Goal: Task Accomplishment & Management: Manage account settings

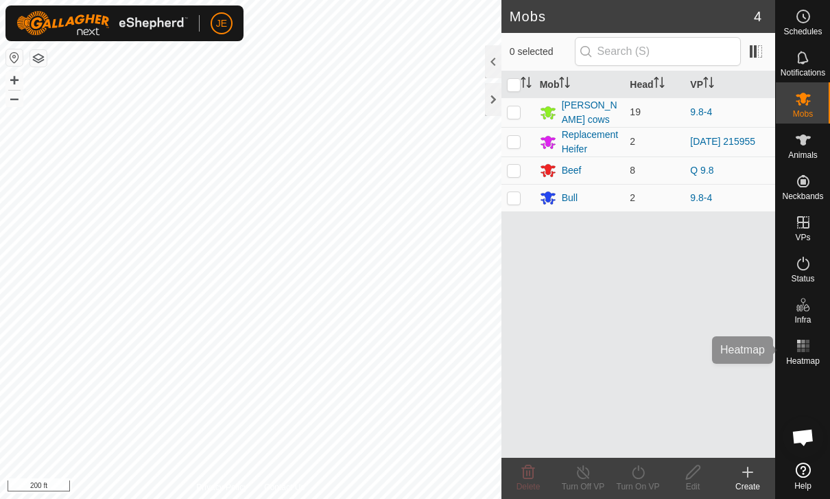
click at [811, 345] on icon at bounding box center [803, 346] width 16 height 16
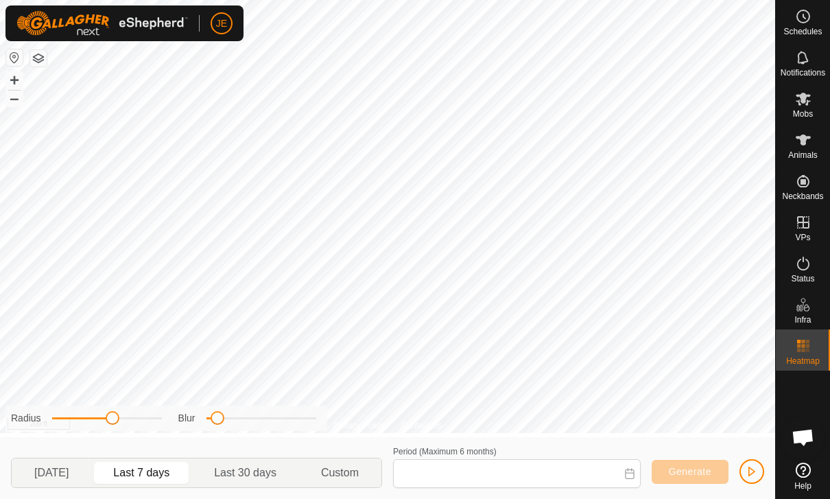
type input "[DATE] - [DATE]"
click at [750, 471] on span "button" at bounding box center [752, 471] width 11 height 11
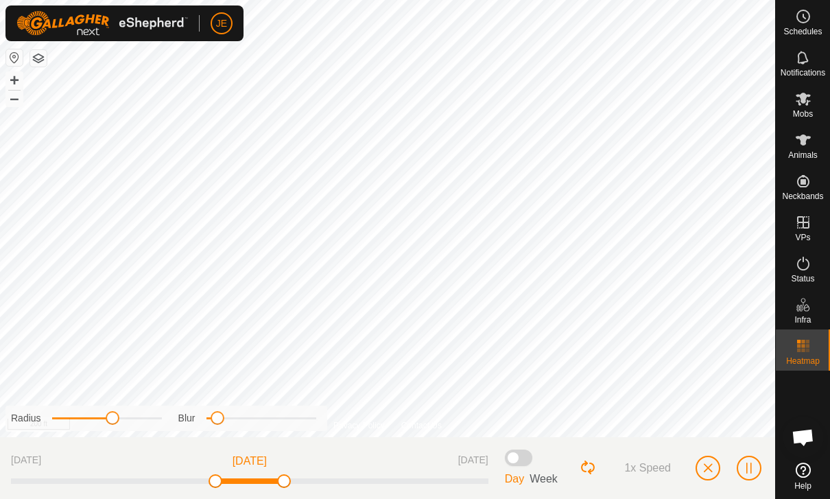
click at [708, 467] on span "button" at bounding box center [708, 468] width 11 height 11
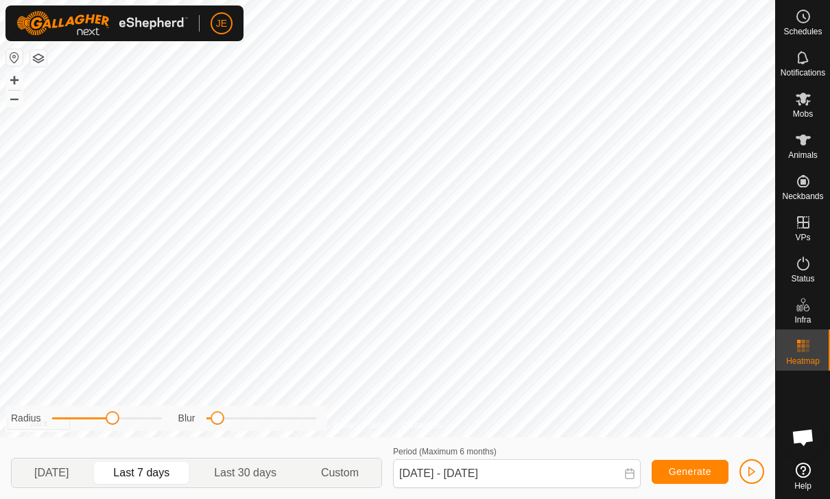
click at [810, 107] on es-mob-svg-icon at bounding box center [803, 99] width 25 height 22
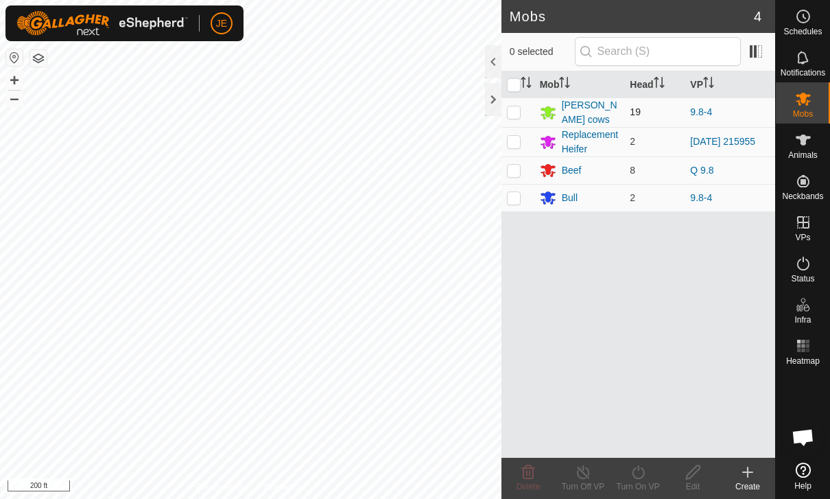
click at [516, 108] on p-checkbox at bounding box center [514, 111] width 14 height 11
checkbox input "true"
click at [644, 472] on icon at bounding box center [638, 472] width 12 height 14
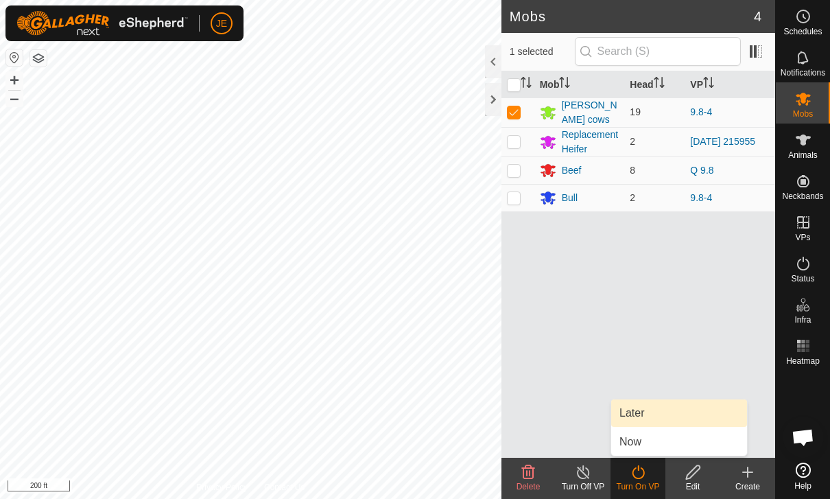
click at [656, 410] on link "Later" at bounding box center [679, 412] width 136 height 27
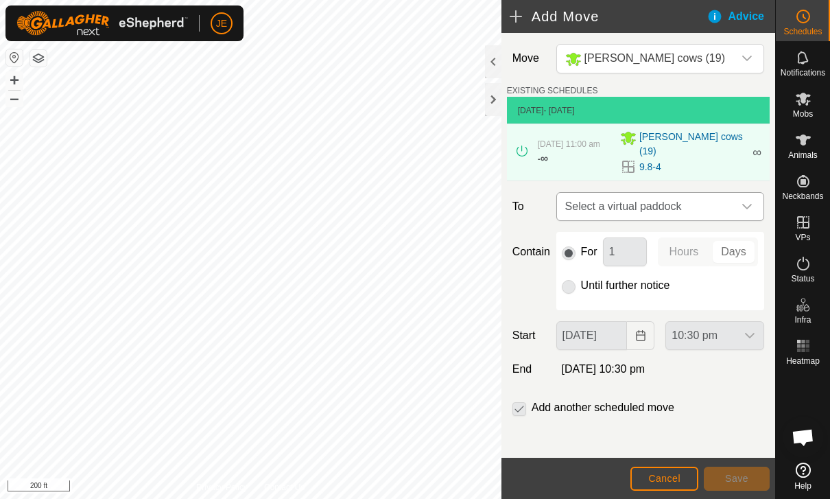
click at [732, 196] on span "Select a virtual paddock" at bounding box center [647, 206] width 174 height 27
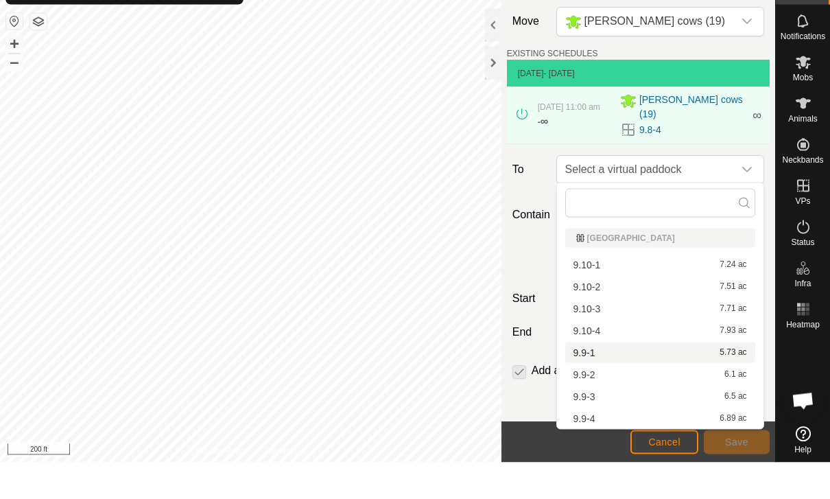
click at [595, 384] on span "9.9-1" at bounding box center [585, 389] width 22 height 10
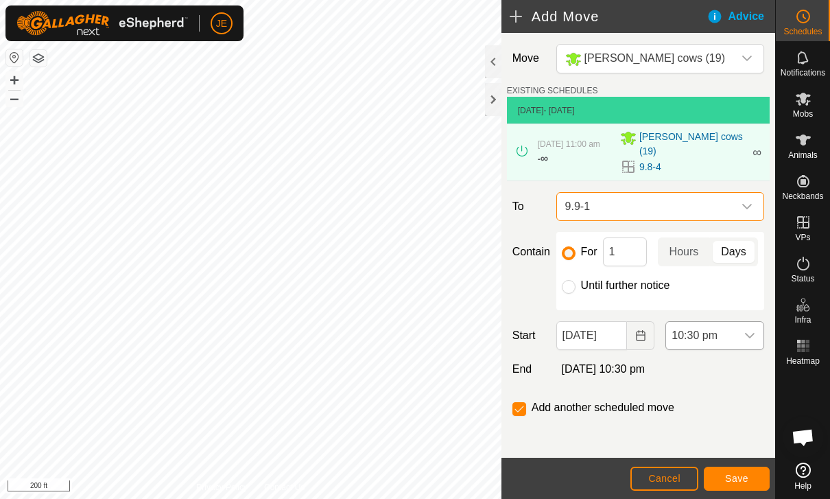
click at [729, 329] on span "10:30 pm" at bounding box center [701, 335] width 70 height 27
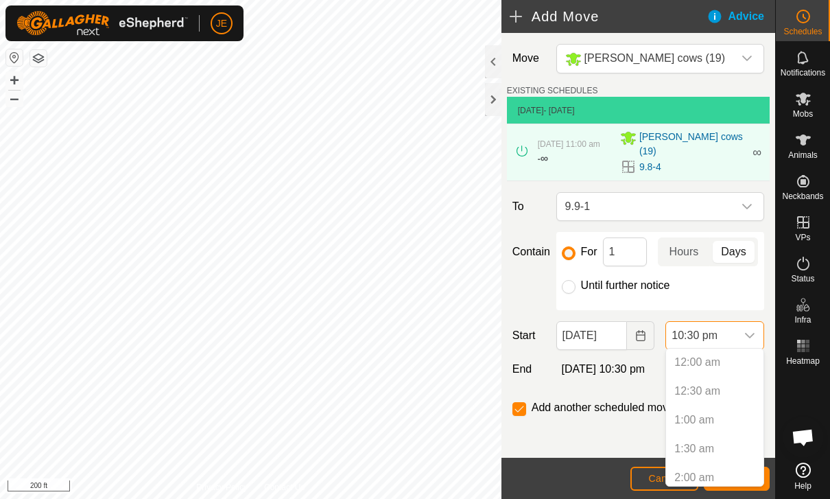
scroll to position [1187, 0]
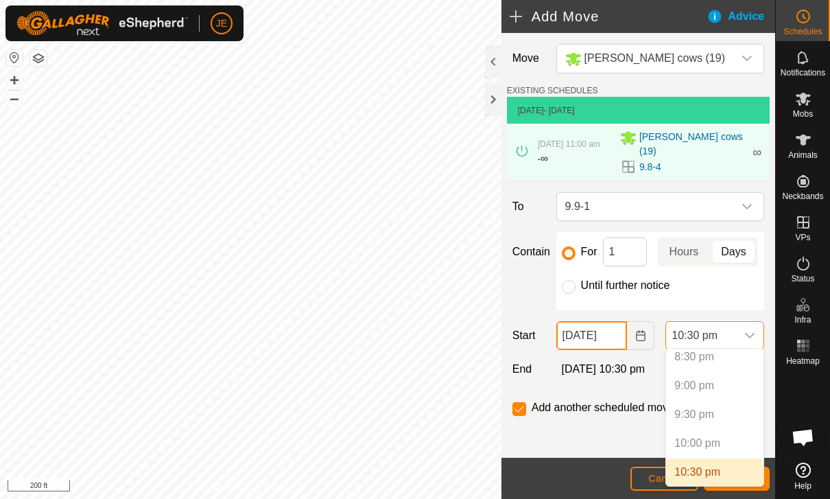
click at [604, 333] on input "[DATE]" at bounding box center [592, 335] width 71 height 29
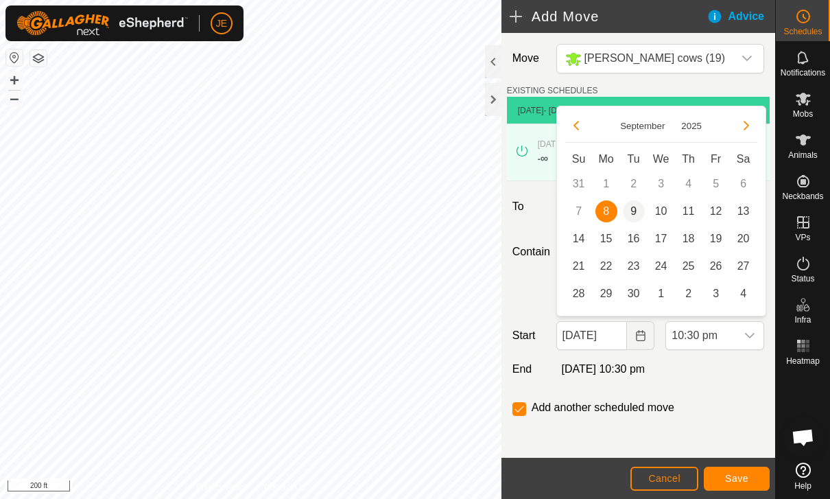
click at [642, 207] on span "9" at bounding box center [634, 211] width 22 height 22
type input "[DATE]"
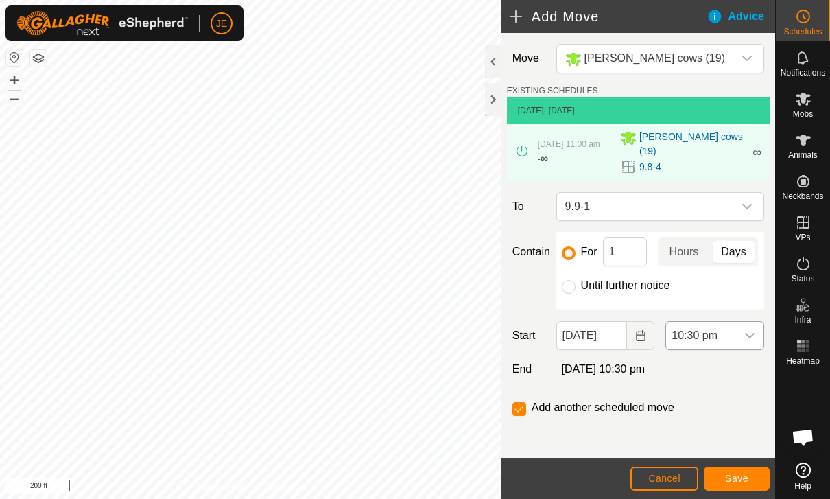
click at [725, 338] on span "10:30 pm" at bounding box center [701, 335] width 70 height 27
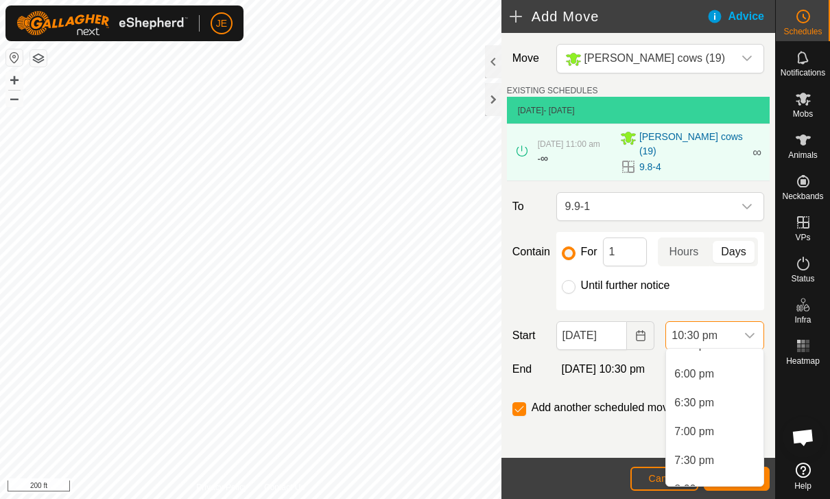
scroll to position [1019, 0]
click at [699, 435] on span "7:00 pm" at bounding box center [695, 438] width 40 height 16
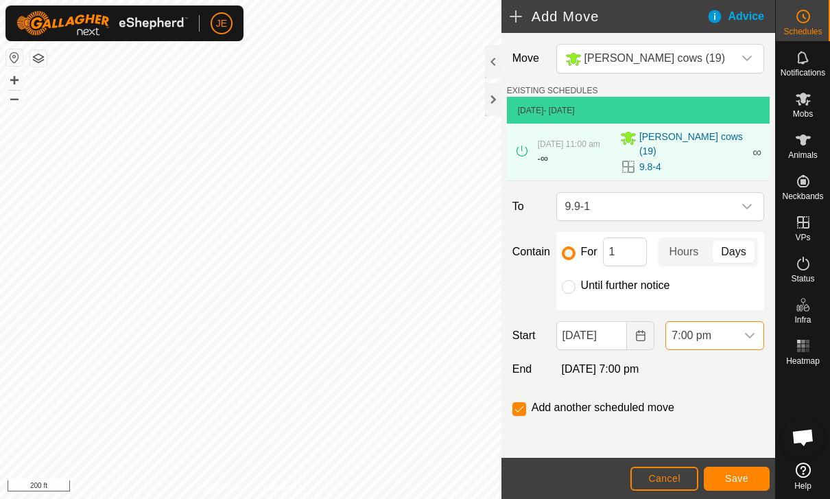
scroll to position [1187, 0]
click at [571, 284] on input "Until further notice" at bounding box center [569, 287] width 14 height 14
radio input "true"
click at [525, 404] on input "checkbox" at bounding box center [520, 409] width 14 height 14
checkbox input "true"
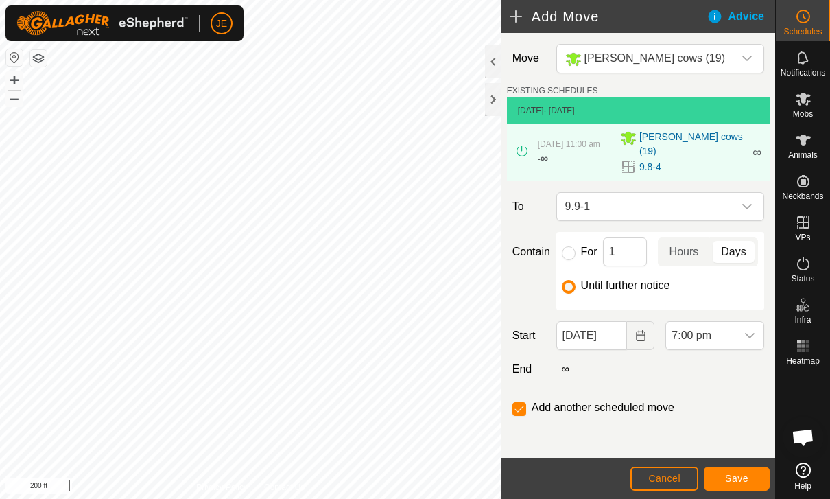
click at [747, 481] on span "Save" at bounding box center [736, 478] width 23 height 11
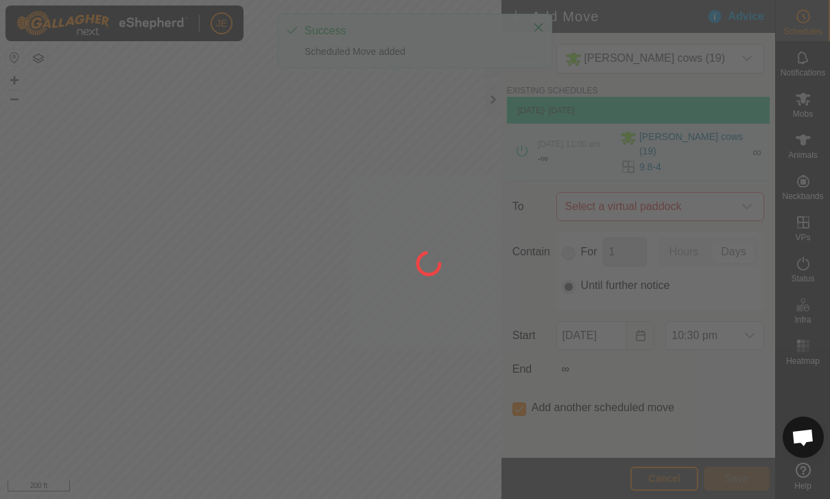
type input "[DATE]"
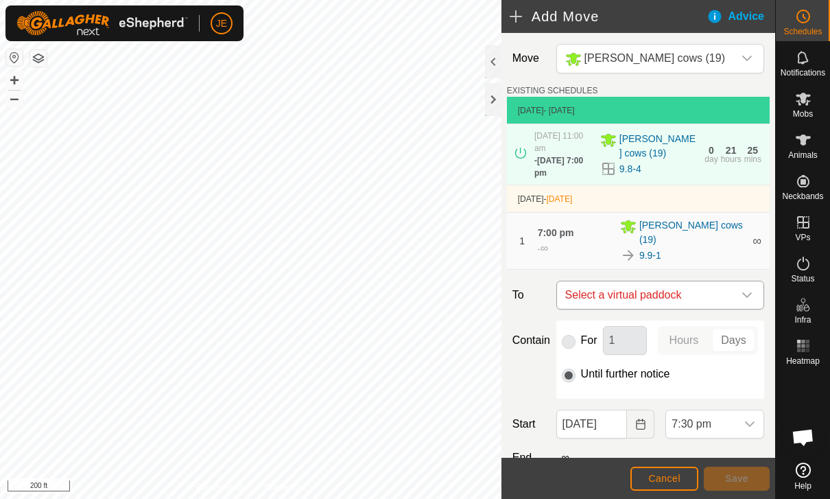
click at [727, 283] on span "Select a virtual paddock" at bounding box center [647, 294] width 174 height 27
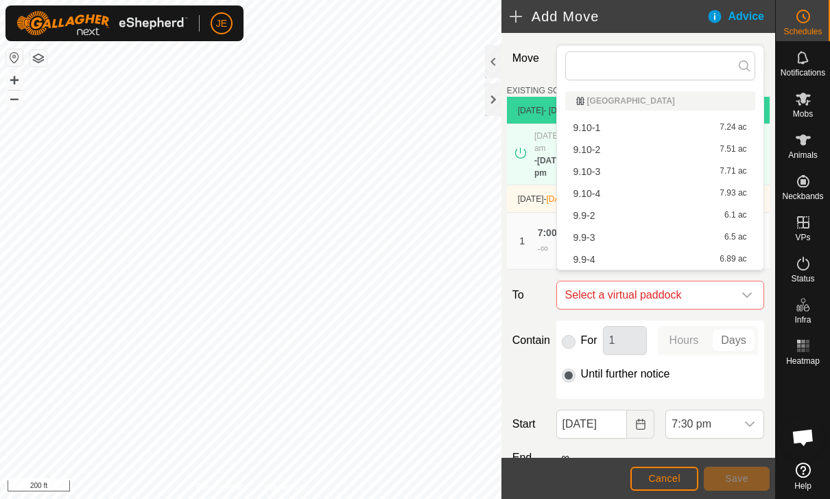
click at [600, 218] on div "9.9-2 6.1 ac" at bounding box center [661, 216] width 174 height 10
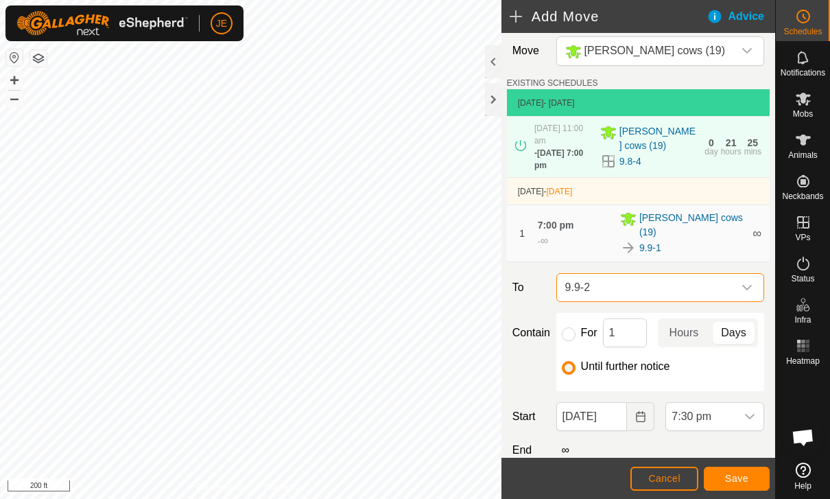
scroll to position [6, 0]
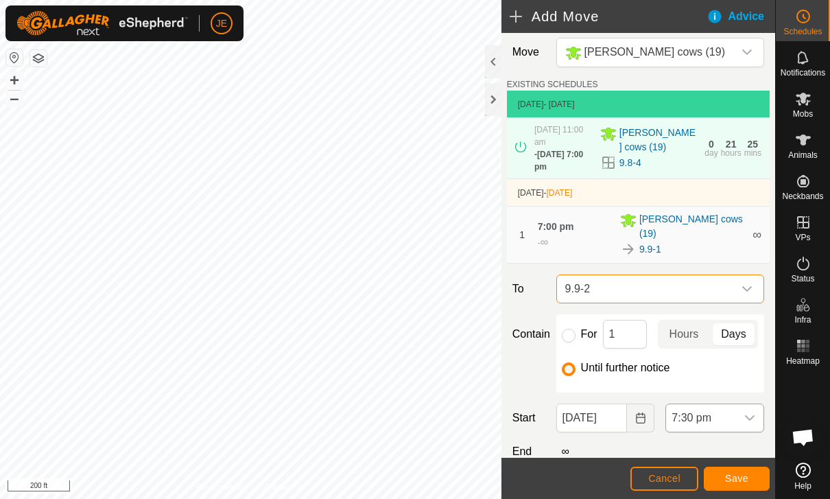
click at [668, 415] on span "7:30 pm" at bounding box center [701, 417] width 70 height 27
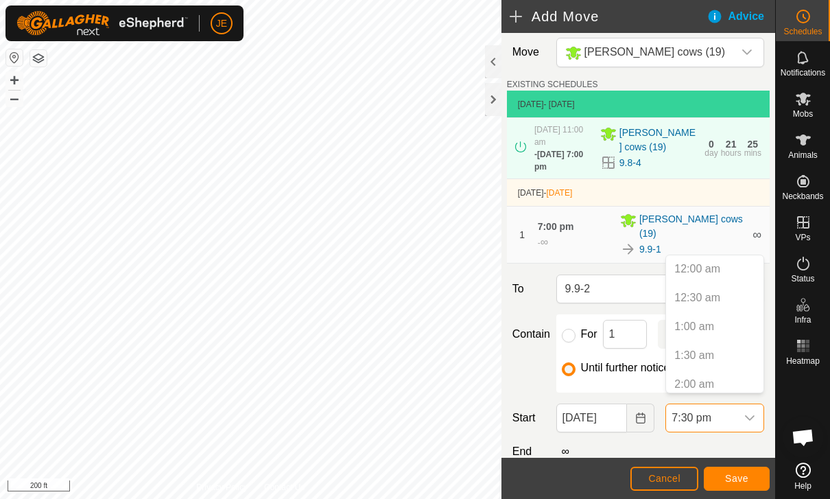
scroll to position [1014, 0]
click at [643, 443] on div "∞" at bounding box center [660, 451] width 219 height 16
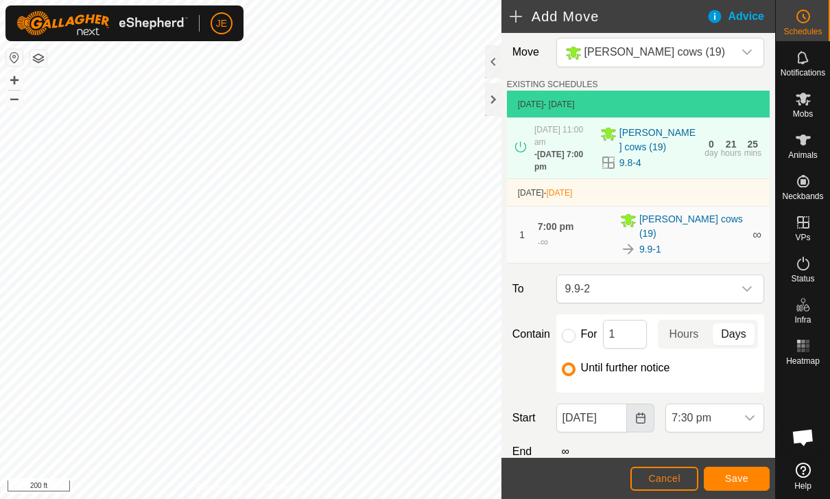
click at [644, 412] on icon "Choose Date" at bounding box center [640, 417] width 11 height 11
click at [667, 430] on div "Move [PERSON_NAME] cows (19) EXISTING SCHEDULES [DATE] - [DATE] [DATE] 11:00 am…" at bounding box center [639, 284] width 274 height 515
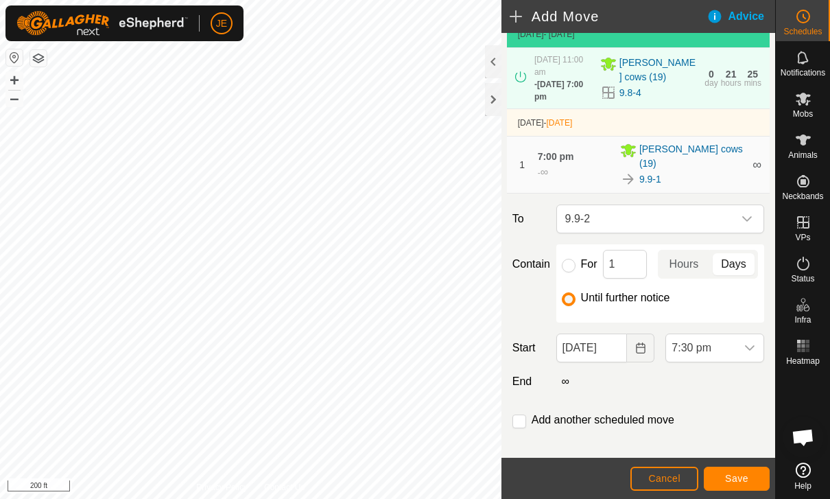
scroll to position [77, 0]
click at [734, 334] on span "7:30 pm" at bounding box center [701, 347] width 70 height 27
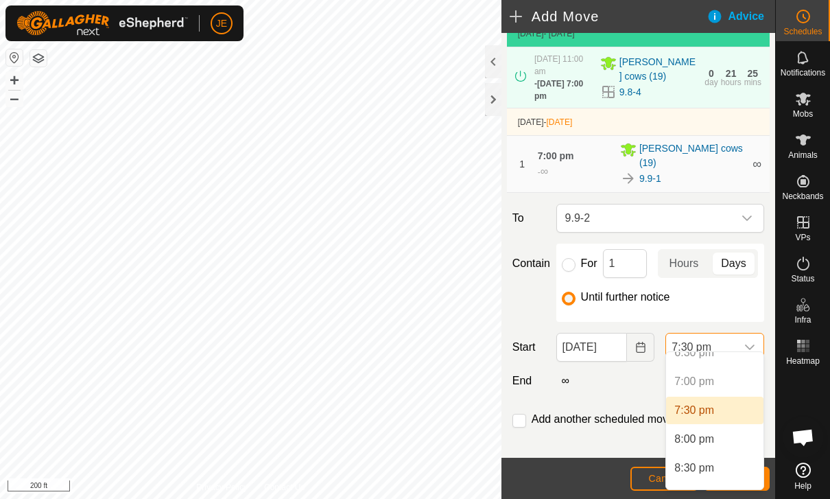
scroll to position [1081, 0]
click at [720, 434] on li "8:00 pm" at bounding box center [714, 436] width 97 height 27
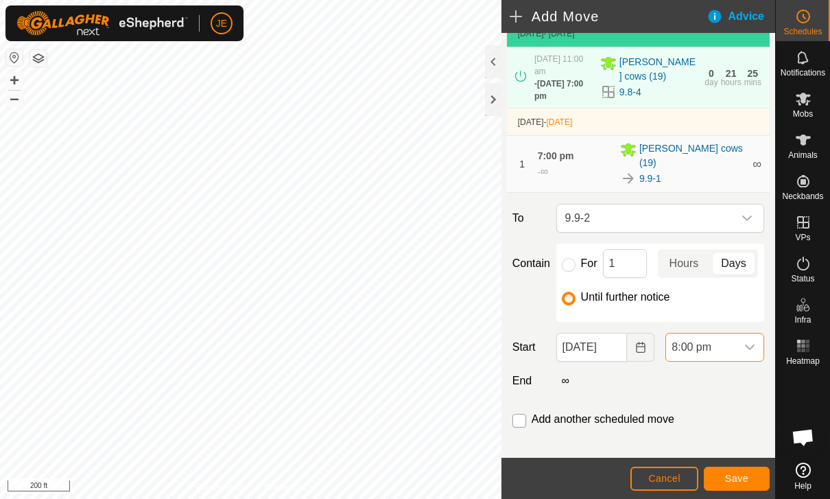
click at [524, 414] on input "checkbox" at bounding box center [520, 421] width 14 height 14
click at [745, 478] on span "Save" at bounding box center [736, 478] width 23 height 11
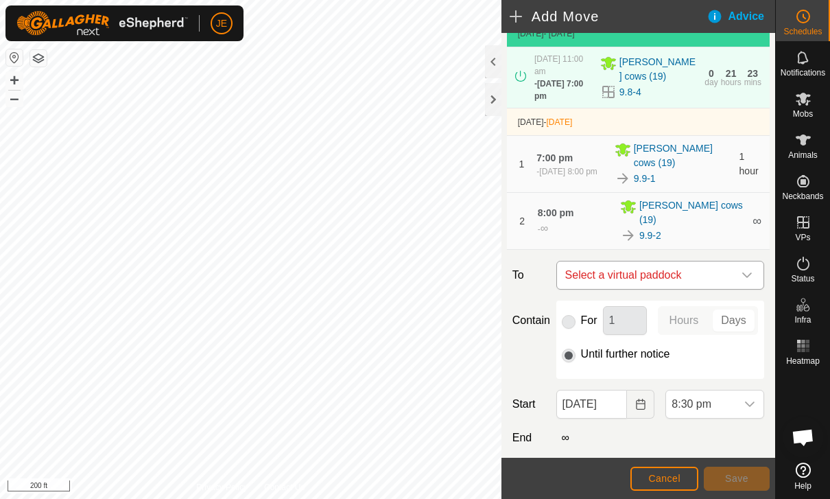
click at [730, 262] on span "Select a virtual paddock" at bounding box center [647, 274] width 174 height 27
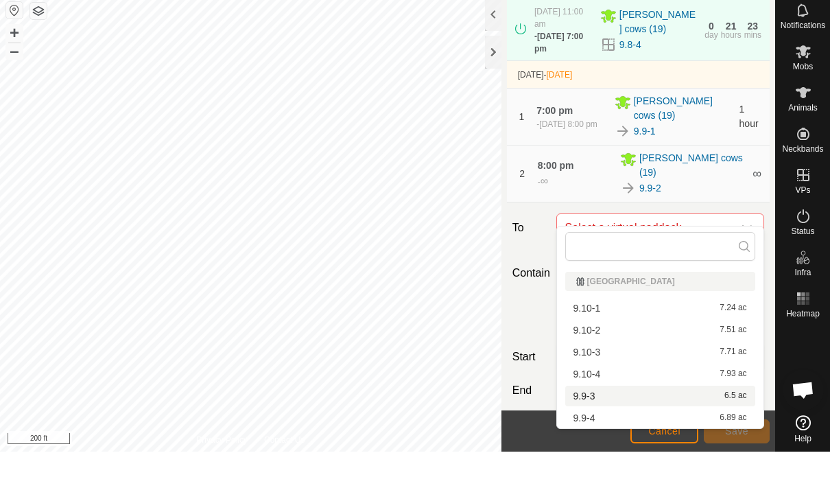
click at [628, 438] on div "9.9-3 6.5 ac" at bounding box center [661, 443] width 174 height 10
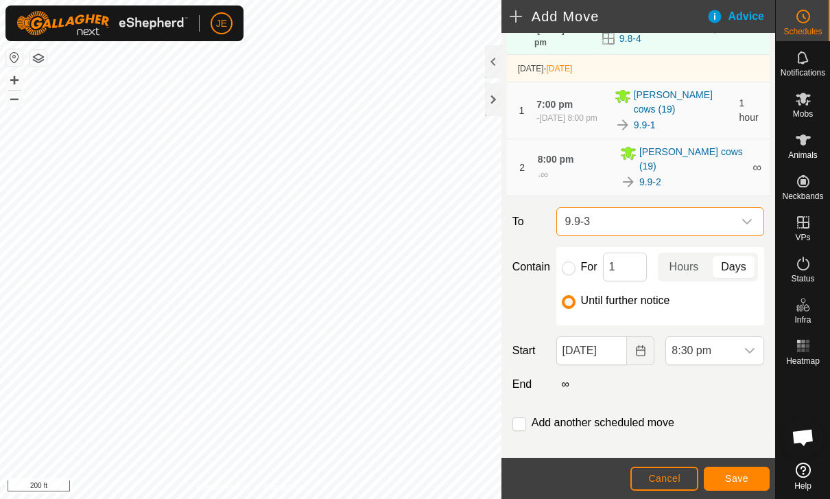
scroll to position [130, 0]
click at [524, 418] on input "checkbox" at bounding box center [520, 425] width 14 height 14
click at [734, 338] on span "8:30 pm" at bounding box center [701, 351] width 70 height 27
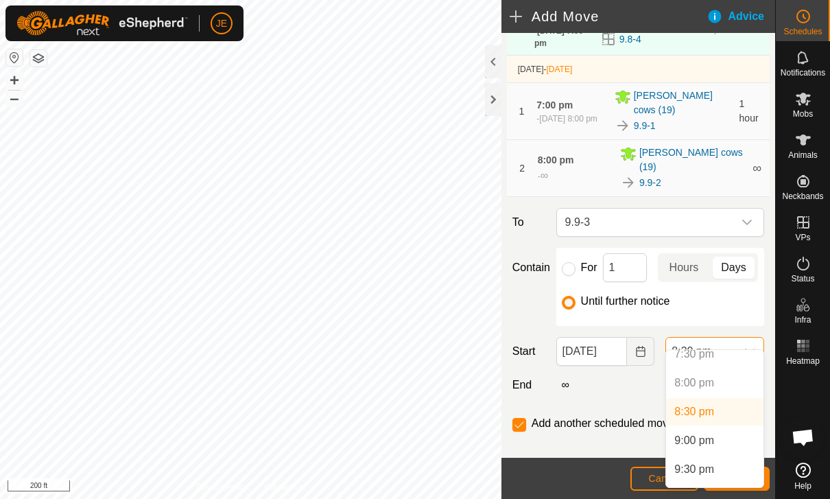
scroll to position [1136, 0]
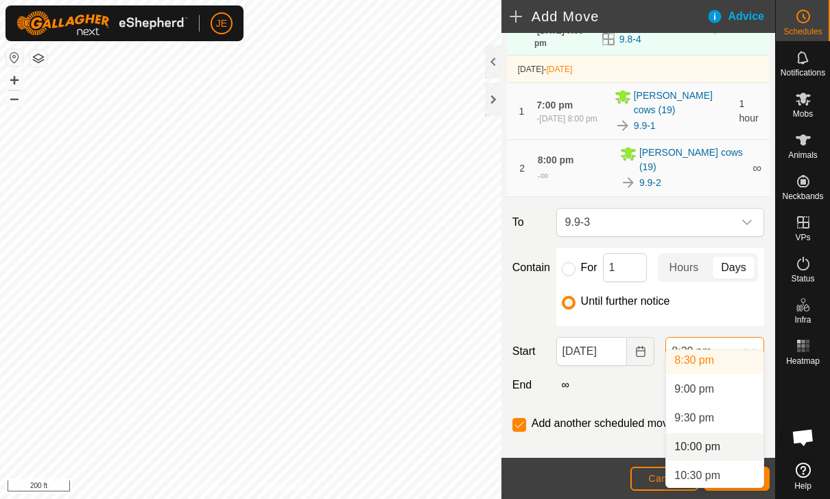
click at [721, 449] on li "10:00 pm" at bounding box center [714, 446] width 97 height 27
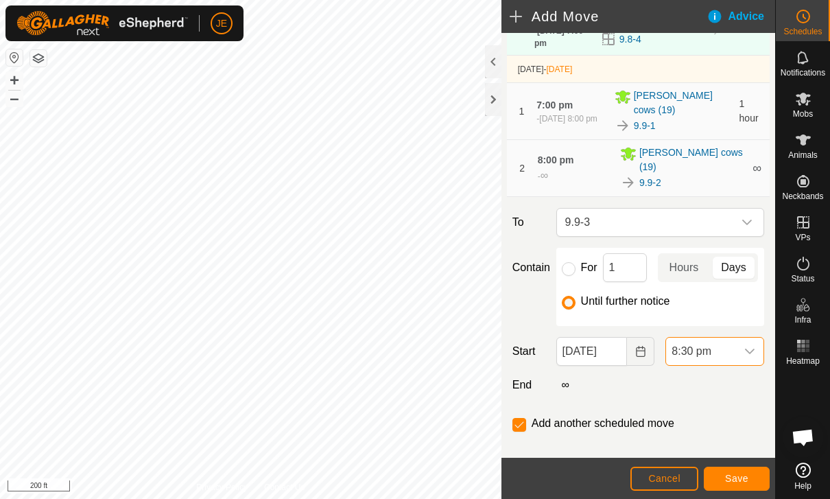
scroll to position [1182, 0]
click at [744, 477] on span "Save" at bounding box center [736, 478] width 23 height 11
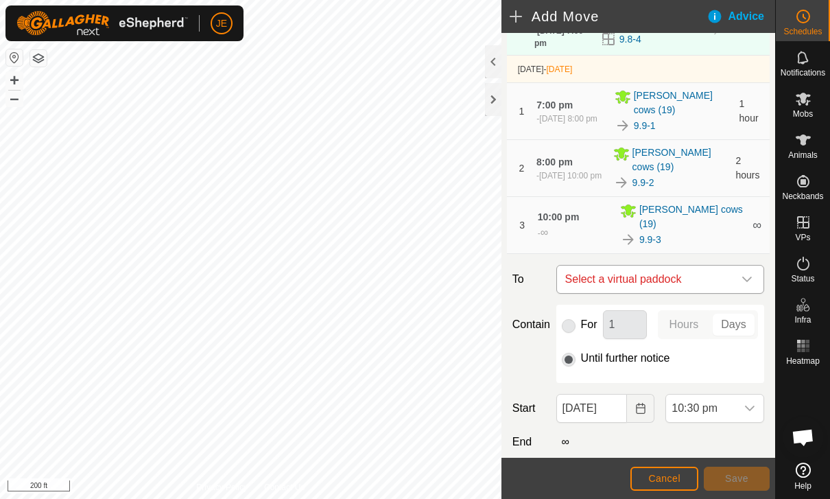
click at [724, 266] on span "Select a virtual paddock" at bounding box center [647, 279] width 174 height 27
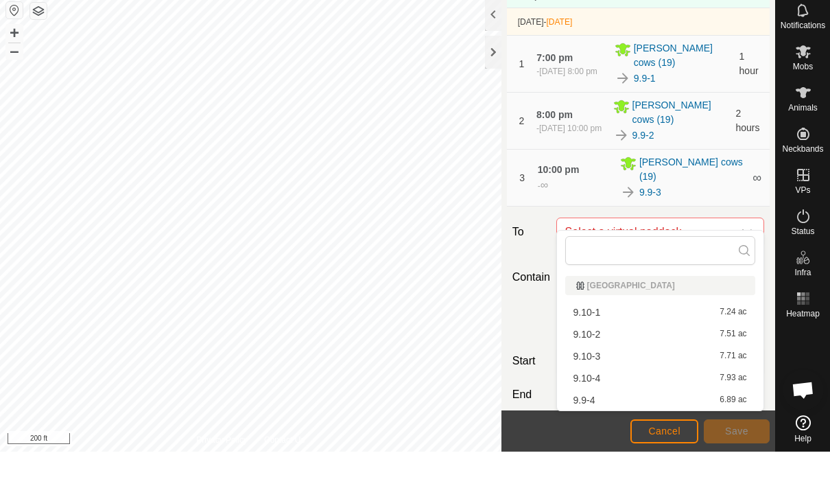
click at [648, 443] on div "9.9-4 6.89 ac" at bounding box center [661, 448] width 174 height 10
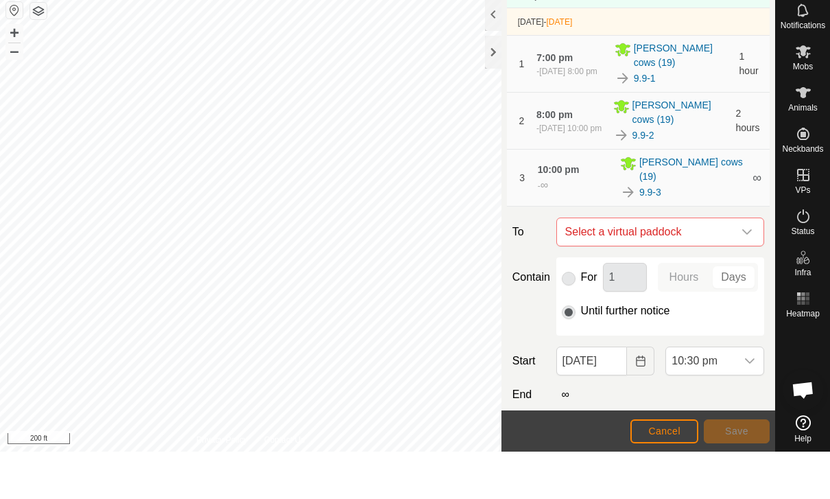
checkbox input "false"
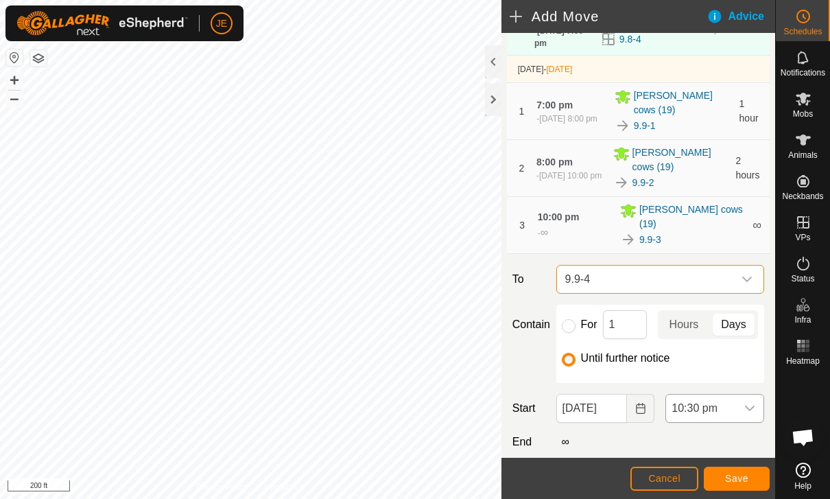
click at [734, 395] on span "10:30 pm" at bounding box center [701, 408] width 70 height 27
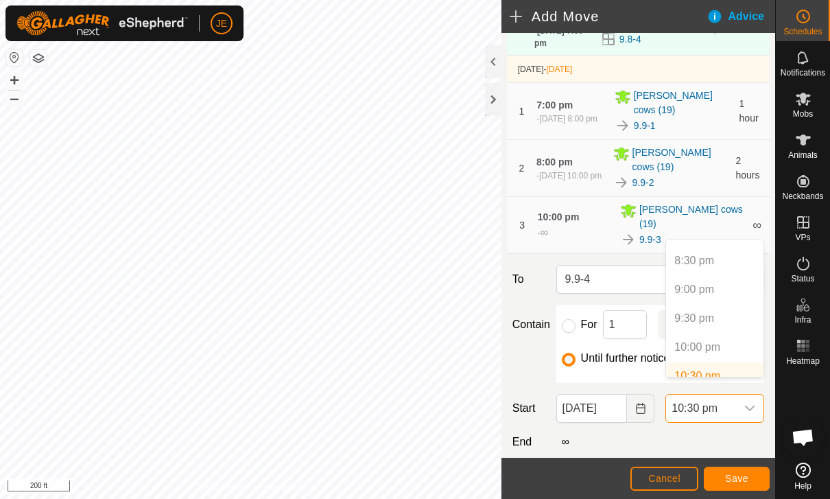
scroll to position [1168, 0]
click at [679, 473] on span "Cancel" at bounding box center [664, 478] width 32 height 11
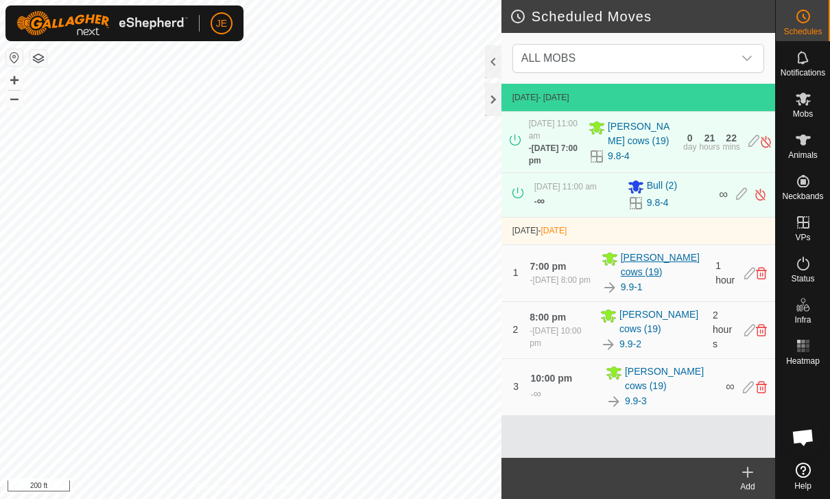
click at [697, 279] on span "[PERSON_NAME] cows (19)" at bounding box center [664, 264] width 86 height 29
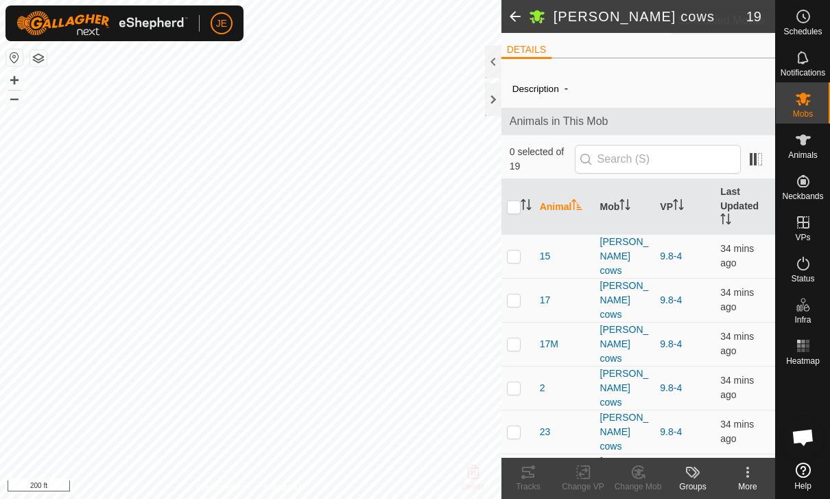
click at [819, 16] on div "Schedules" at bounding box center [803, 20] width 54 height 41
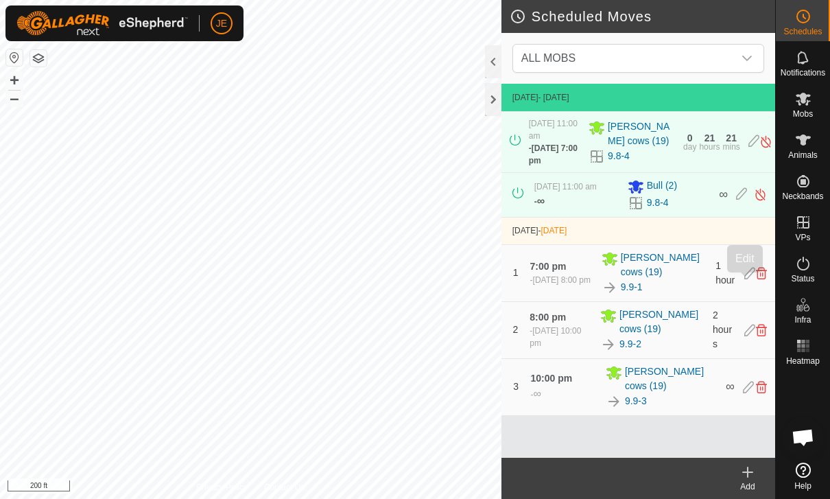
click at [745, 279] on icon at bounding box center [750, 273] width 11 height 12
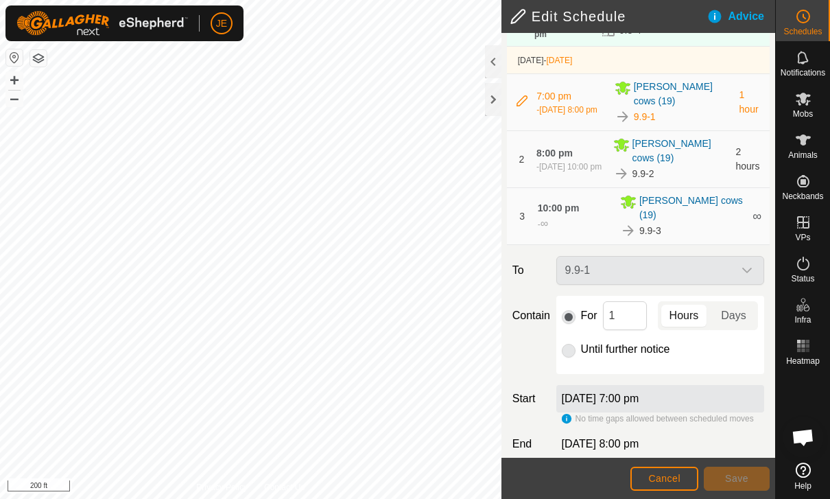
scroll to position [137, 0]
click at [699, 392] on div "[DATE] 7:00 pm" at bounding box center [661, 399] width 208 height 27
click at [699, 391] on div "[DATE] 7:00 pm" at bounding box center [661, 399] width 208 height 27
click at [698, 386] on div "[DATE] 7:00 pm" at bounding box center [661, 399] width 208 height 27
click at [672, 473] on span "Cancel" at bounding box center [664, 478] width 32 height 11
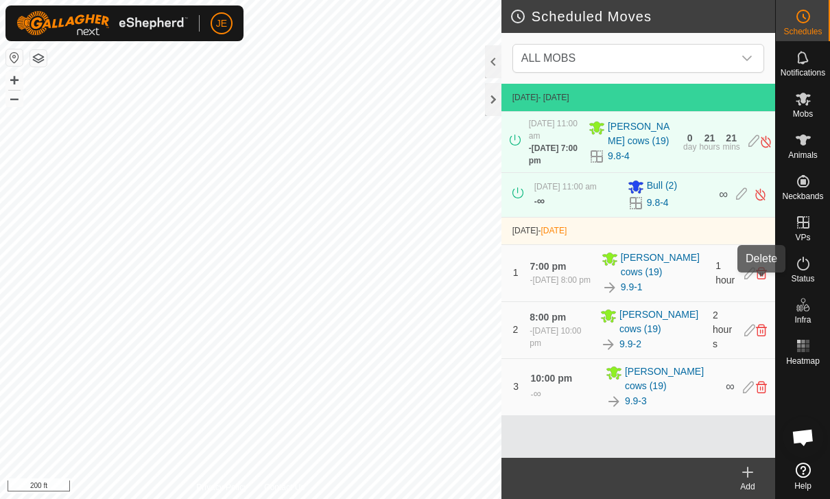
click at [762, 279] on icon at bounding box center [761, 273] width 11 height 12
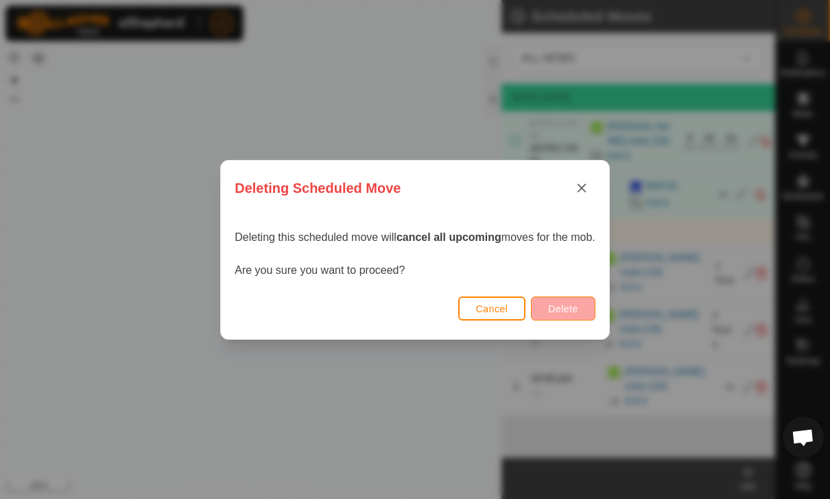
click at [594, 302] on button "Delete" at bounding box center [563, 308] width 64 height 24
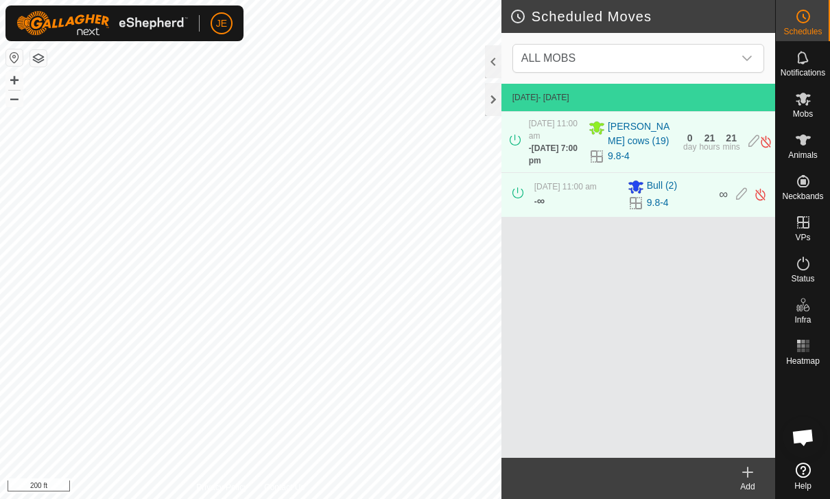
click at [751, 467] on icon at bounding box center [748, 472] width 16 height 16
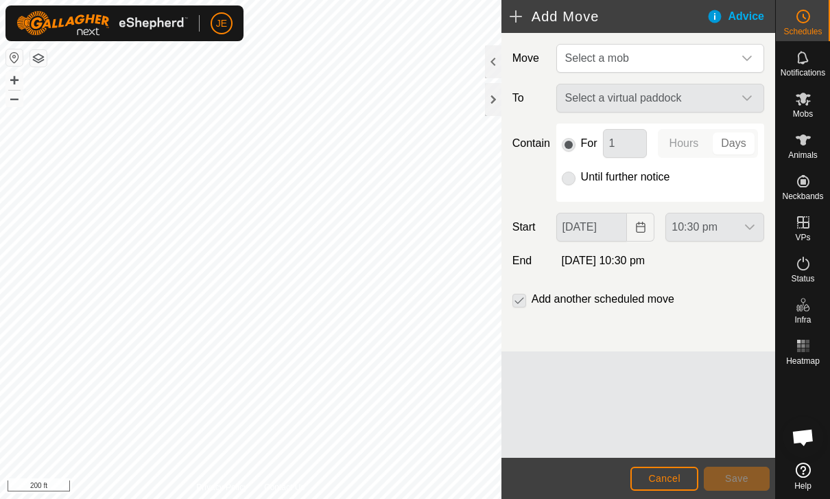
click at [729, 95] on div "Select a virtual paddock" at bounding box center [660, 98] width 219 height 29
click at [740, 59] on div "dropdown trigger" at bounding box center [747, 58] width 27 height 27
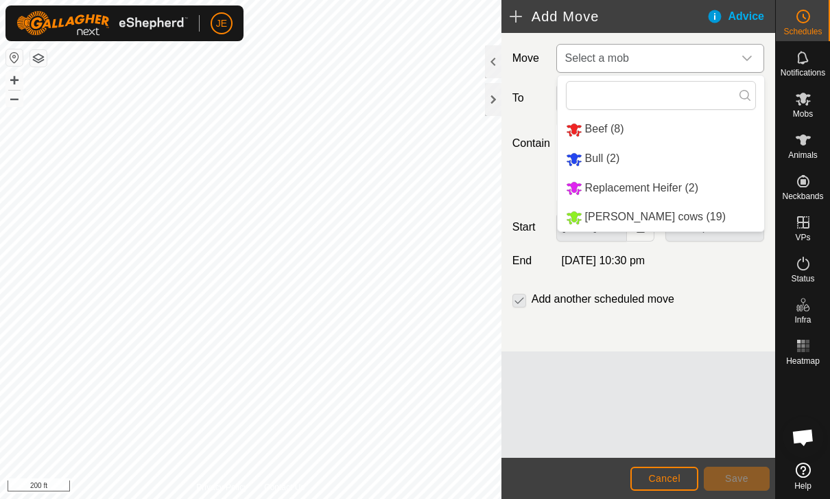
click at [668, 222] on span "[PERSON_NAME] cows (19)" at bounding box center [655, 217] width 141 height 12
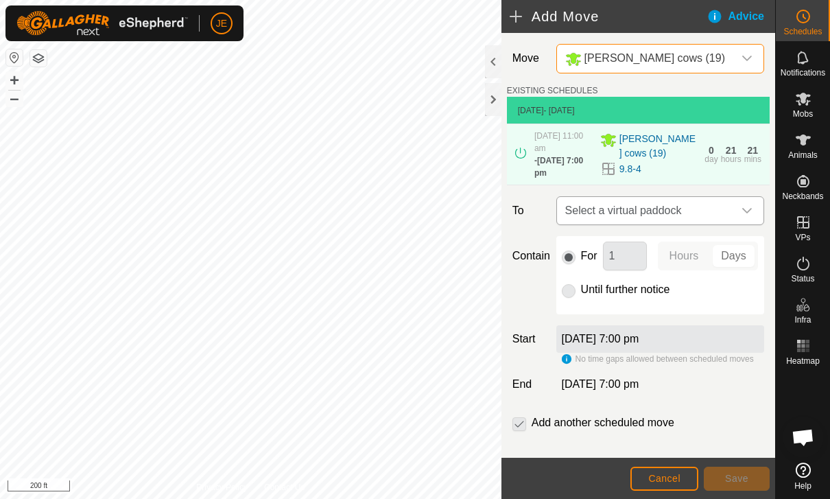
click at [744, 205] on div "dropdown trigger" at bounding box center [747, 210] width 27 height 27
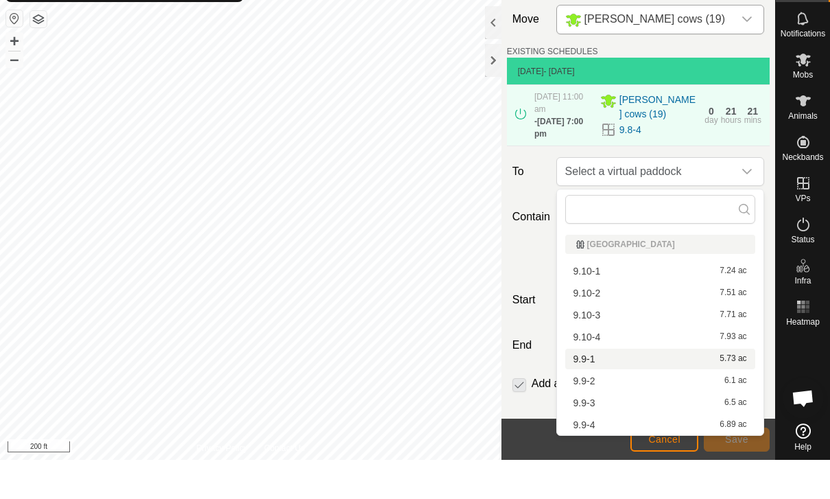
click at [598, 393] on div "9.9-1 5.73 ac" at bounding box center [661, 398] width 174 height 10
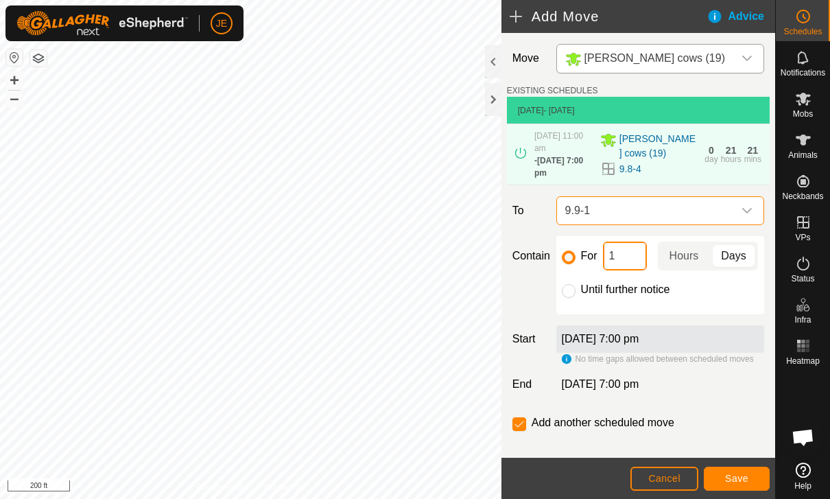
click at [630, 255] on input "1" at bounding box center [625, 256] width 44 height 29
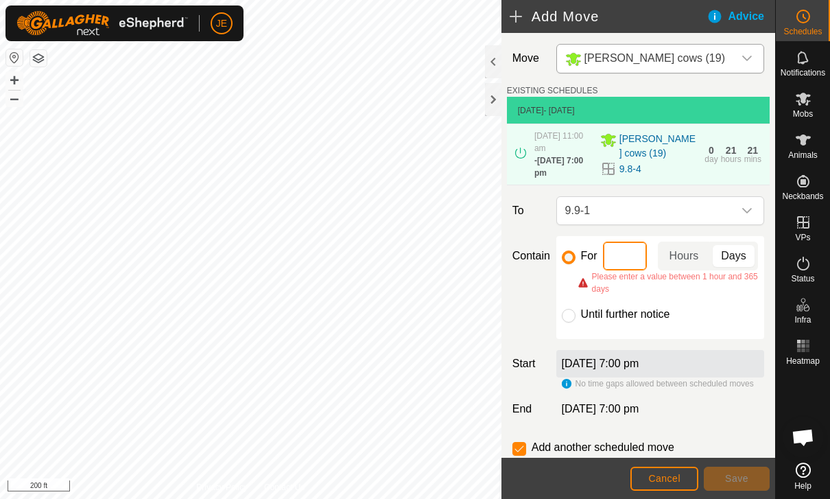
type input "2"
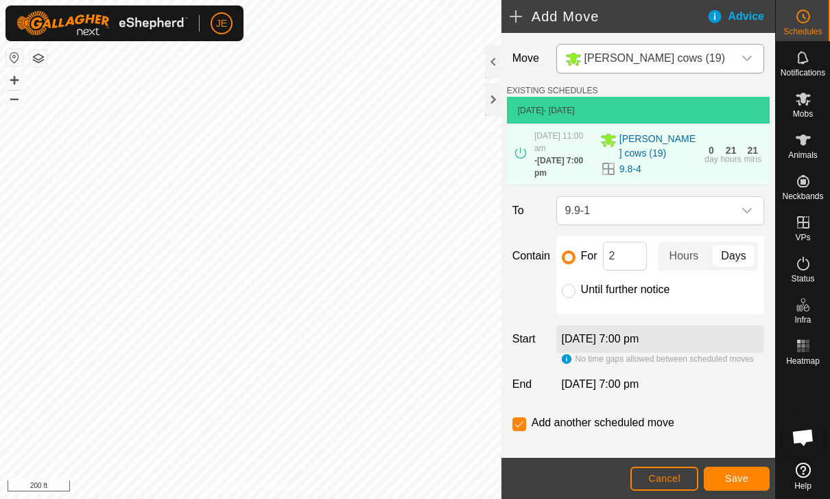
click at [690, 349] on div "[DATE] 7:00 pm" at bounding box center [661, 338] width 208 height 27
click at [697, 343] on div "[DATE] 7:00 pm" at bounding box center [661, 338] width 208 height 27
click at [675, 478] on span "Cancel" at bounding box center [664, 478] width 32 height 11
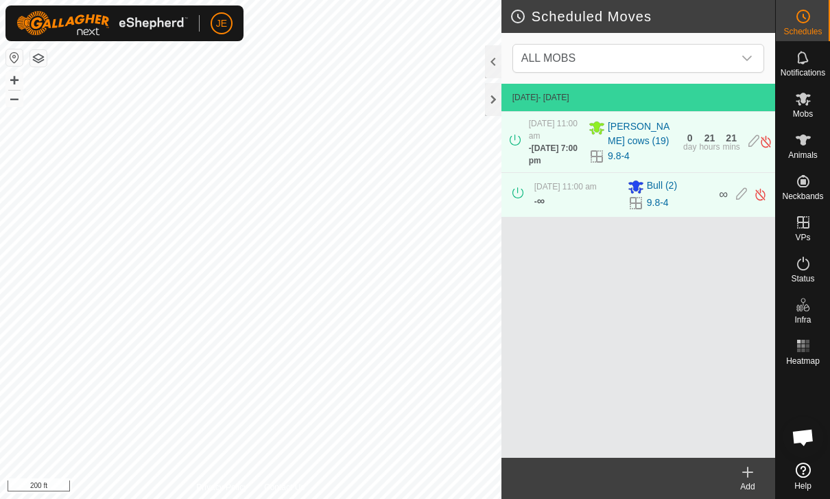
click at [758, 467] on create-svg-icon at bounding box center [748, 472] width 55 height 16
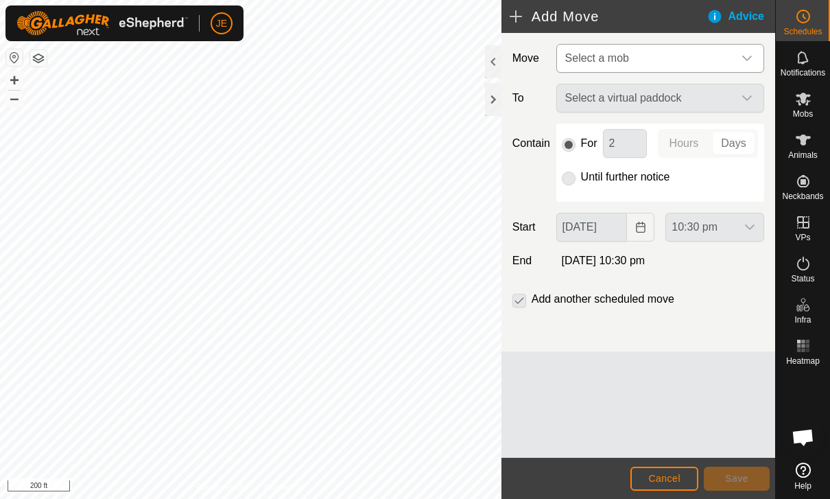
click at [732, 51] on span "Select a mob" at bounding box center [647, 58] width 174 height 27
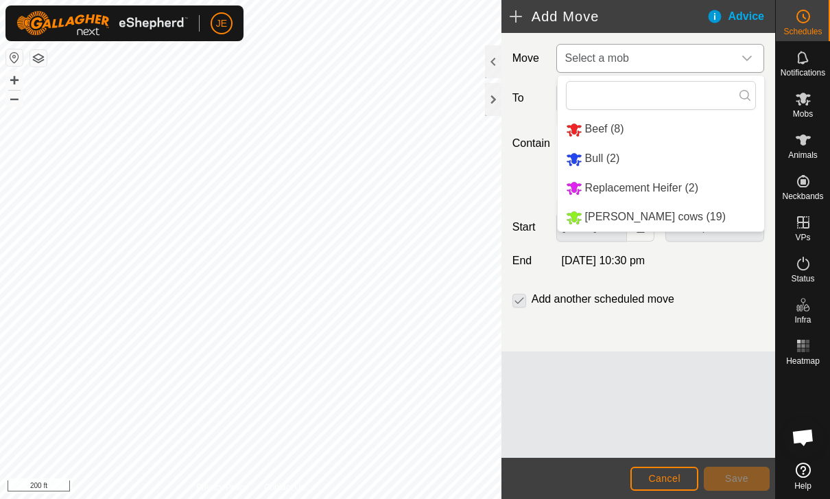
click at [644, 219] on span "[PERSON_NAME] cows (19)" at bounding box center [655, 217] width 141 height 12
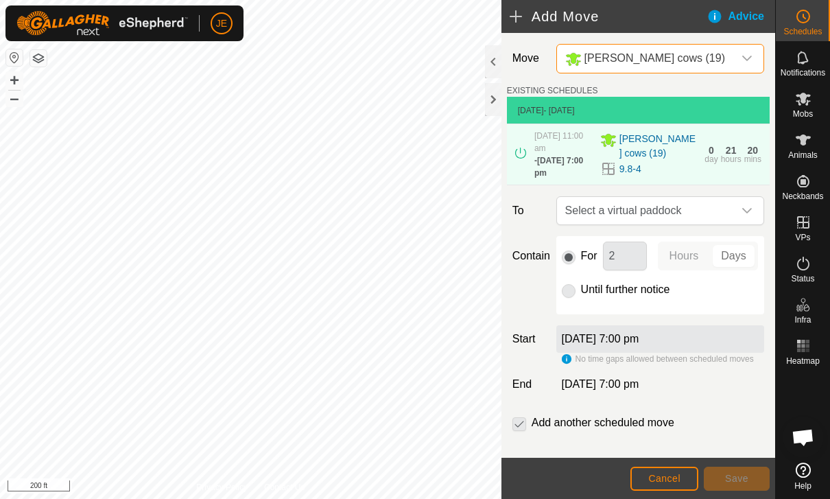
click at [681, 477] on button "Cancel" at bounding box center [665, 479] width 68 height 24
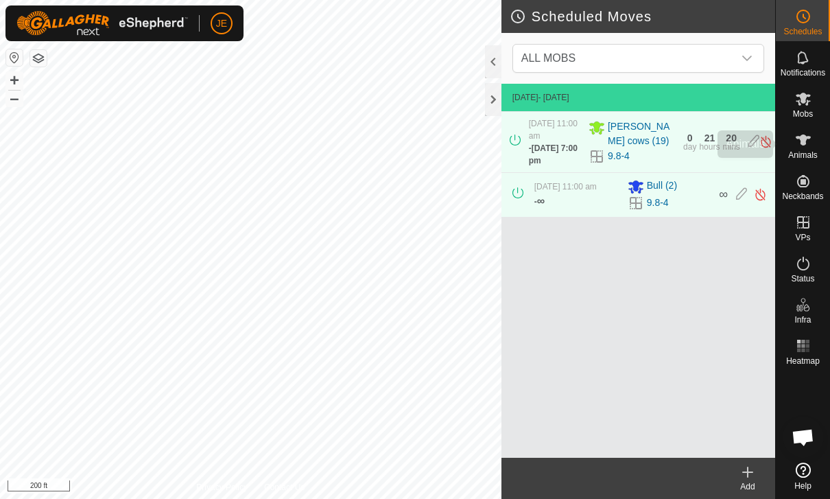
click at [807, 145] on icon at bounding box center [803, 140] width 16 height 16
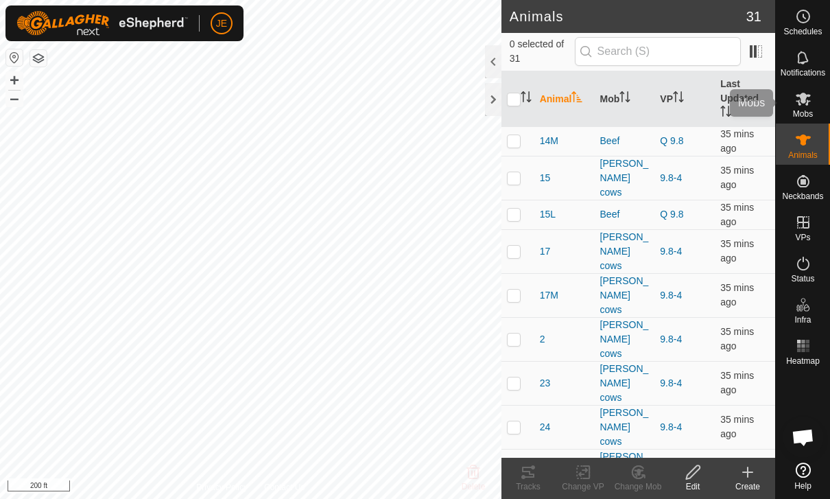
click at [802, 99] on icon at bounding box center [803, 99] width 15 height 13
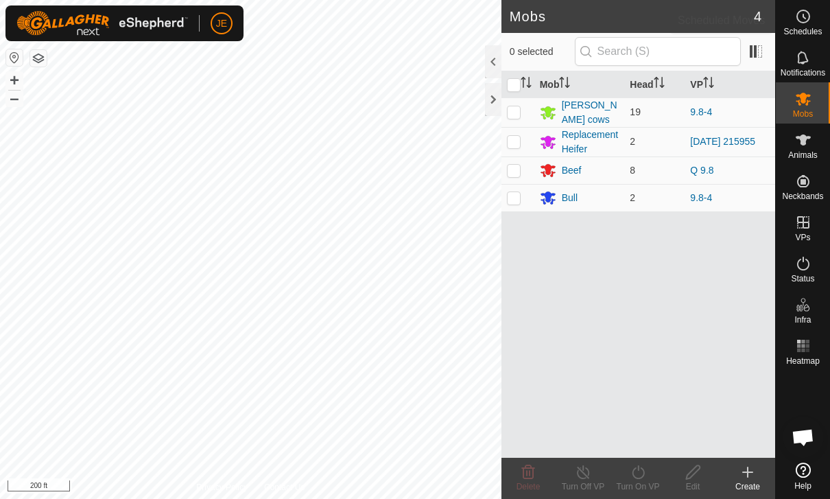
click at [810, 30] on span "Schedules" at bounding box center [803, 31] width 38 height 8
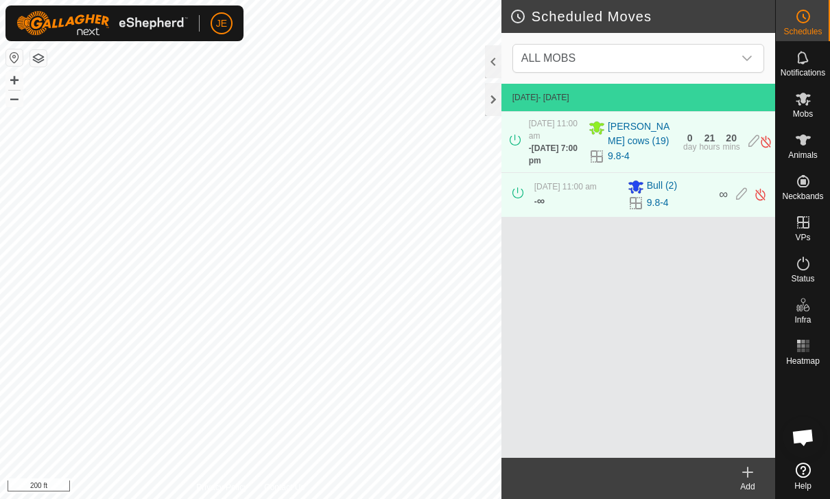
click at [566, 142] on div "- [DATE] 7:00 pm" at bounding box center [554, 154] width 51 height 25
click at [559, 156] on span "[DATE] 7:00 pm" at bounding box center [553, 154] width 49 height 22
click at [751, 119] on div "[DATE] 11:00 am - [DATE] 7:00 pm Tracys cows (19) 9.8-4 0 day 21 hours 20 mins" at bounding box center [638, 142] width 263 height 60
click at [749, 141] on icon at bounding box center [754, 141] width 11 height 14
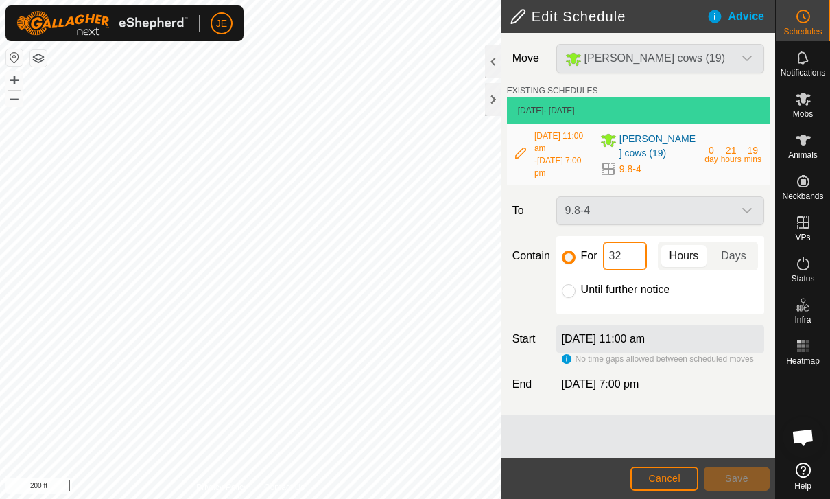
click at [635, 256] on input "32" at bounding box center [625, 256] width 44 height 29
click at [577, 289] on div "Until further notice" at bounding box center [660, 289] width 197 height 16
click at [574, 296] on input "Until further notice" at bounding box center [569, 291] width 14 height 14
radio input "true"
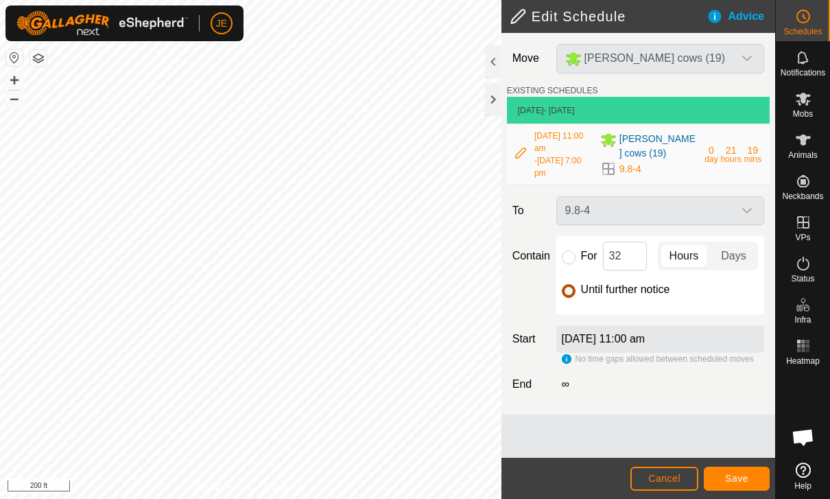
click at [735, 477] on span "Save" at bounding box center [736, 478] width 23 height 11
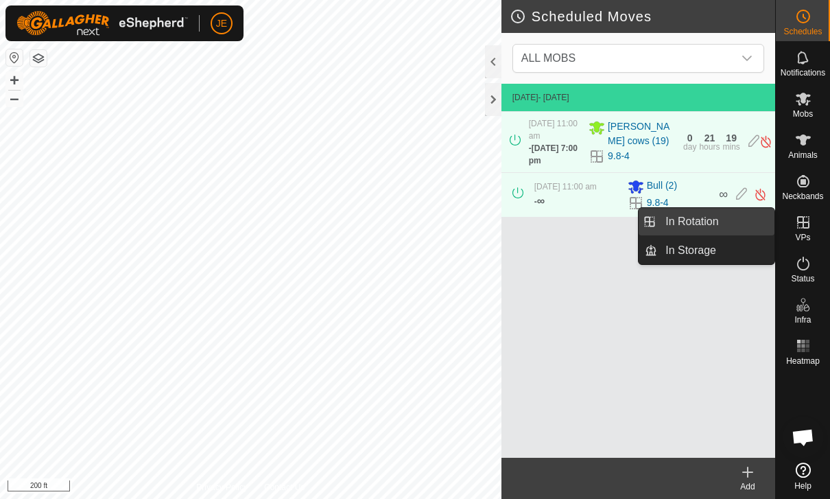
click at [736, 224] on link "In Rotation" at bounding box center [715, 221] width 117 height 27
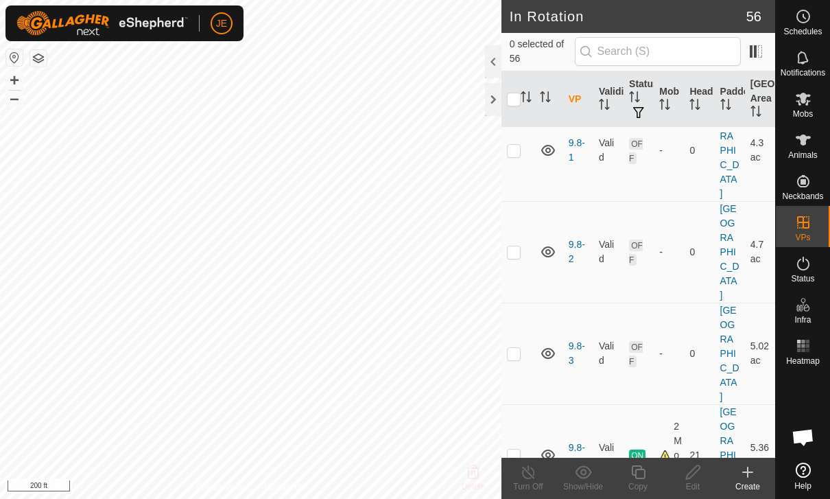
scroll to position [1944, 0]
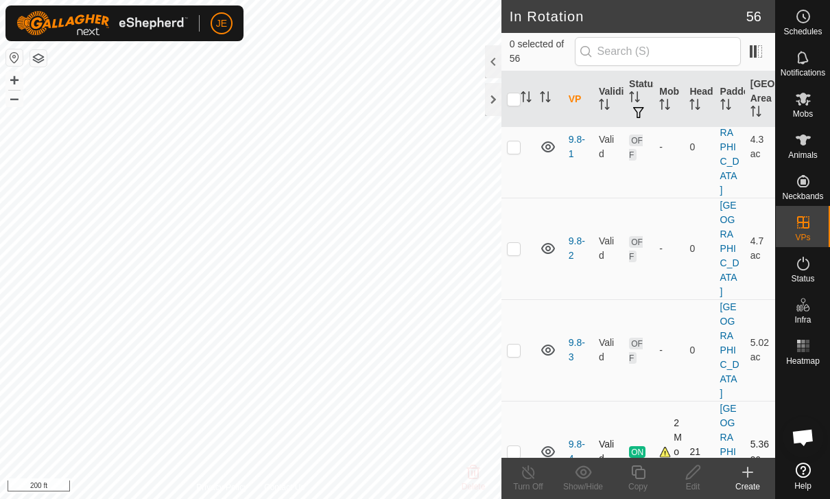
click at [516, 446] on p-checkbox at bounding box center [514, 451] width 14 height 11
checkbox input "true"
click at [648, 476] on copy-svg-icon at bounding box center [638, 472] width 55 height 16
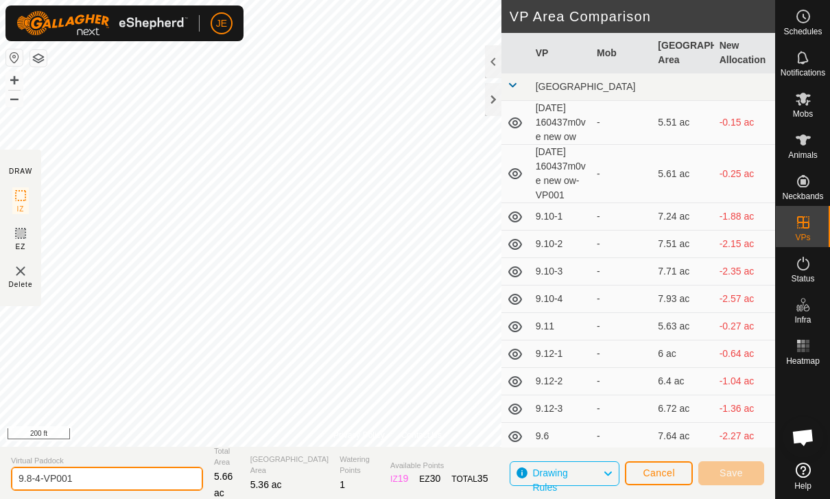
click at [100, 480] on input "9.8-4-VP001" at bounding box center [107, 479] width 192 height 24
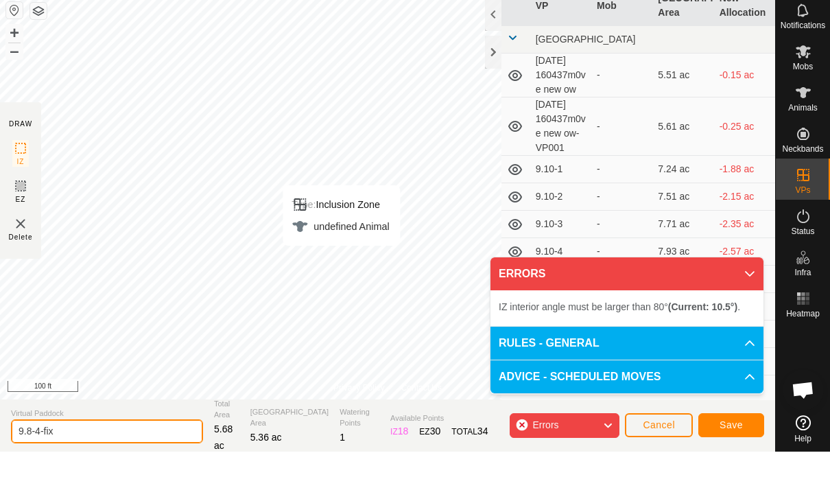
type input "9.8-4-fix"
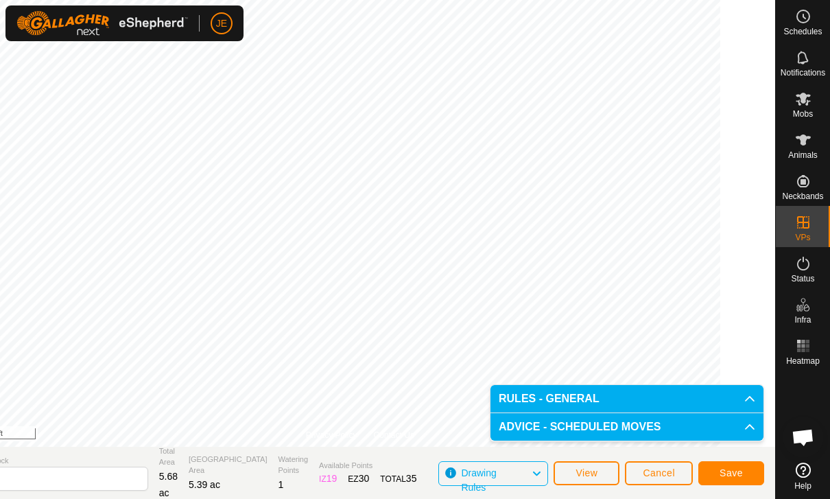
click at [741, 469] on span "Save" at bounding box center [731, 472] width 23 height 11
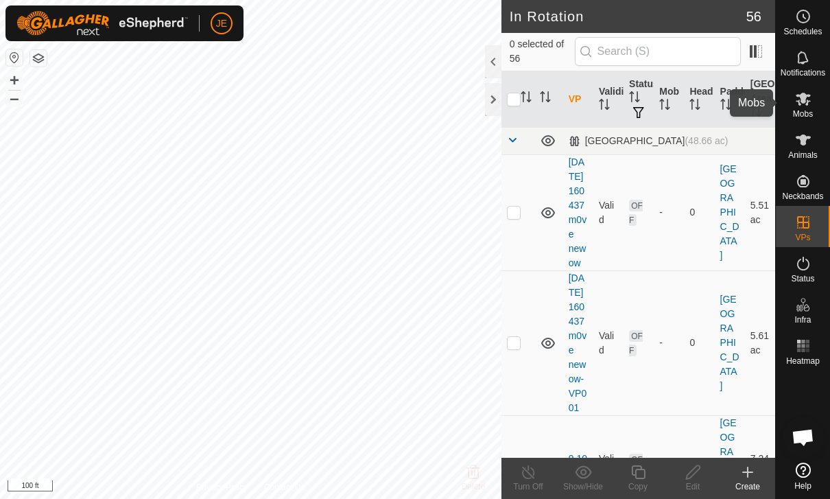
click at [811, 105] on icon at bounding box center [803, 99] width 16 height 16
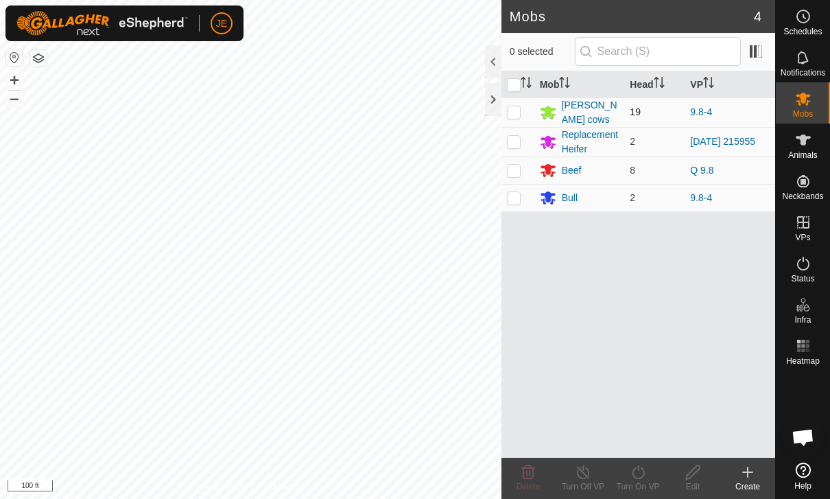
click at [524, 108] on td at bounding box center [518, 112] width 33 height 30
checkbox input "true"
click at [650, 471] on turn-on-svg-icon at bounding box center [638, 472] width 55 height 16
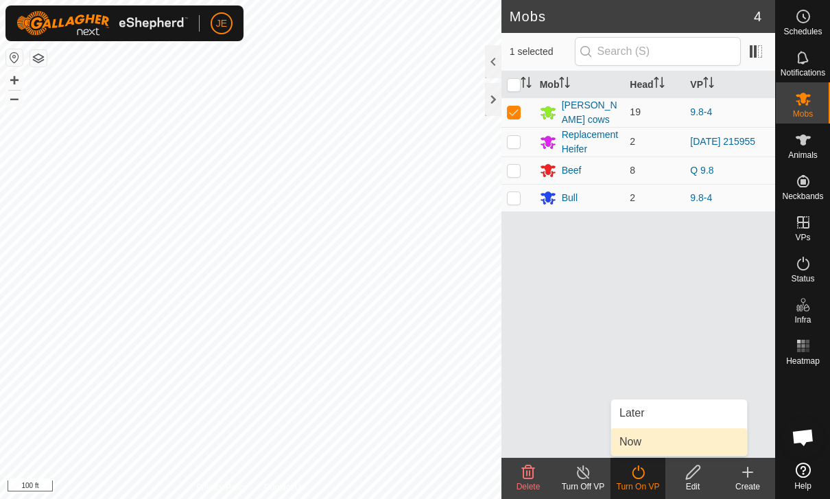
click at [644, 440] on link "Now" at bounding box center [679, 441] width 136 height 27
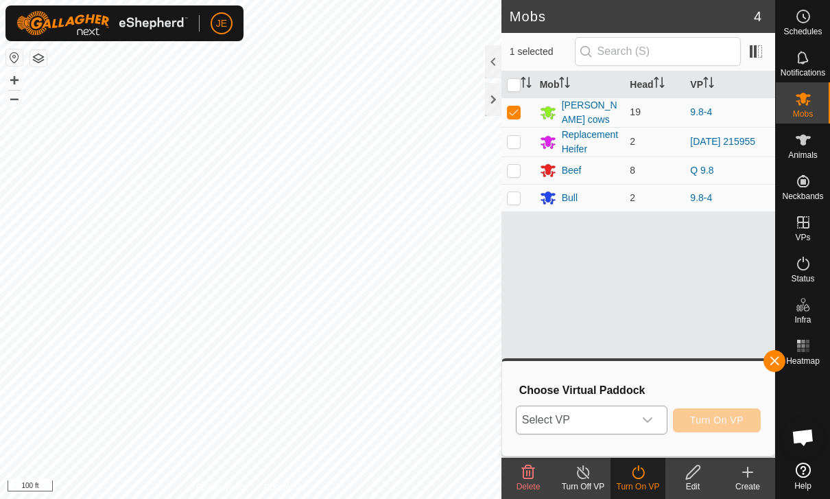
click at [632, 418] on span "Select VP" at bounding box center [575, 419] width 117 height 27
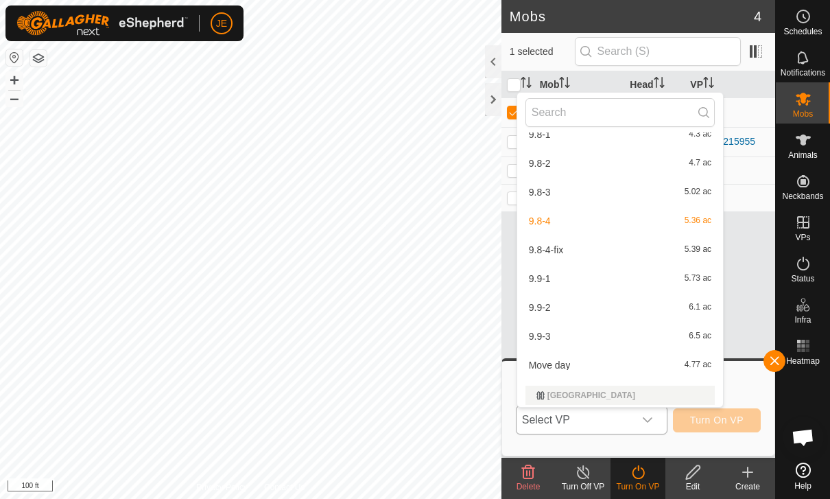
scroll to position [564, 0]
click at [600, 244] on div "9.8-4-fix 5.39 ac" at bounding box center [620, 247] width 189 height 16
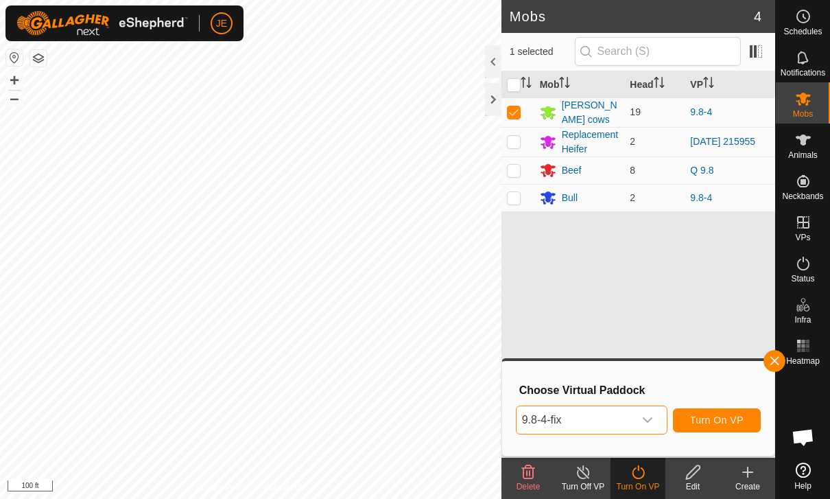
click at [712, 419] on span "Turn On VP" at bounding box center [717, 419] width 54 height 11
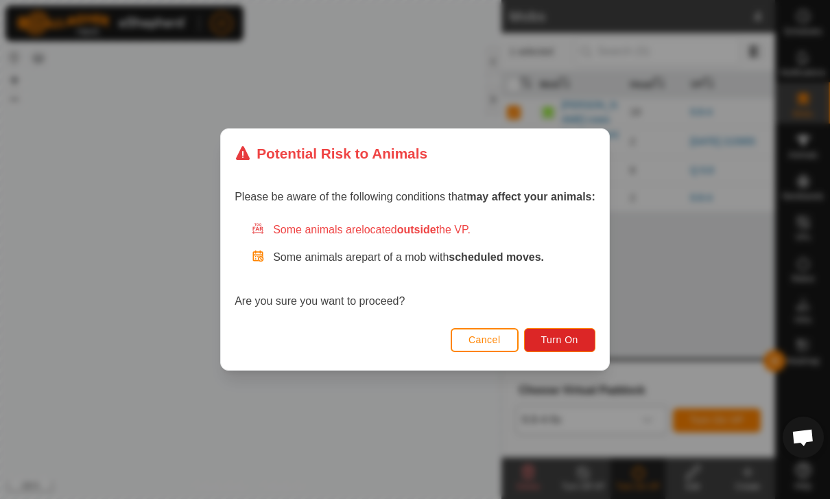
click at [592, 328] on button "Turn On" at bounding box center [559, 340] width 71 height 24
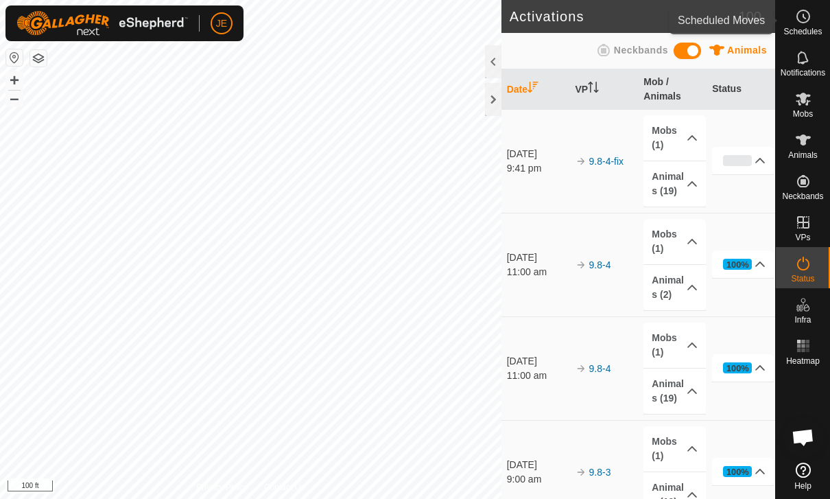
click at [828, 34] on div "Schedules" at bounding box center [803, 20] width 54 height 41
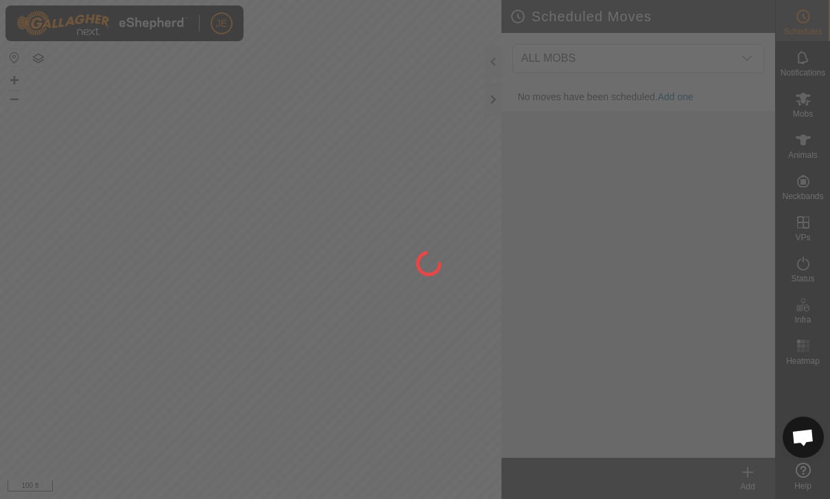
click at [818, 25] on div at bounding box center [415, 249] width 830 height 499
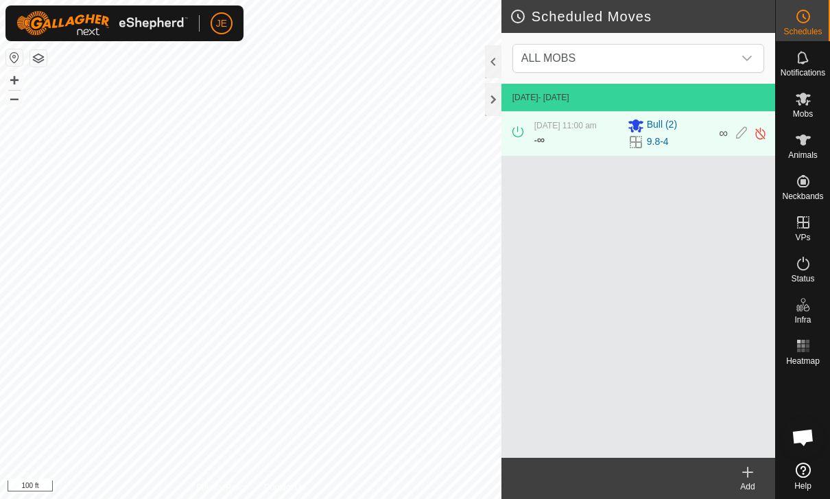
click at [756, 475] on icon at bounding box center [748, 472] width 16 height 16
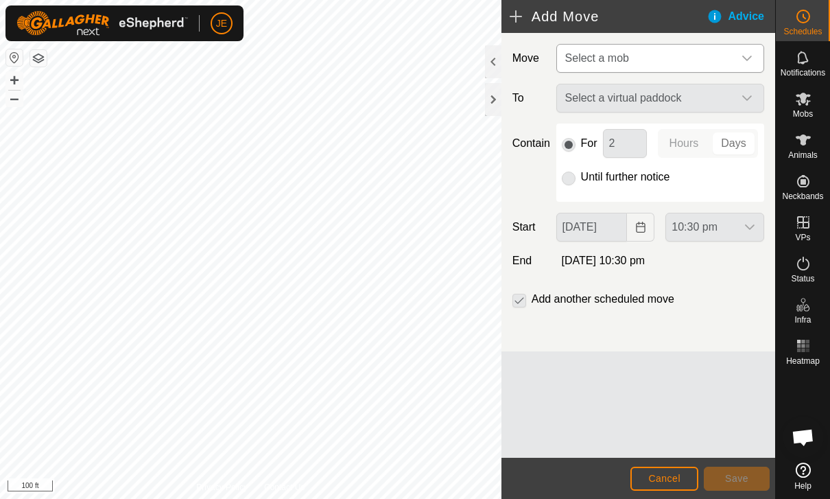
click at [712, 54] on span "Select a mob" at bounding box center [647, 58] width 174 height 27
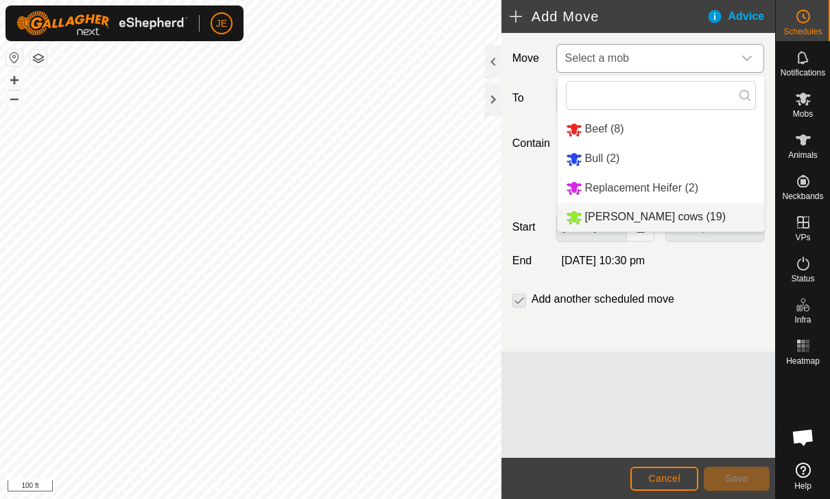
click at [654, 220] on span "[PERSON_NAME] cows (19)" at bounding box center [655, 217] width 141 height 12
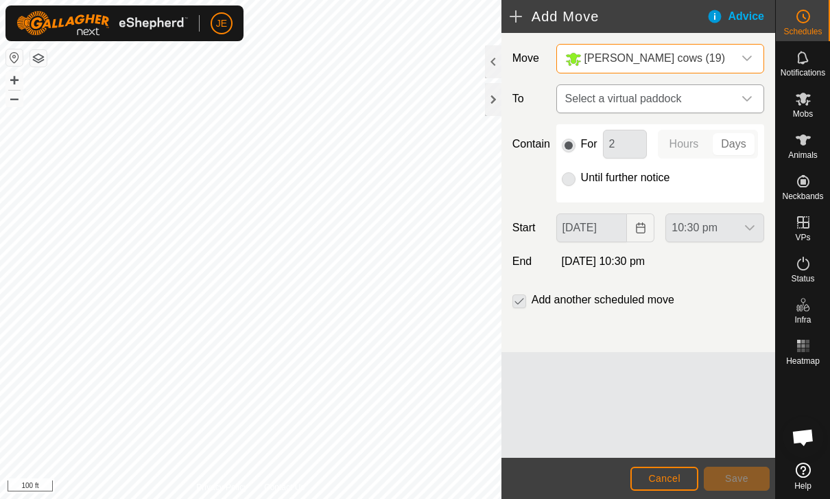
click at [722, 102] on span "Select a virtual paddock" at bounding box center [647, 98] width 174 height 27
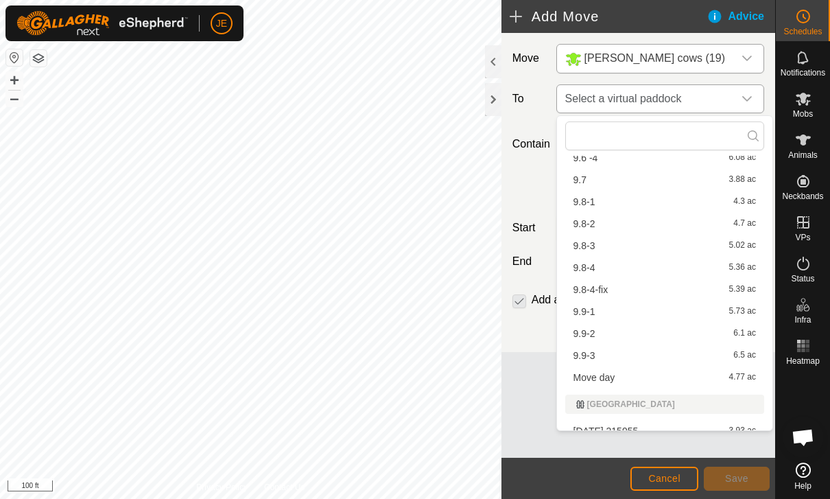
scroll to position [402, 0]
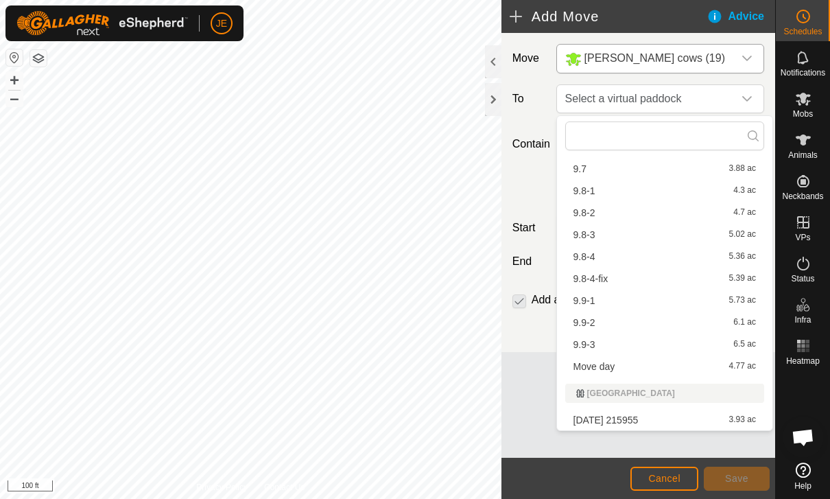
click at [661, 298] on div "9.9-1 5.73 ac" at bounding box center [665, 301] width 183 height 10
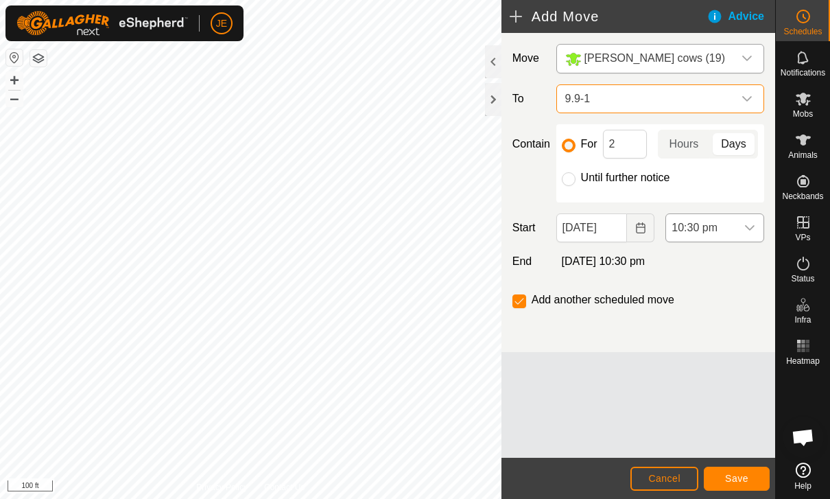
click at [749, 228] on icon "dropdown trigger" at bounding box center [750, 227] width 11 height 11
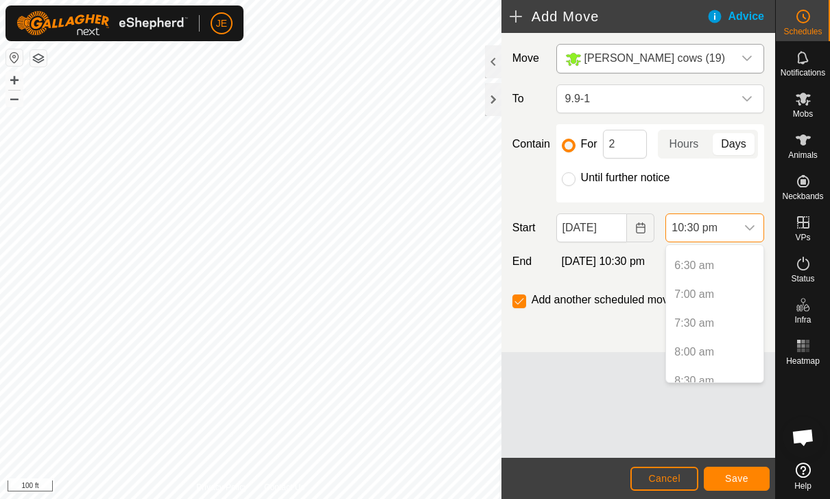
scroll to position [367, 0]
click at [704, 291] on p-selectitem "7:00 am" at bounding box center [714, 294] width 97 height 27
click at [701, 287] on p-selectitem "7:00 am" at bounding box center [714, 294] width 97 height 27
click at [700, 286] on p-selectitem "7:00 am" at bounding box center [714, 294] width 97 height 27
click at [644, 227] on icon "Choose Date" at bounding box center [640, 227] width 11 height 11
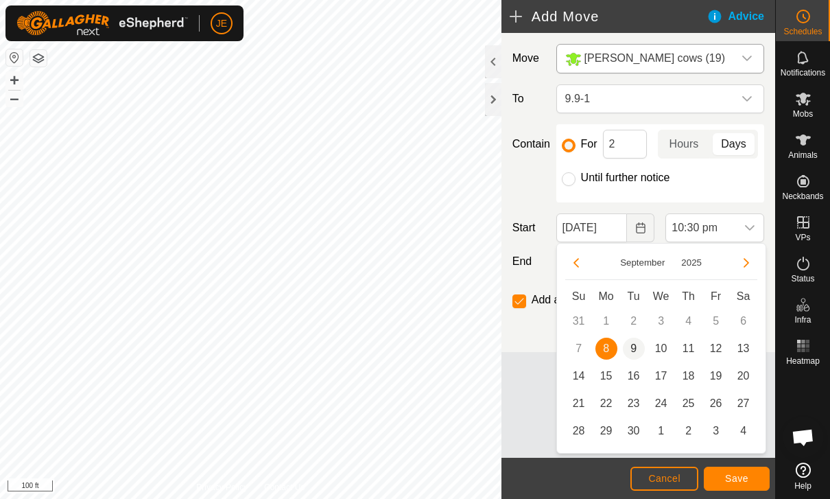
click at [638, 347] on span "9" at bounding box center [634, 349] width 22 height 22
type input "[DATE]"
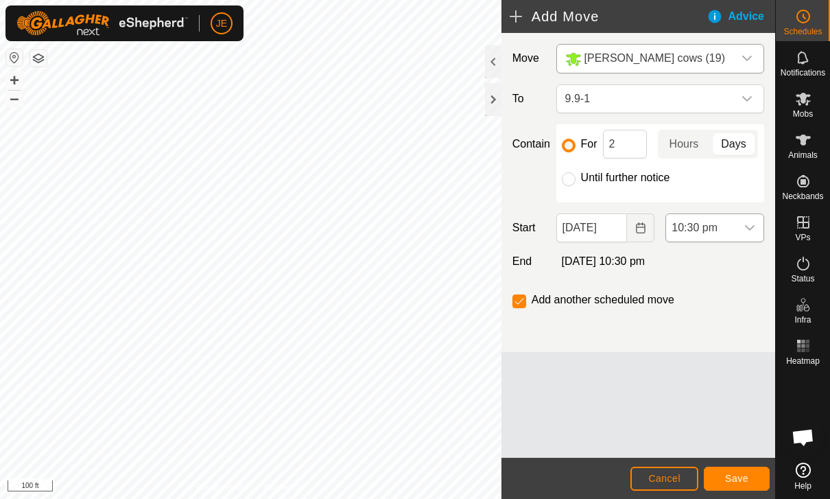
click at [746, 230] on icon "dropdown trigger" at bounding box center [750, 227] width 11 height 11
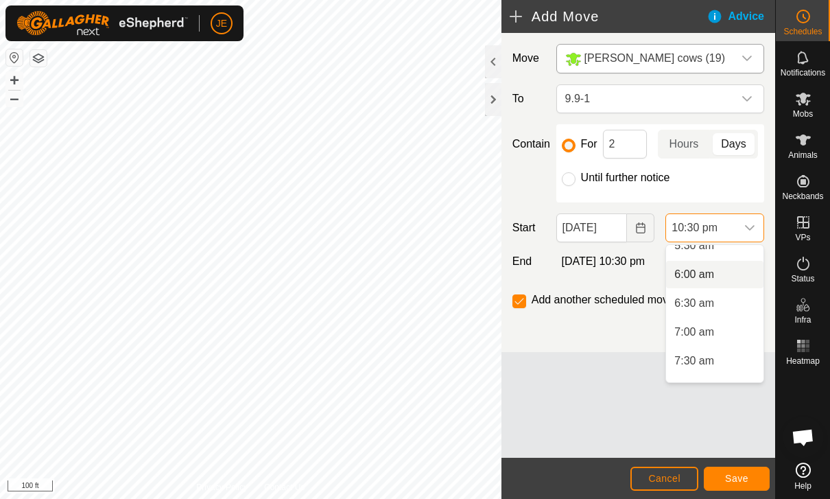
click at [691, 280] on span "6:00 am" at bounding box center [695, 274] width 40 height 16
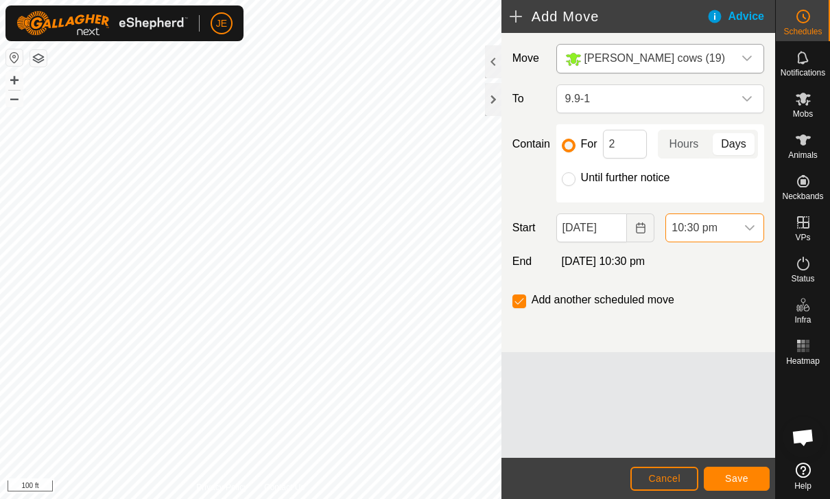
scroll to position [1187, 0]
click at [734, 480] on span "Save" at bounding box center [736, 478] width 23 height 11
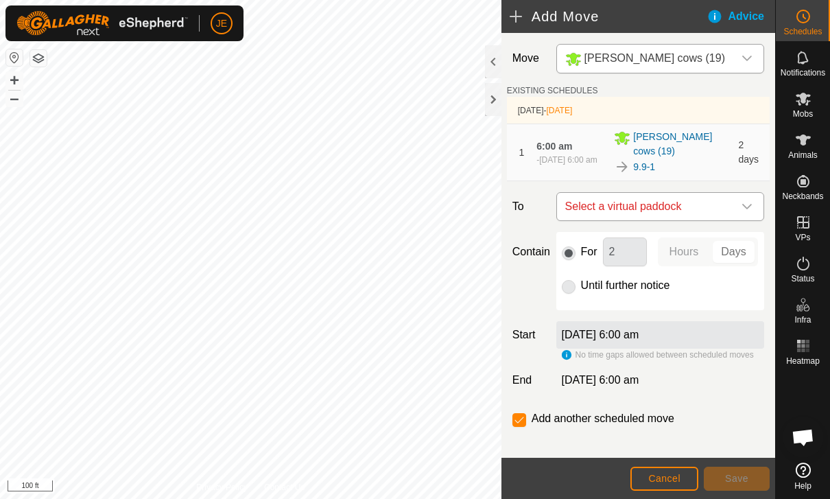
click at [721, 200] on span "Select a virtual paddock" at bounding box center [647, 206] width 174 height 27
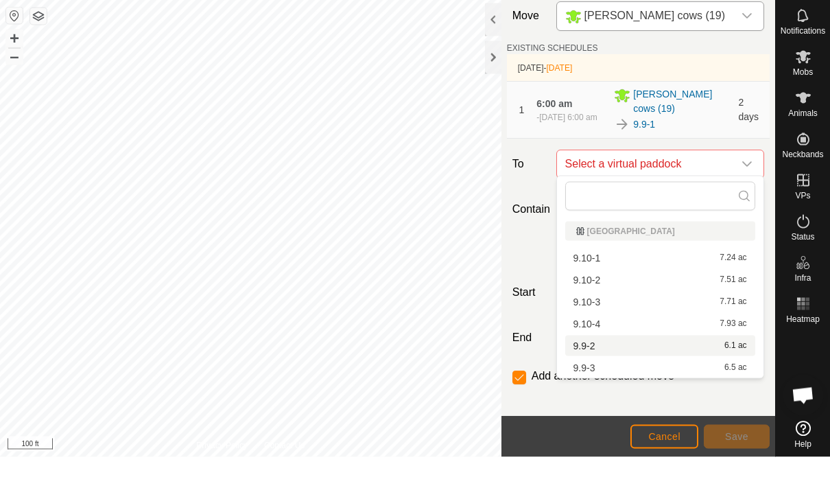
click at [605, 383] on div "9.9-2 6.1 ac" at bounding box center [661, 388] width 174 height 10
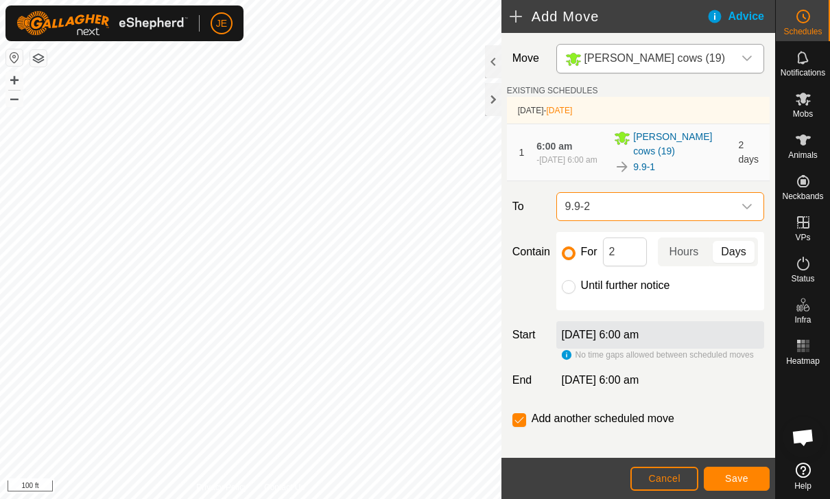
click at [738, 476] on span "Save" at bounding box center [736, 478] width 23 height 11
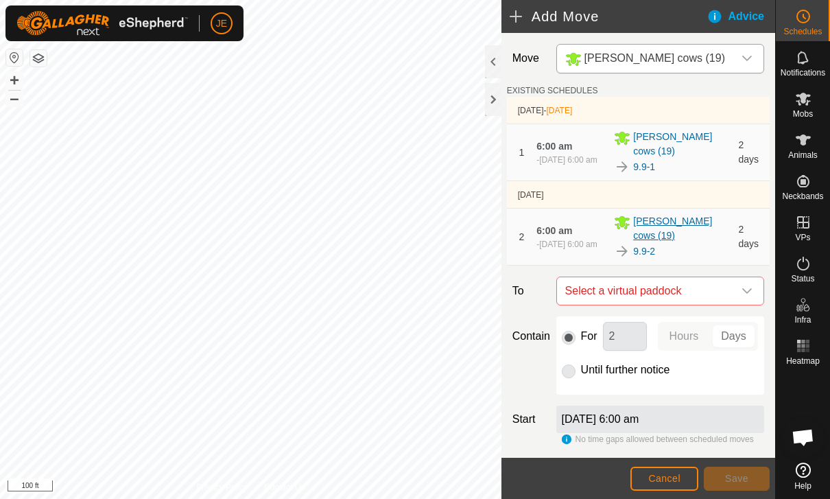
click at [720, 226] on span "[PERSON_NAME] cows (19)" at bounding box center [681, 228] width 97 height 29
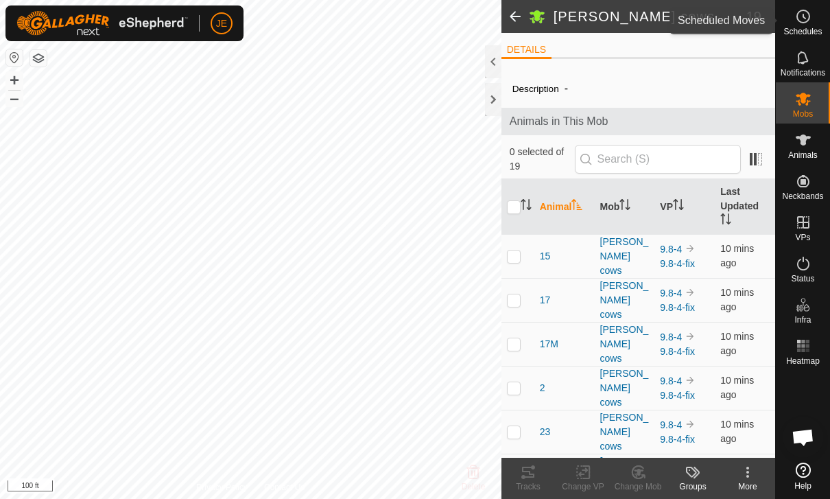
click at [818, 21] on div "Schedules" at bounding box center [803, 20] width 54 height 41
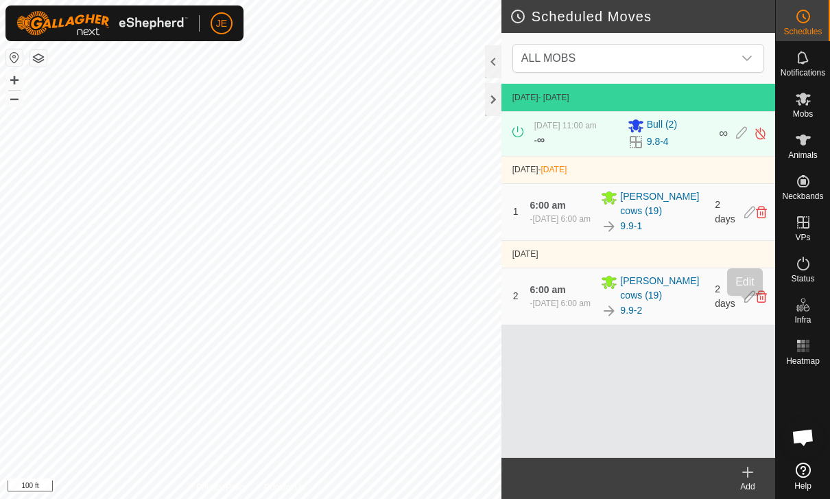
click at [745, 303] on icon at bounding box center [750, 296] width 11 height 12
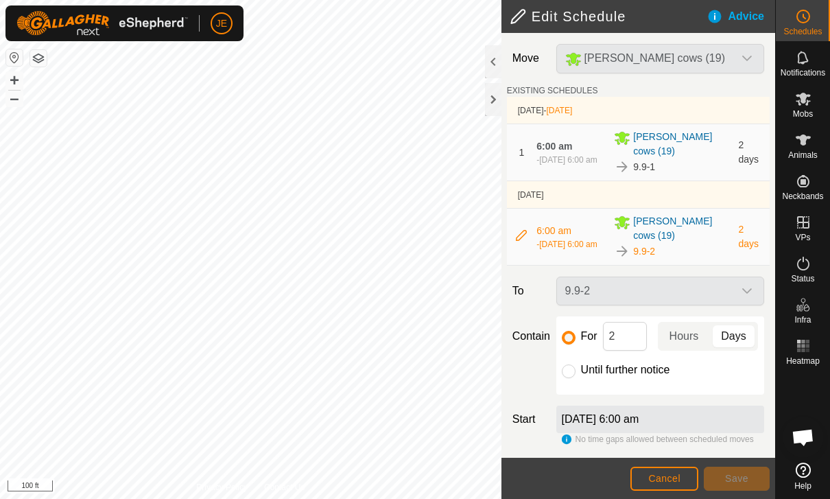
click at [732, 277] on div "9.9-2" at bounding box center [660, 291] width 219 height 29
click at [677, 476] on span "Cancel" at bounding box center [664, 478] width 32 height 11
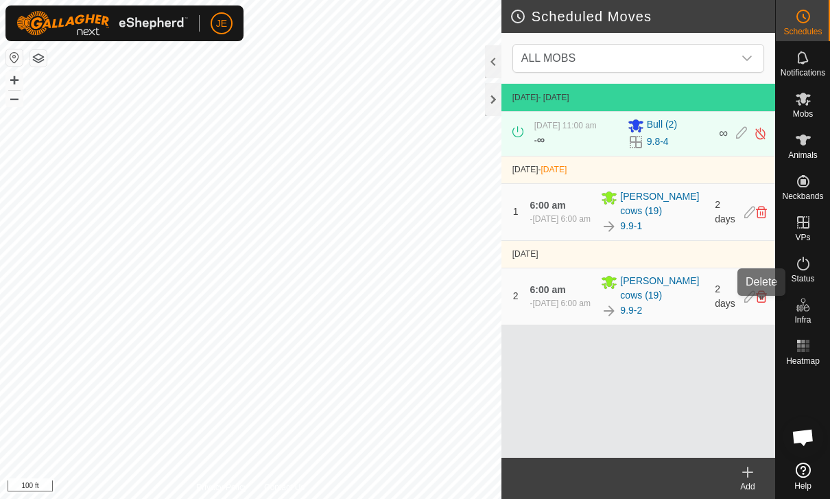
click at [761, 303] on icon at bounding box center [761, 296] width 11 height 12
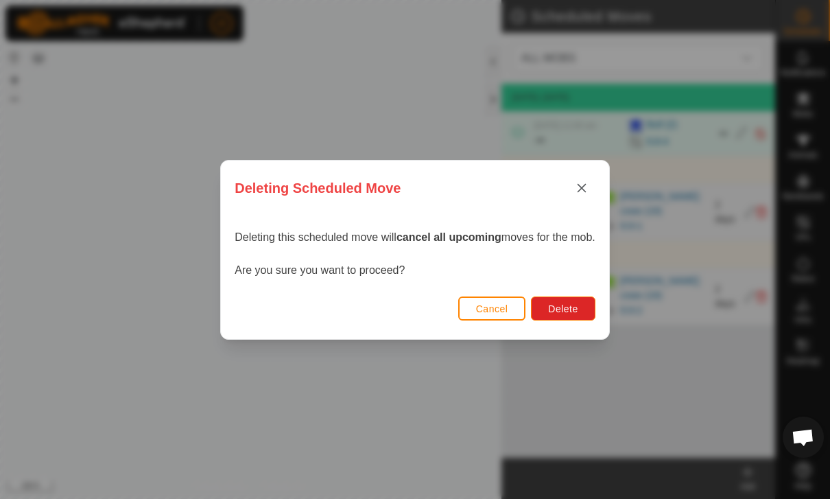
click at [593, 301] on button "Delete" at bounding box center [563, 308] width 64 height 24
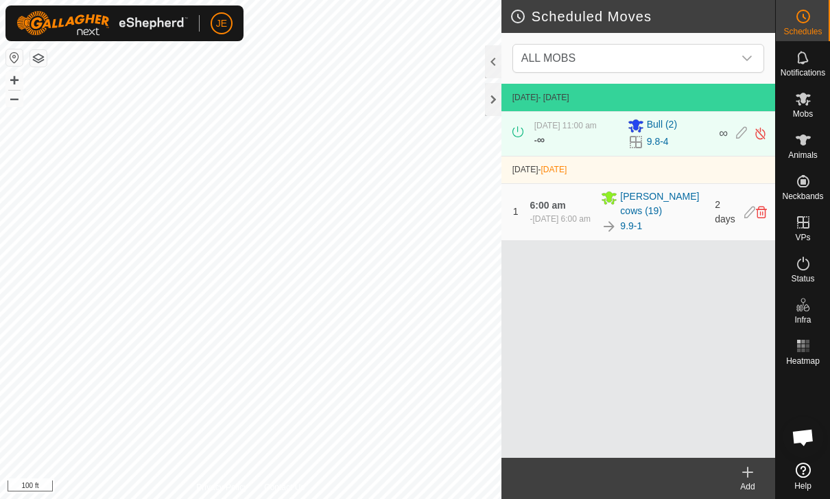
click at [753, 472] on icon at bounding box center [748, 472] width 10 height 0
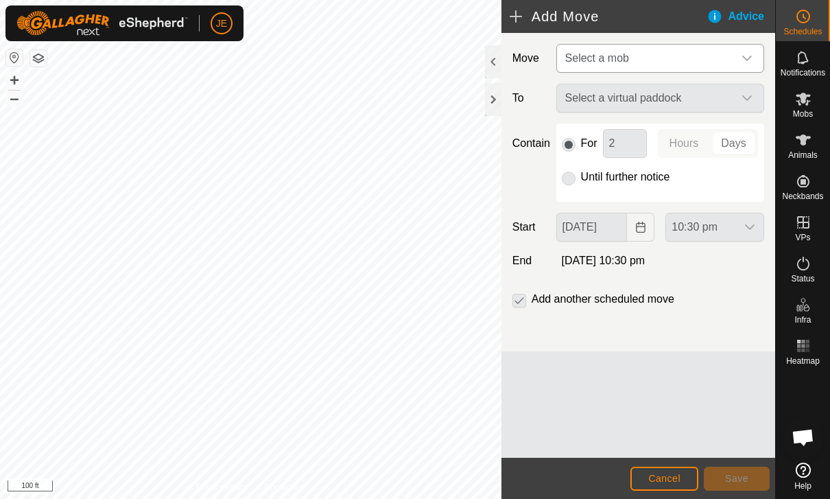
click at [690, 57] on span "Select a mob" at bounding box center [647, 58] width 174 height 27
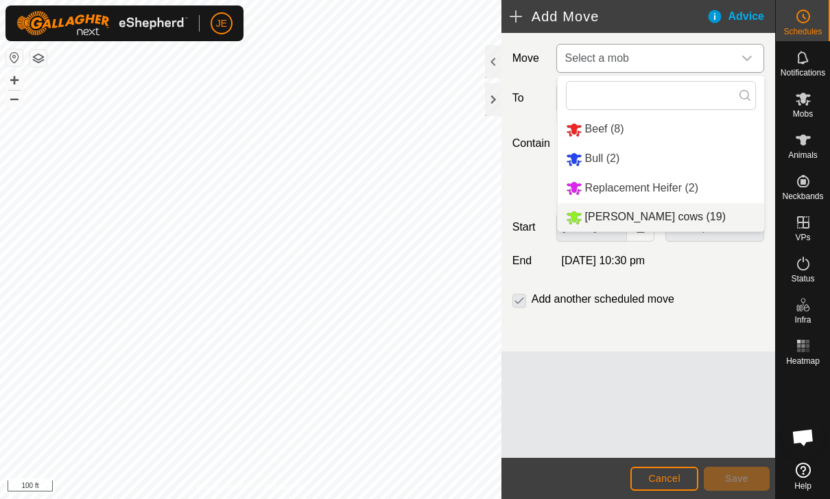
click at [661, 221] on span "[PERSON_NAME] cows (19)" at bounding box center [655, 217] width 141 height 12
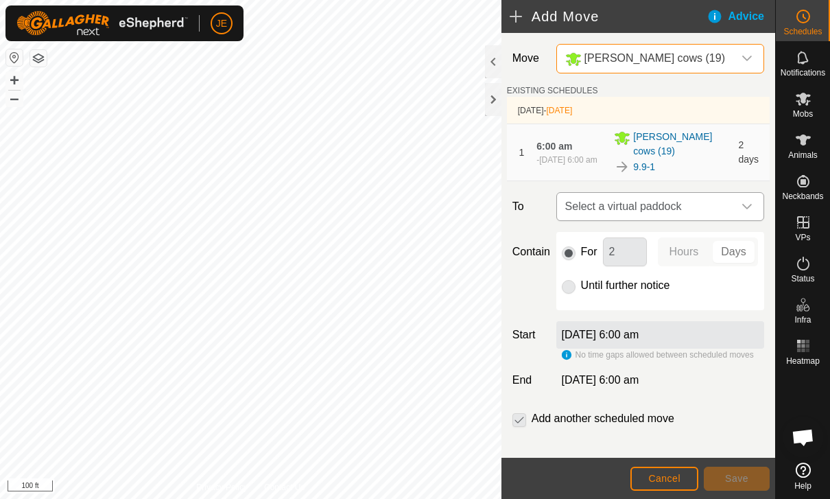
click at [699, 204] on span "Select a virtual paddock" at bounding box center [647, 206] width 174 height 27
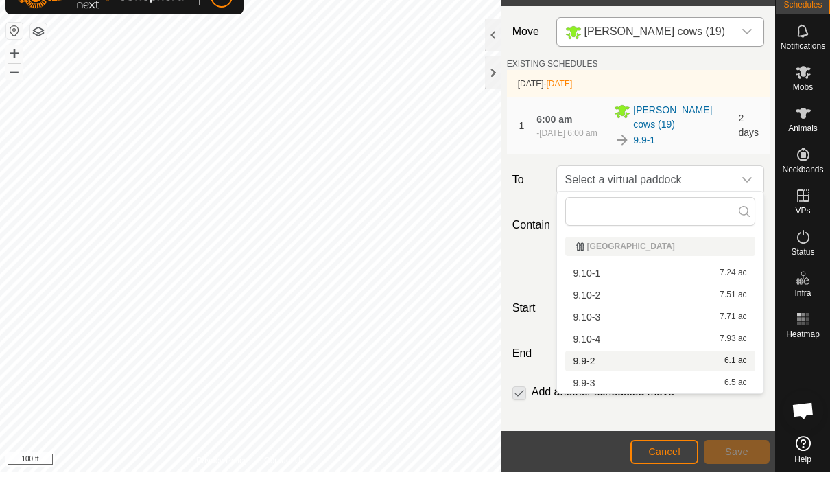
click at [621, 383] on div "9.9-2 6.1 ac" at bounding box center [661, 388] width 174 height 10
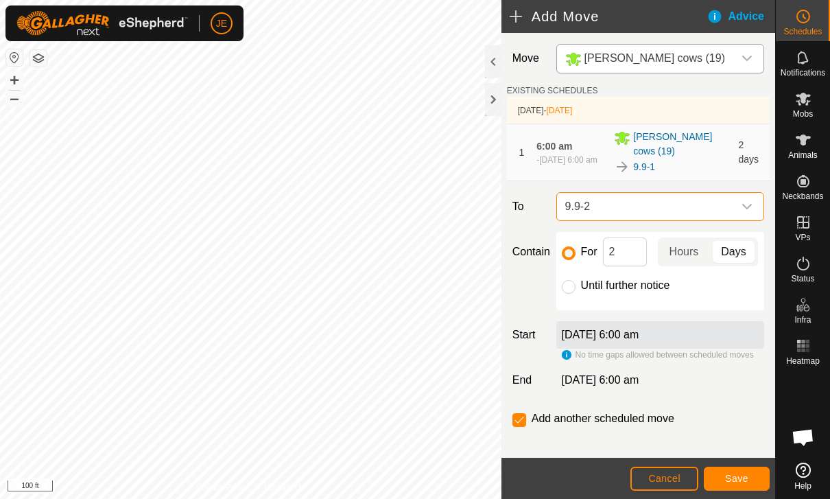
click at [723, 200] on span "9.9-2" at bounding box center [647, 206] width 174 height 27
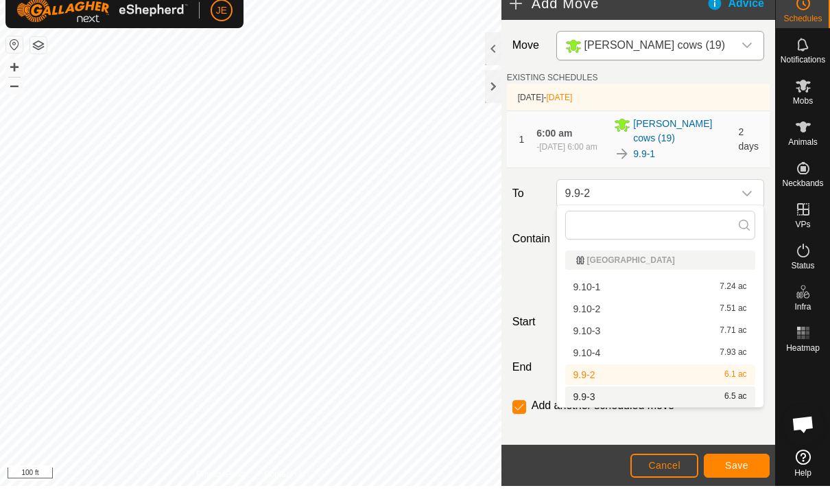
click at [653, 405] on div "9.9-3 6.5 ac" at bounding box center [661, 410] width 174 height 10
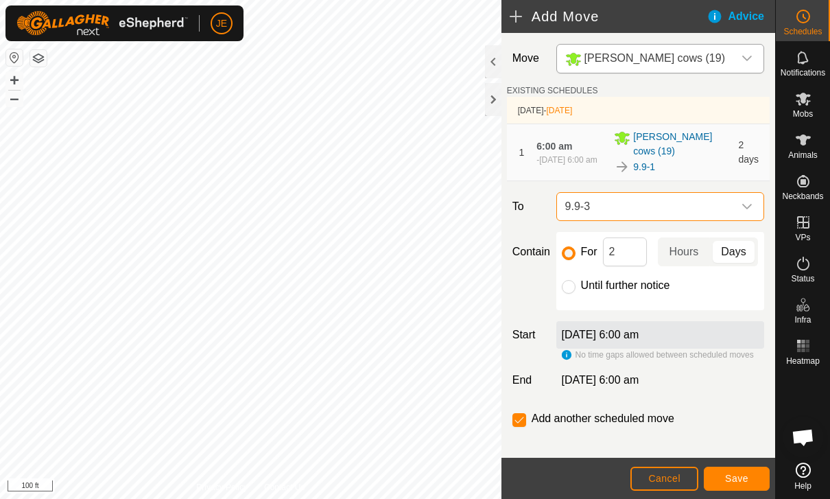
click at [732, 198] on span "9.9-3" at bounding box center [647, 206] width 174 height 27
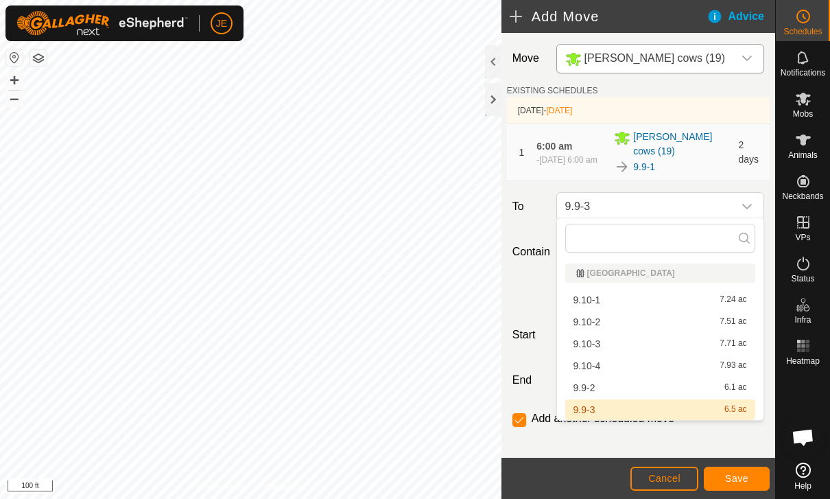
click at [625, 295] on div "9.10-1 7.24 ac" at bounding box center [661, 300] width 174 height 10
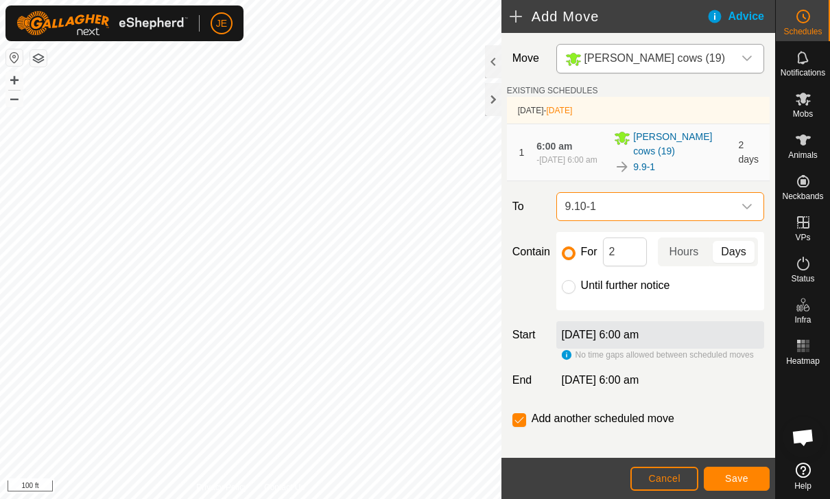
click at [678, 473] on span "Cancel" at bounding box center [664, 478] width 32 height 11
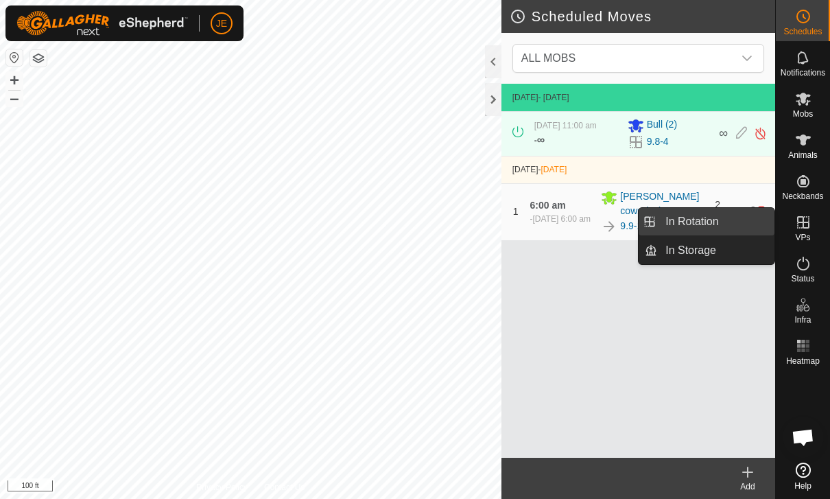
click at [725, 224] on link "In Rotation" at bounding box center [715, 221] width 117 height 27
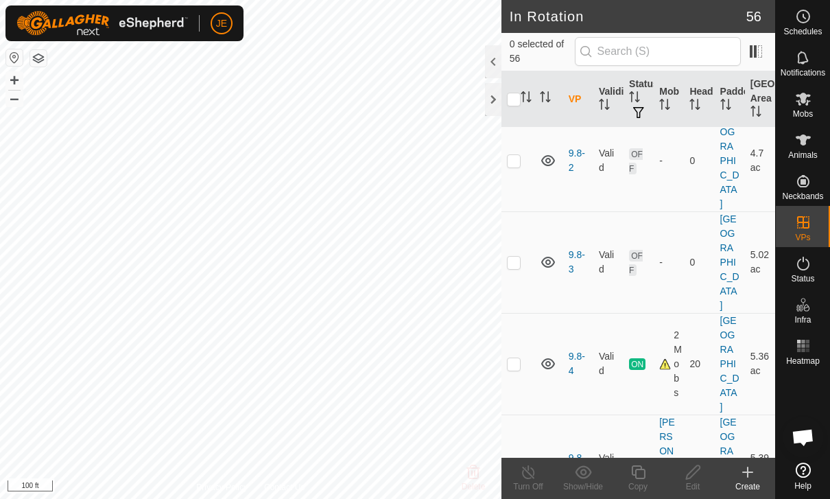
scroll to position [2034, 0]
checkbox input "true"
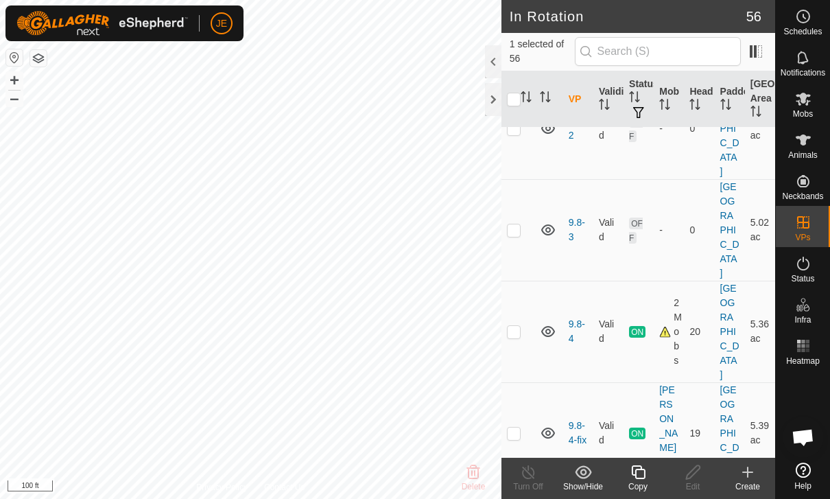
scroll to position [2065, 0]
checkbox input "true"
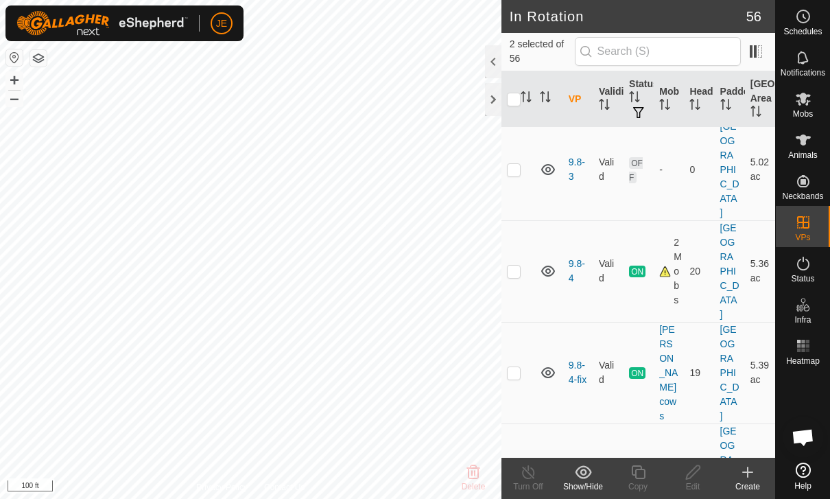
scroll to position [2125, 0]
checkbox input "true"
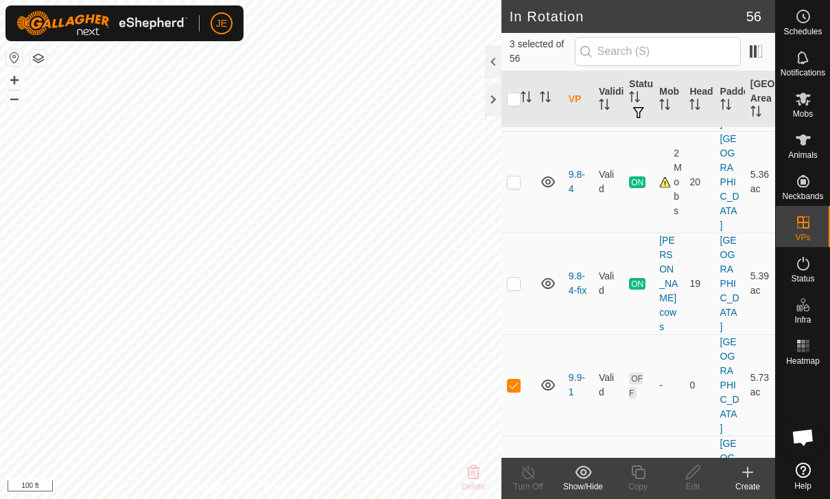
scroll to position [2239, 0]
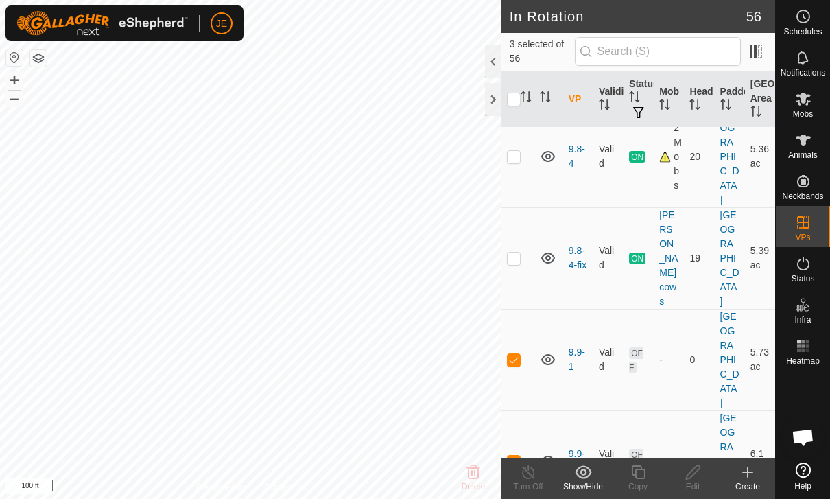
checkbox input "false"
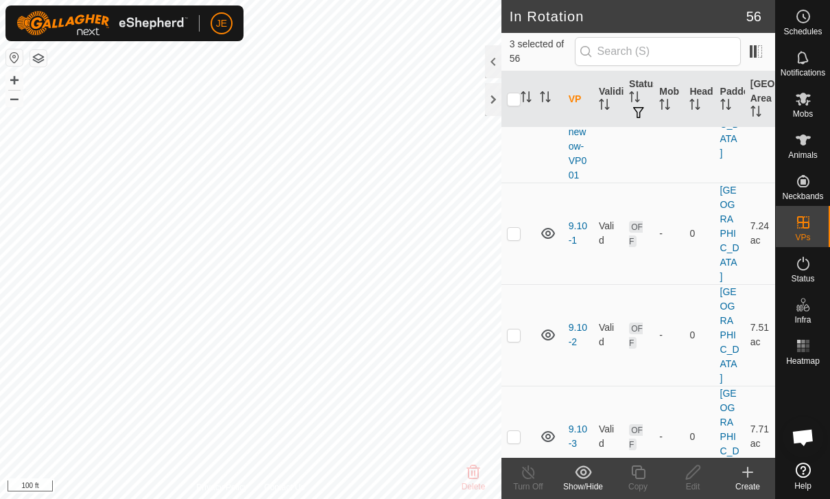
scroll to position [196, 0]
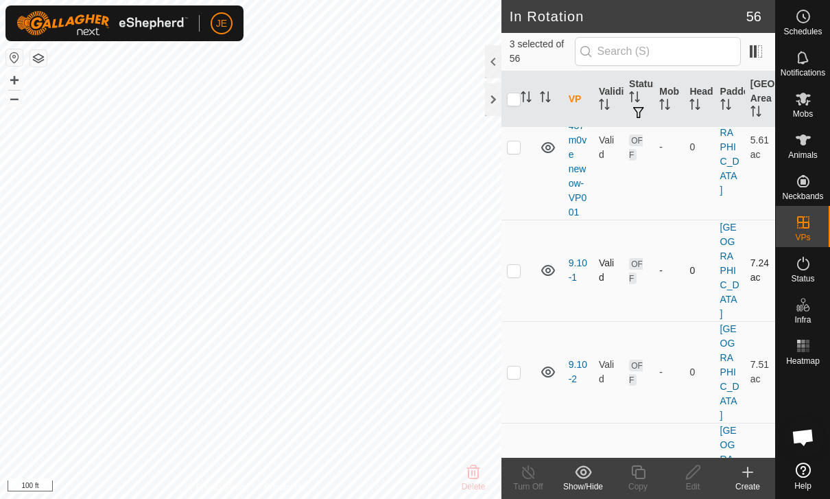
click at [526, 321] on td at bounding box center [518, 271] width 33 height 102
click at [525, 321] on td at bounding box center [518, 271] width 33 height 102
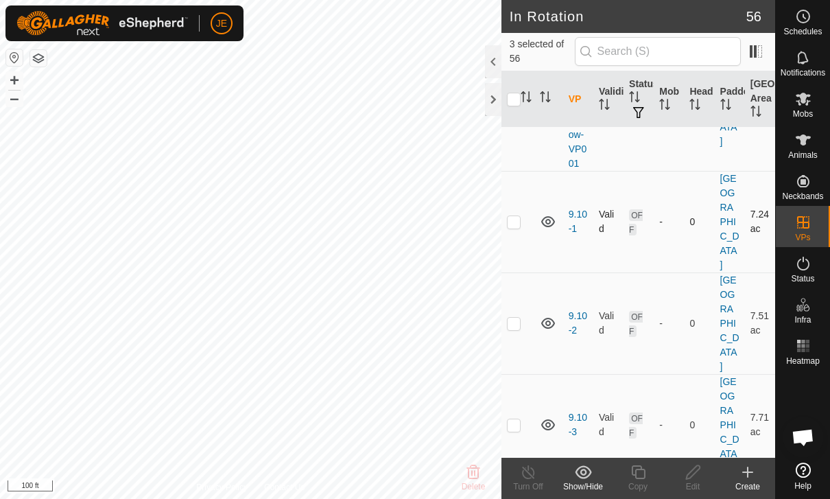
scroll to position [245, 0]
click at [518, 226] on p-checkbox at bounding box center [514, 220] width 14 height 11
click at [518, 272] on td at bounding box center [518, 221] width 33 height 102
checkbox input "false"
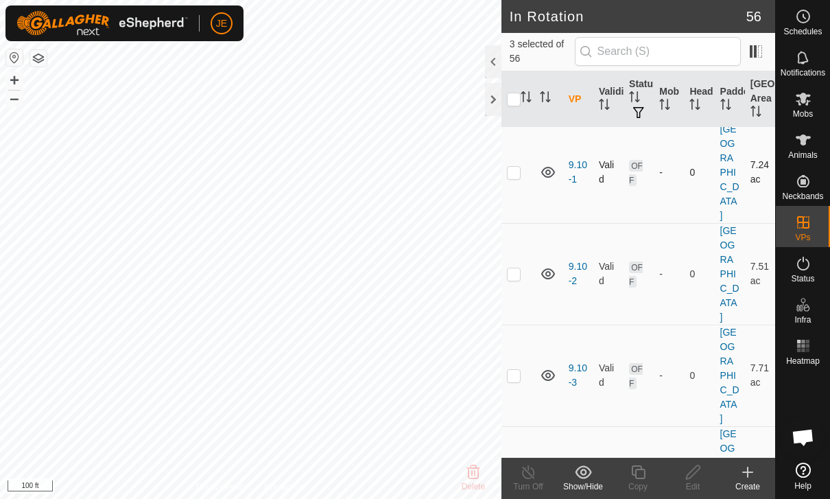
scroll to position [296, 0]
click at [519, 299] on td at bounding box center [518, 271] width 33 height 102
click at [520, 277] on p-checkbox at bounding box center [514, 271] width 14 height 11
checkbox input "false"
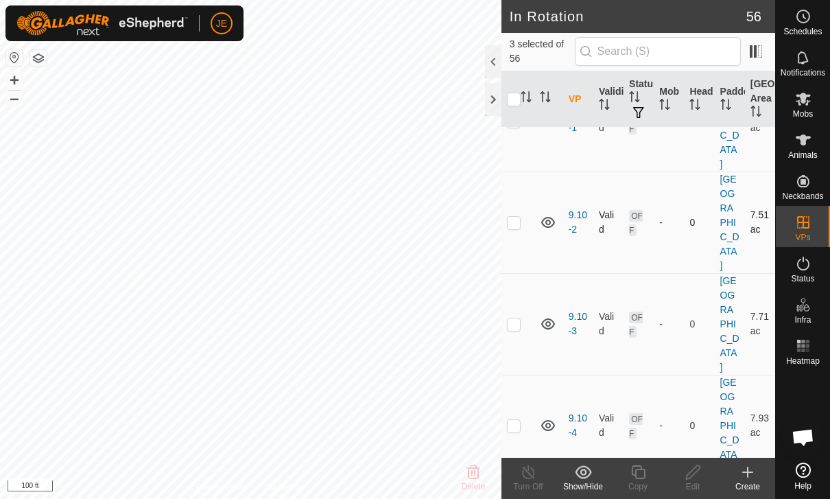
scroll to position [347, 0]
click at [513, 327] on p-checkbox at bounding box center [514, 321] width 14 height 11
click at [520, 327] on p-checkbox at bounding box center [514, 321] width 14 height 11
checkbox input "false"
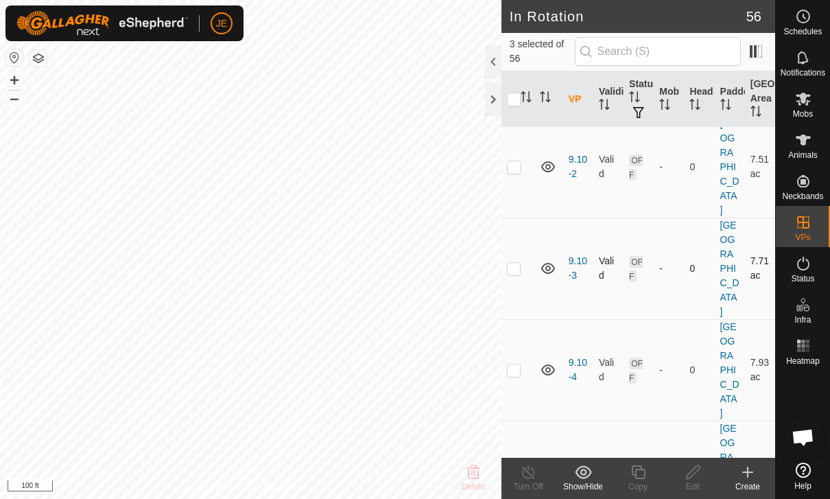
scroll to position [418, 0]
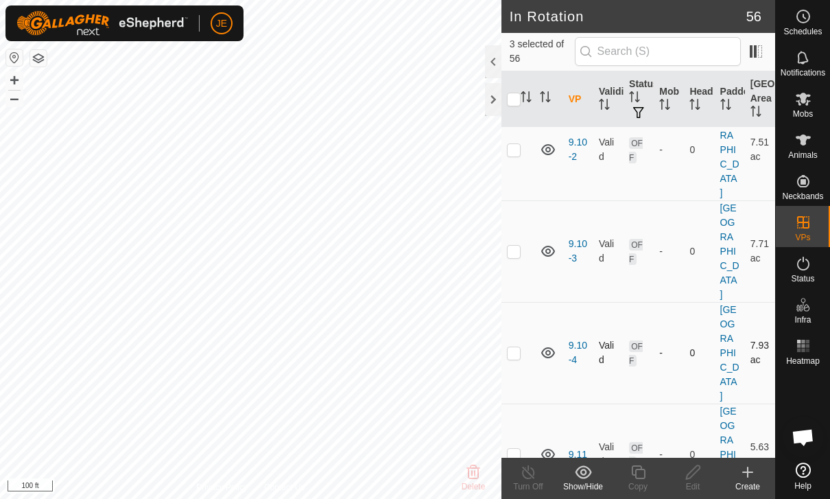
click at [524, 357] on td at bounding box center [518, 353] width 33 height 102
click at [523, 359] on td at bounding box center [518, 353] width 33 height 102
checkbox input "false"
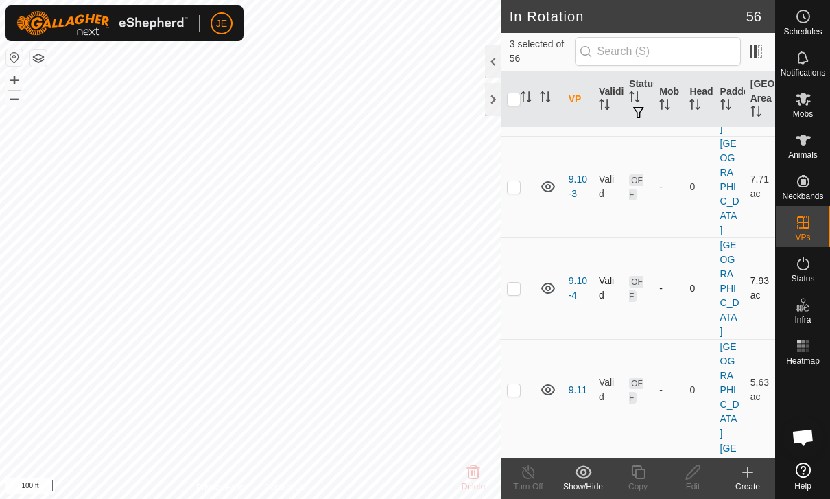
scroll to position [484, 0]
click at [522, 377] on td at bounding box center [518, 388] width 33 height 102
click at [516, 382] on p-checkbox at bounding box center [514, 387] width 14 height 11
checkbox input "false"
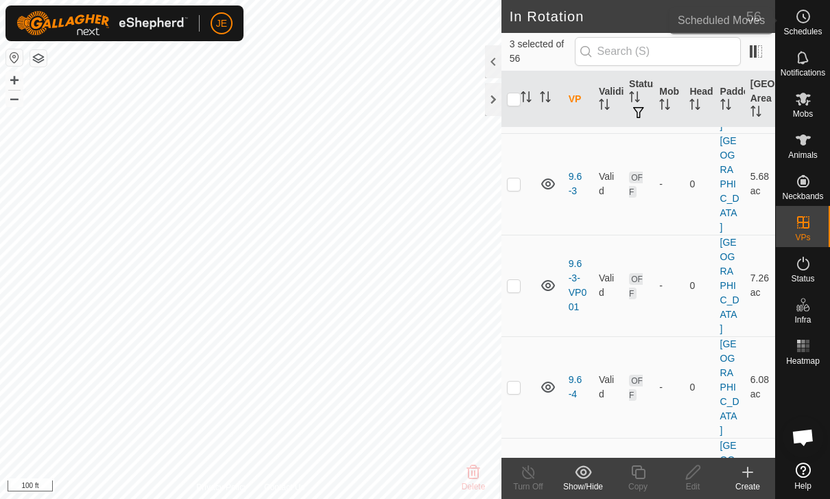
scroll to position [1499, 0]
click at [811, 27] on span "Schedules" at bounding box center [803, 31] width 38 height 8
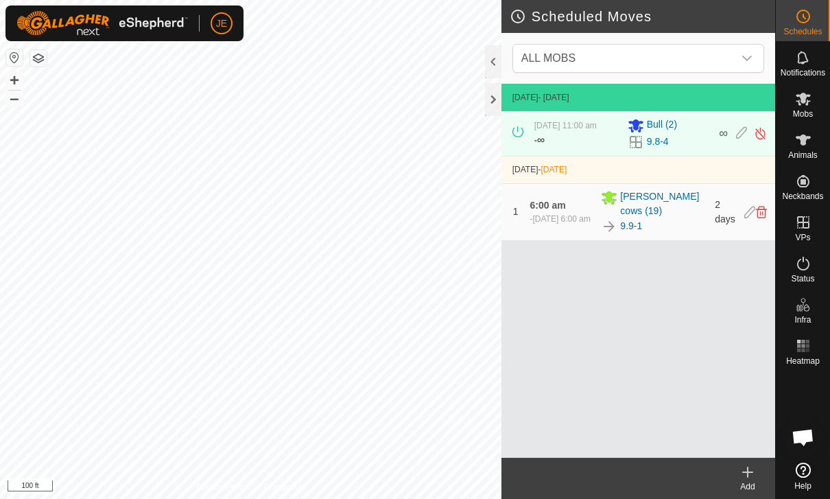
click at [762, 218] on icon at bounding box center [761, 212] width 11 height 12
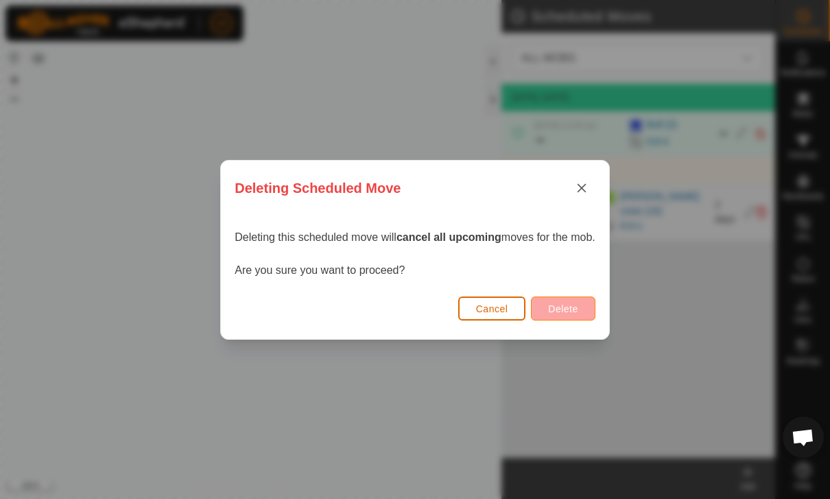
click at [577, 309] on span "Delete" at bounding box center [563, 308] width 30 height 11
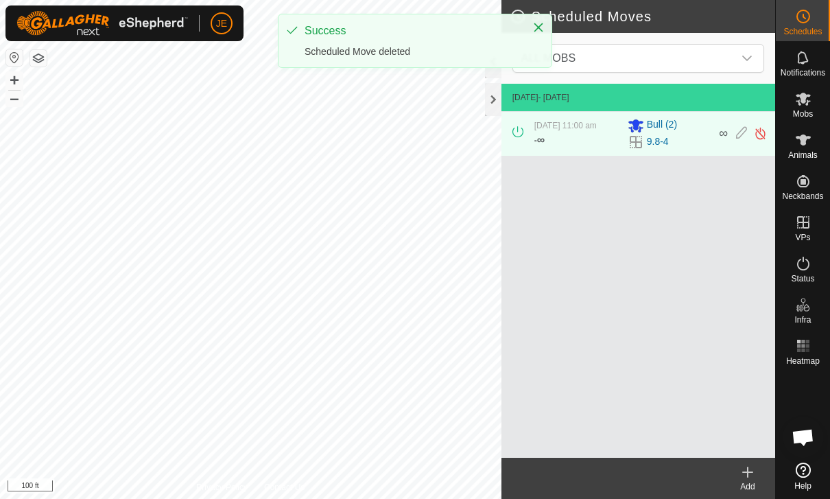
click at [745, 465] on icon at bounding box center [748, 472] width 16 height 16
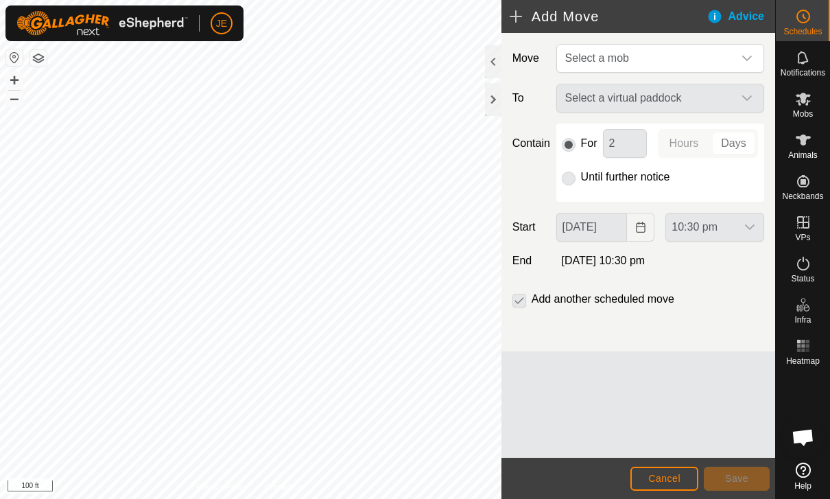
click at [712, 98] on div "Select a virtual paddock" at bounding box center [660, 98] width 219 height 29
click at [752, 97] on div "Select a virtual paddock" at bounding box center [660, 98] width 219 height 29
click at [734, 93] on div "Select a virtual paddock" at bounding box center [660, 98] width 219 height 29
click at [723, 61] on span "Select a mob" at bounding box center [647, 58] width 174 height 27
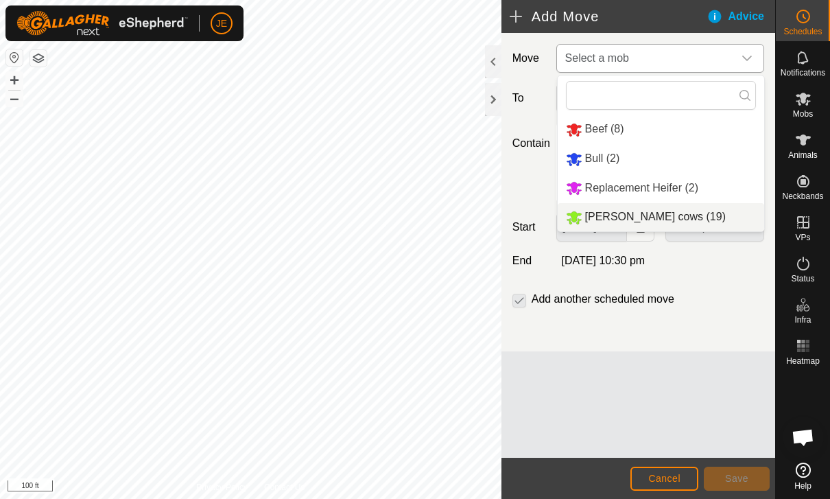
click at [659, 222] on span "[PERSON_NAME] cows (19)" at bounding box center [655, 217] width 141 height 12
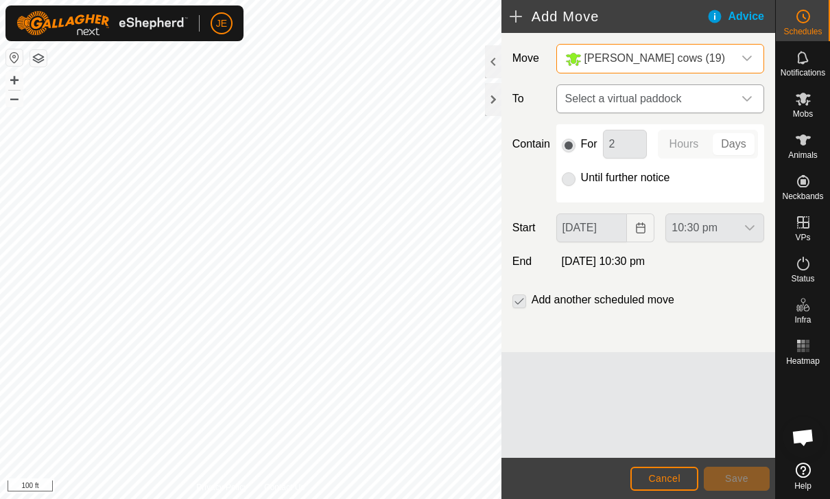
click at [728, 103] on span "Select a virtual paddock" at bounding box center [647, 98] width 174 height 27
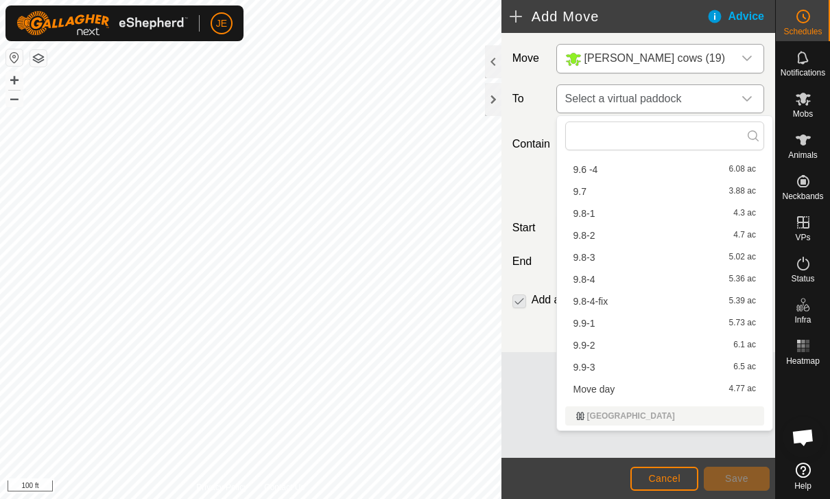
scroll to position [372, 0]
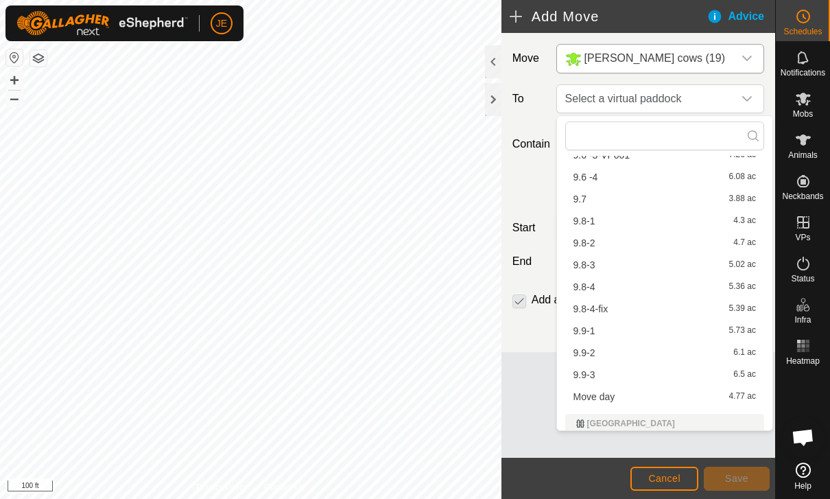
click at [603, 327] on div "9.9-1 5.73 ac" at bounding box center [665, 331] width 183 height 10
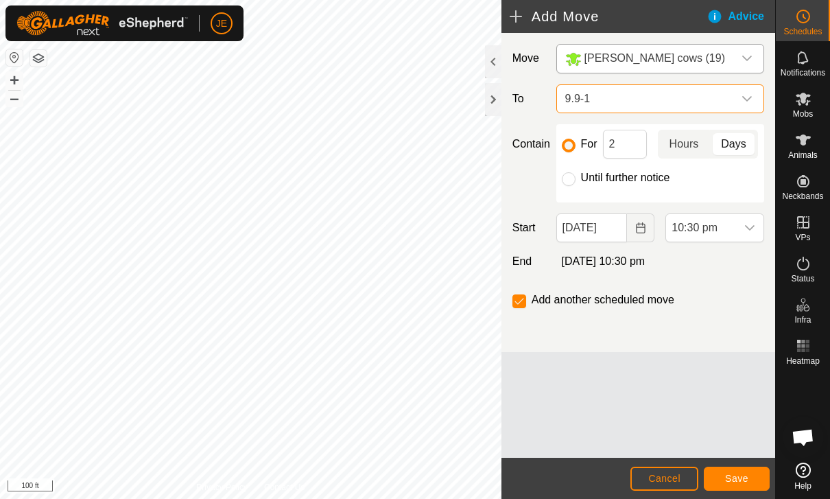
click at [686, 146] on span "Hours" at bounding box center [685, 144] width 30 height 16
click at [633, 229] on button "Choose Date" at bounding box center [640, 227] width 27 height 29
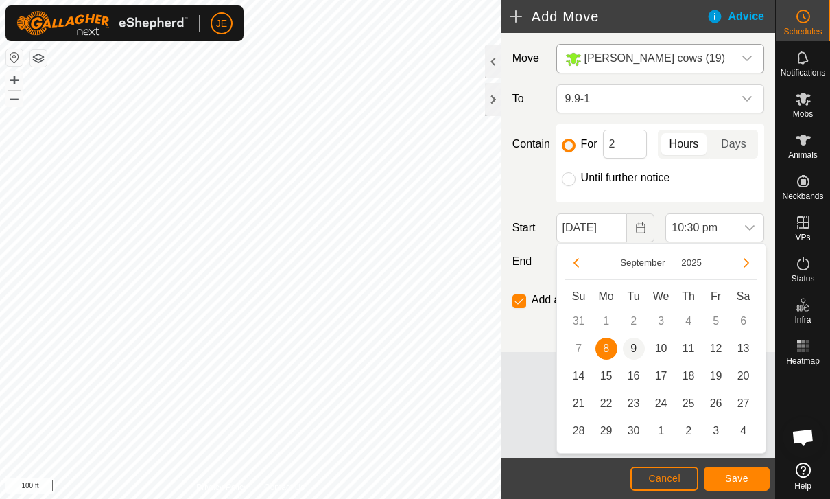
click at [633, 348] on span "9" at bounding box center [634, 349] width 22 height 22
type input "[DATE]"
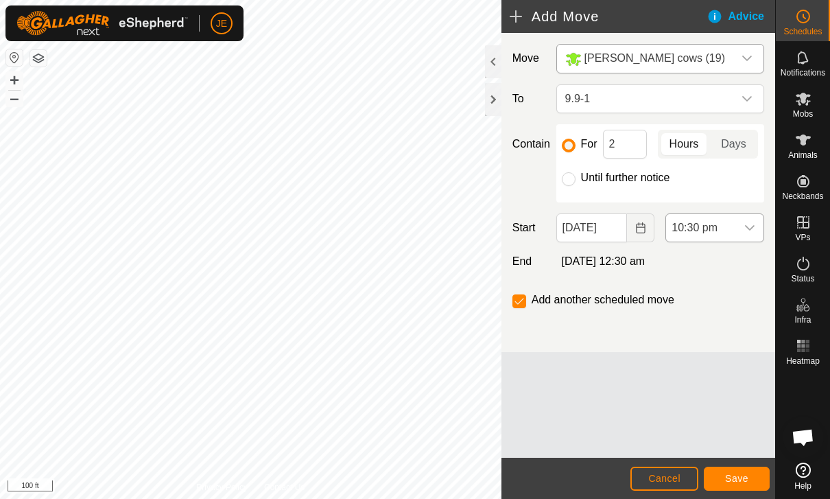
click at [734, 220] on span "10:30 pm" at bounding box center [701, 227] width 70 height 27
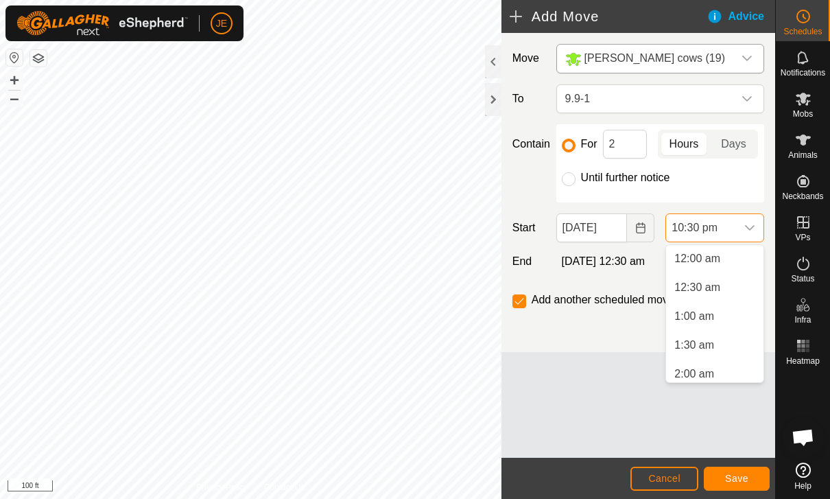
scroll to position [0, 0]
click at [697, 335] on span "6:00 am" at bounding box center [695, 337] width 40 height 16
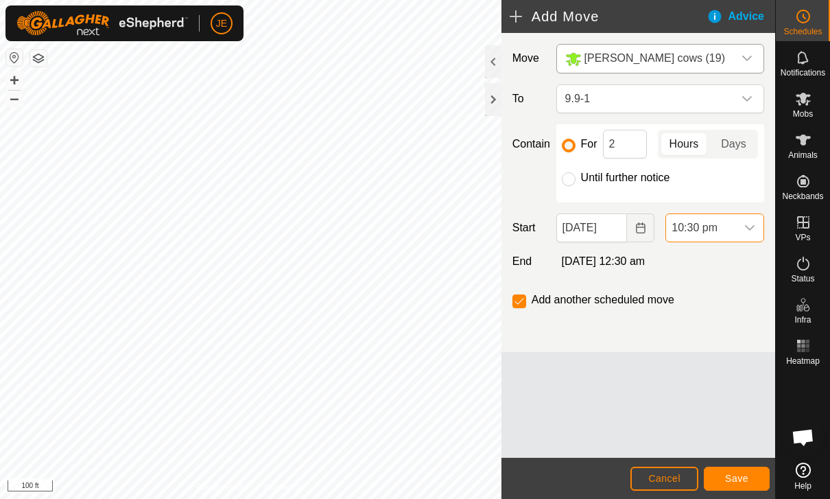
scroll to position [1187, 0]
click at [745, 475] on span "Save" at bounding box center [736, 478] width 23 height 11
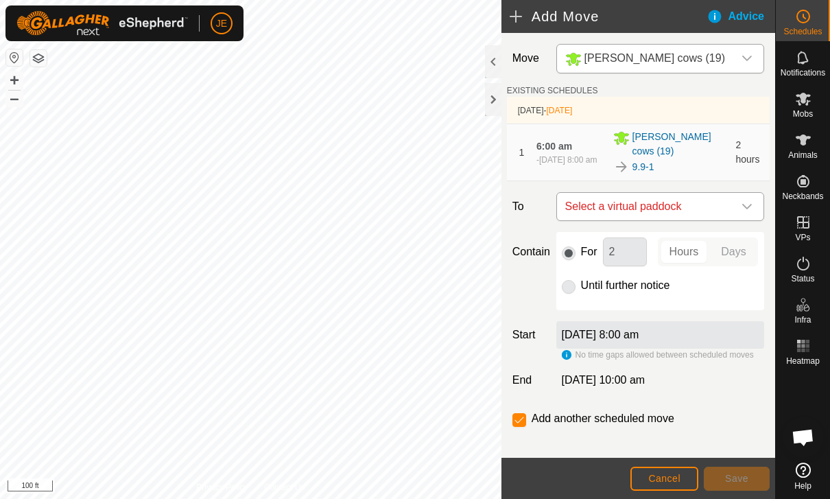
click at [716, 205] on span "Select a virtual paddock" at bounding box center [647, 206] width 174 height 27
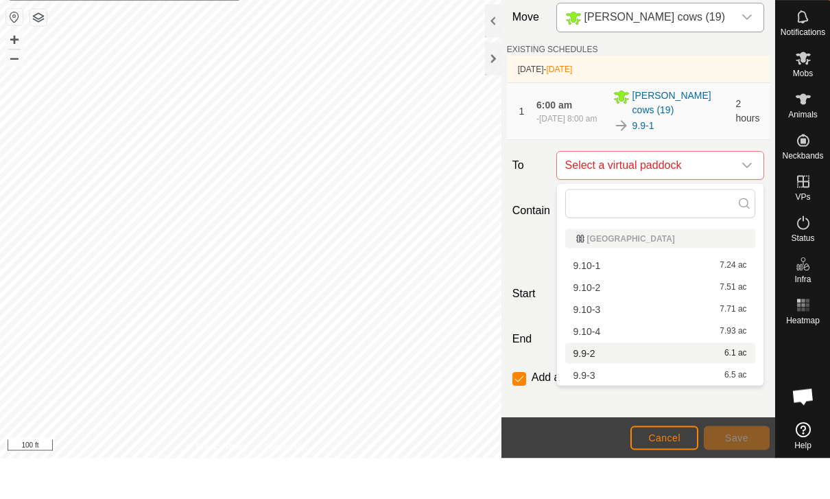
click at [594, 389] on span "9.9-2" at bounding box center [585, 394] width 22 height 10
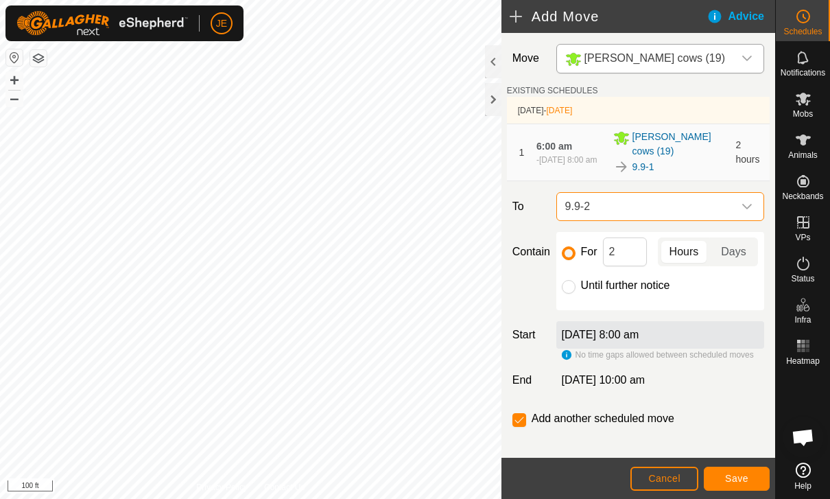
click at [743, 477] on span "Save" at bounding box center [736, 478] width 23 height 11
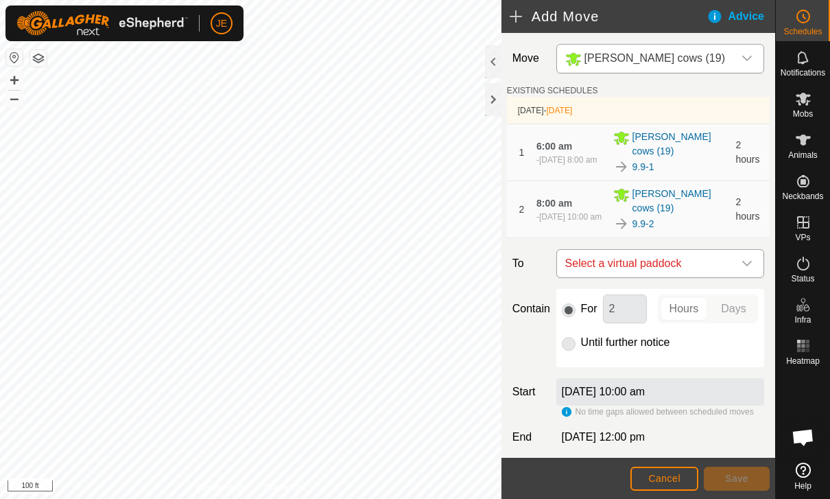
click at [732, 251] on span "Select a virtual paddock" at bounding box center [647, 263] width 174 height 27
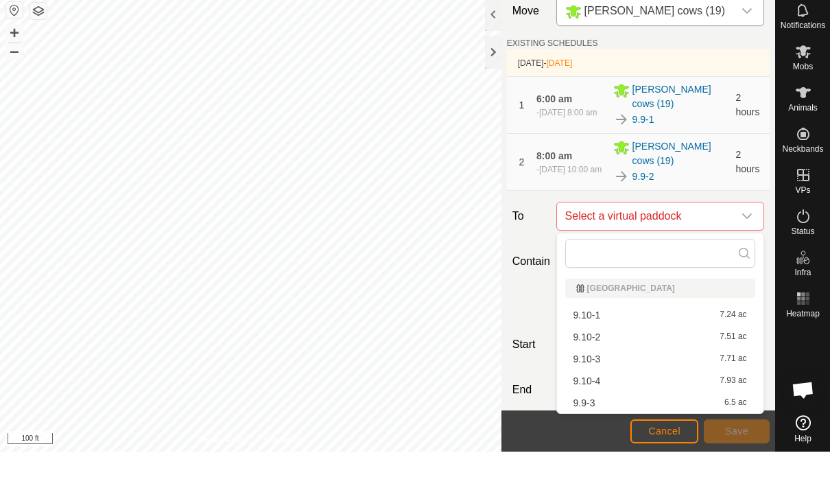
click at [589, 445] on span "9.9-3" at bounding box center [585, 450] width 22 height 10
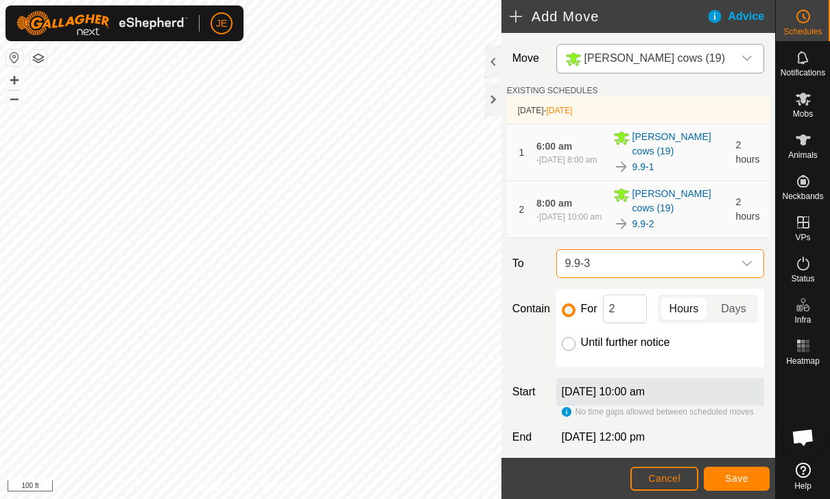
click at [570, 342] on input "Until further notice" at bounding box center [569, 344] width 14 height 14
radio input "true"
checkbox input "false"
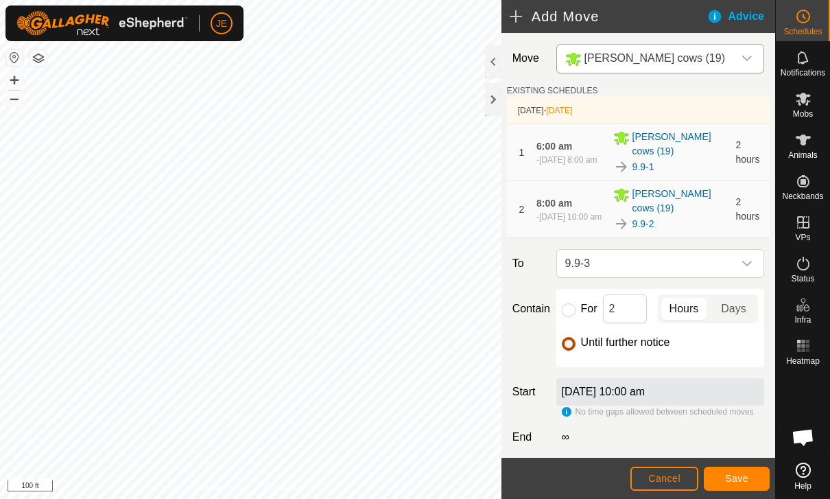
scroll to position [0, 0]
click at [745, 476] on span "Save" at bounding box center [736, 478] width 23 height 11
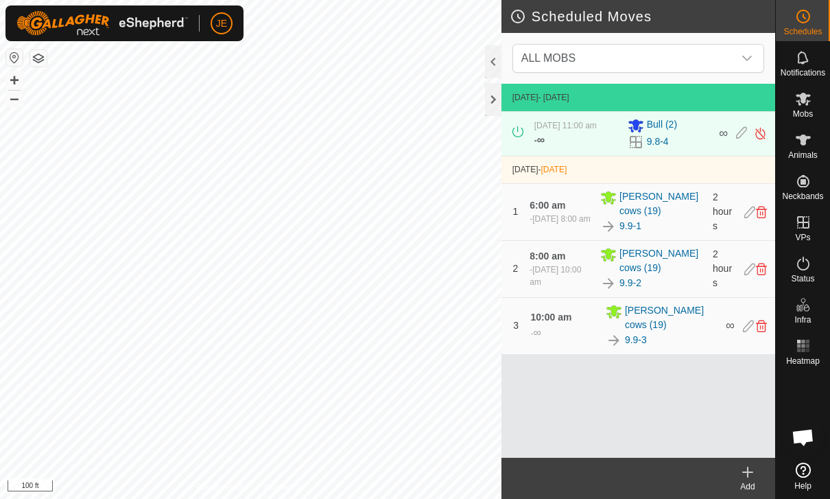
click at [756, 476] on icon at bounding box center [748, 472] width 16 height 16
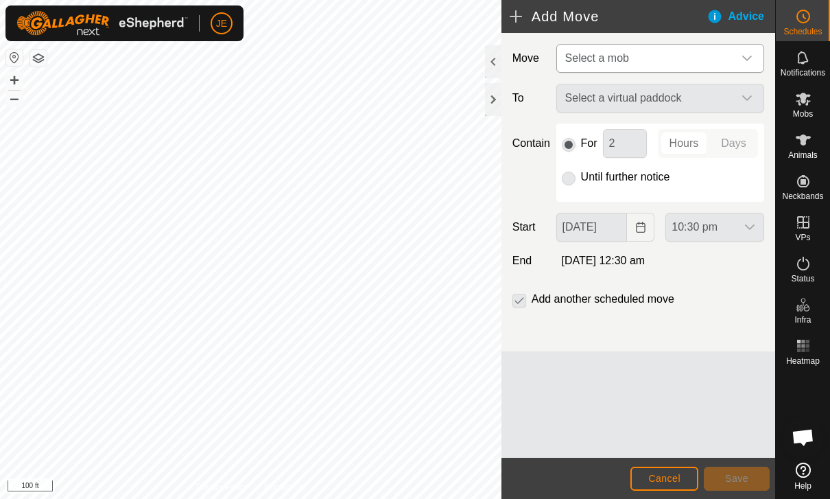
click at [714, 58] on span "Select a mob" at bounding box center [647, 58] width 174 height 27
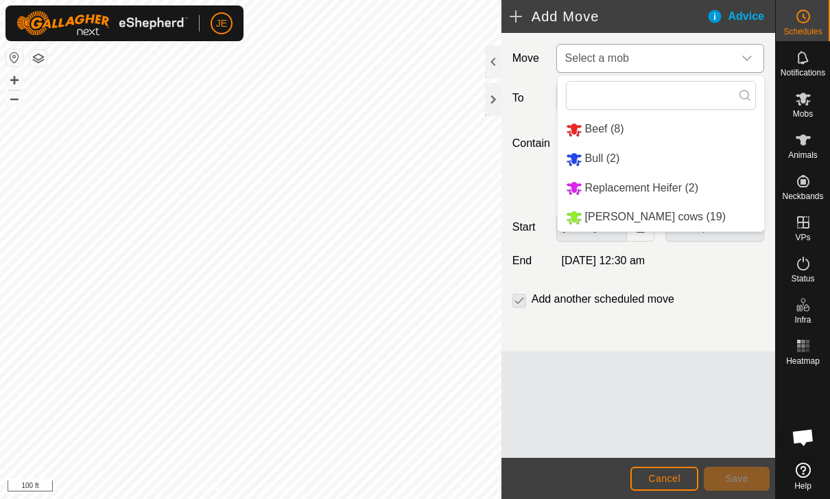
click at [627, 166] on li "Bull (2)" at bounding box center [661, 159] width 207 height 28
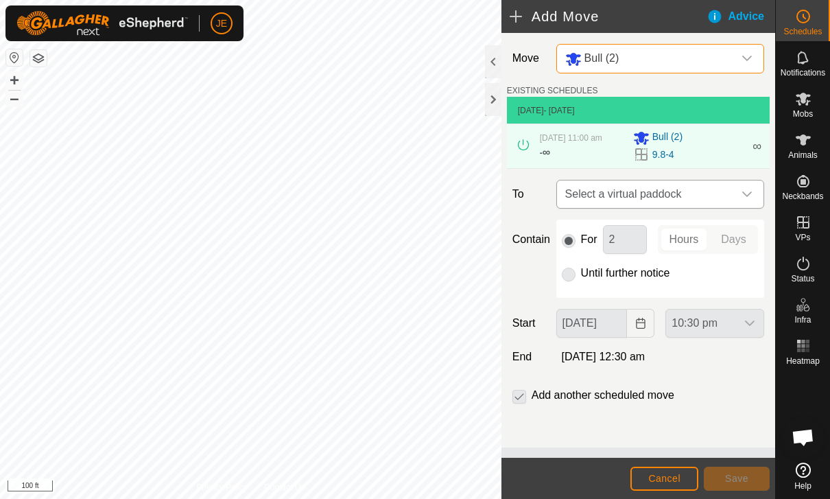
click at [706, 202] on span "Select a virtual paddock" at bounding box center [647, 193] width 174 height 27
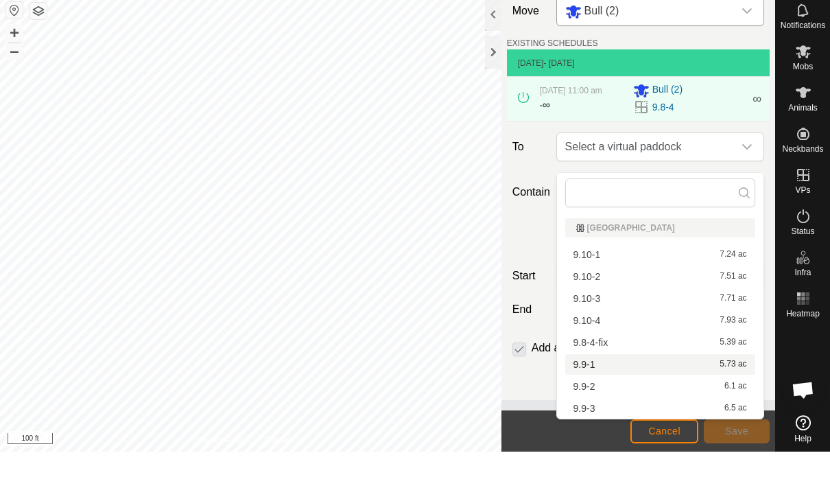
click at [598, 407] on div "9.9-1 5.73 ac" at bounding box center [661, 412] width 174 height 10
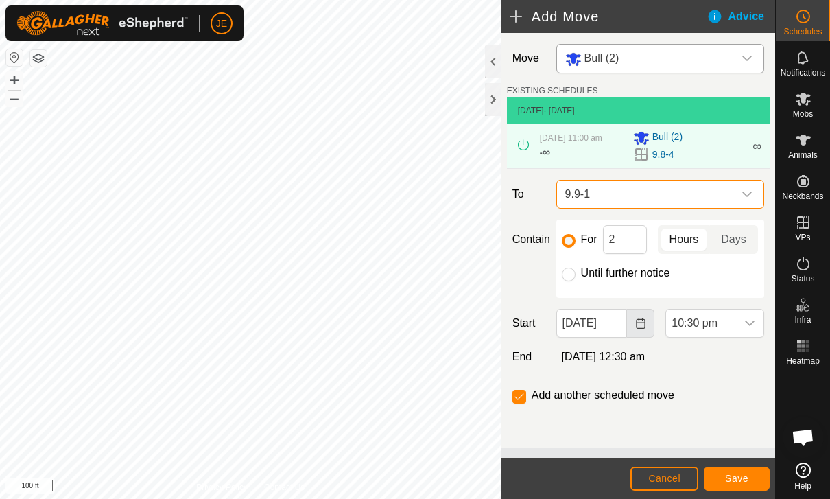
click at [635, 329] on icon "Choose Date" at bounding box center [640, 323] width 11 height 11
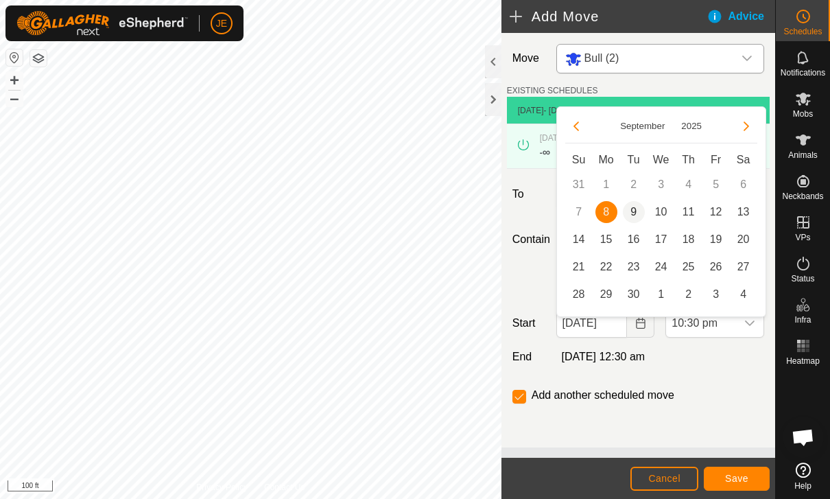
click at [640, 205] on span "9" at bounding box center [634, 212] width 22 height 22
type input "[DATE]"
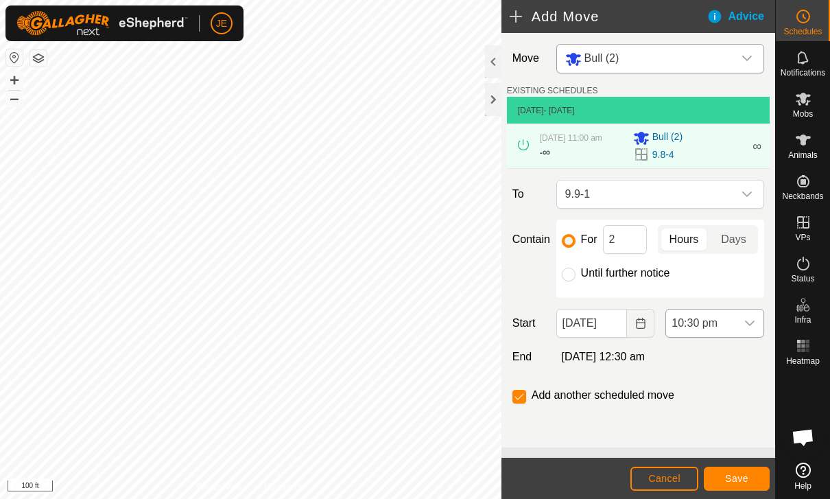
click at [710, 330] on span "10:30 pm" at bounding box center [701, 322] width 70 height 27
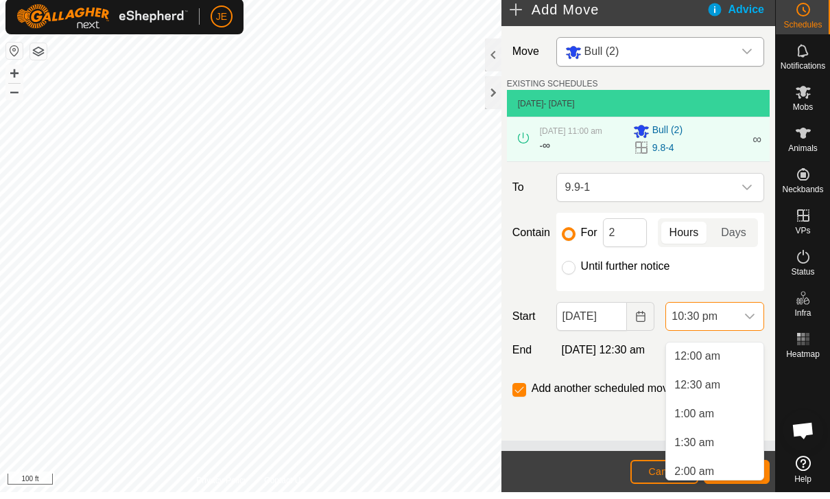
scroll to position [1187, 0]
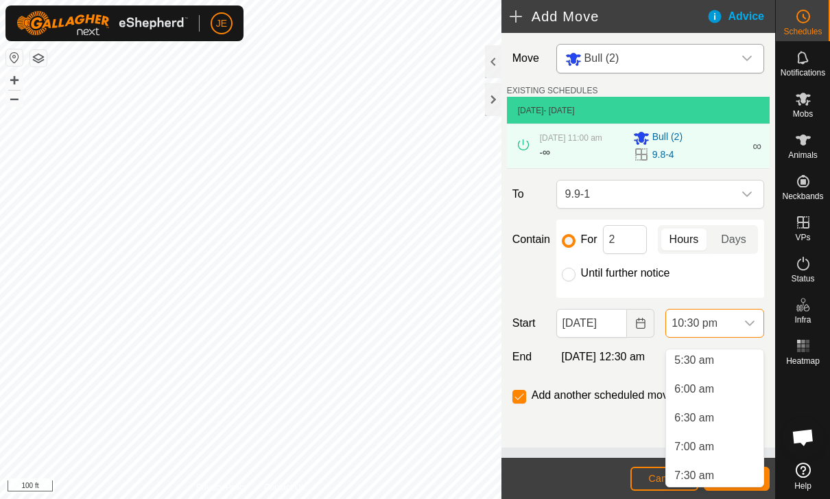
click at [693, 384] on span "6:00 am" at bounding box center [695, 389] width 40 height 16
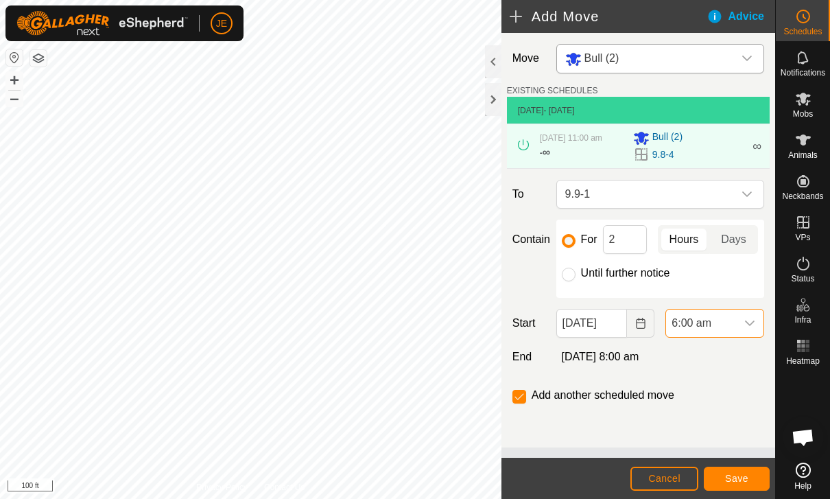
click at [740, 474] on span "Save" at bounding box center [736, 478] width 23 height 11
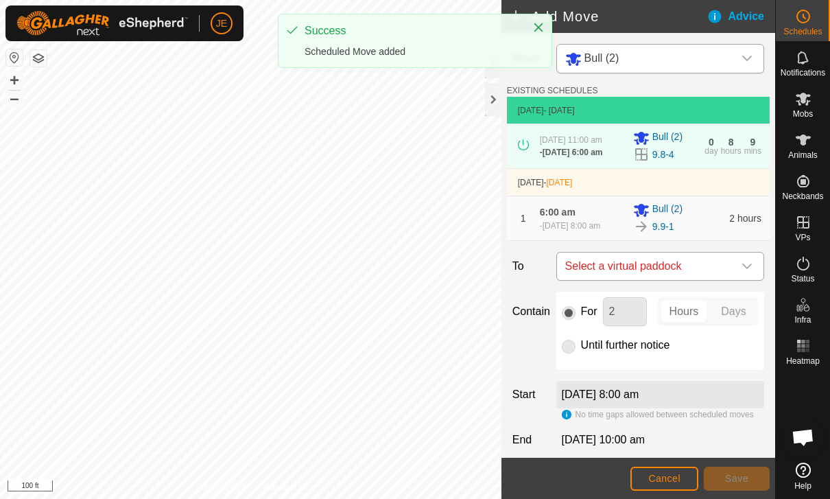
click at [731, 280] on span "Select a virtual paddock" at bounding box center [647, 266] width 174 height 27
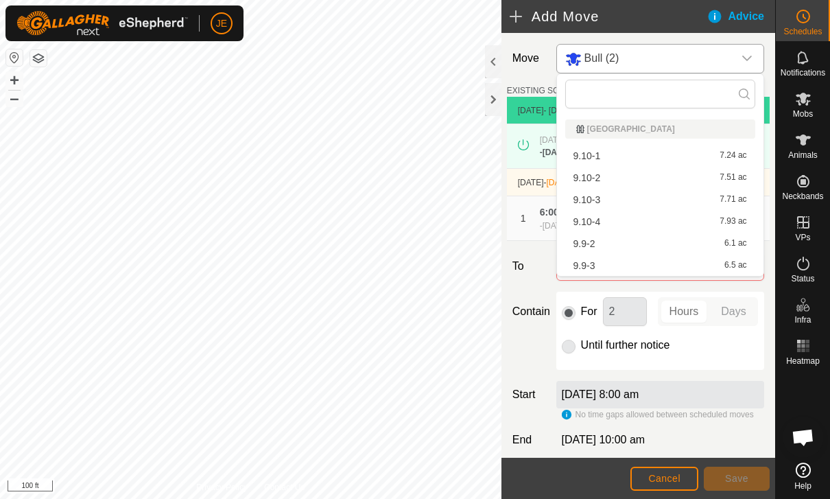
click at [663, 242] on div "9.9-2 6.1 ac" at bounding box center [661, 244] width 174 height 10
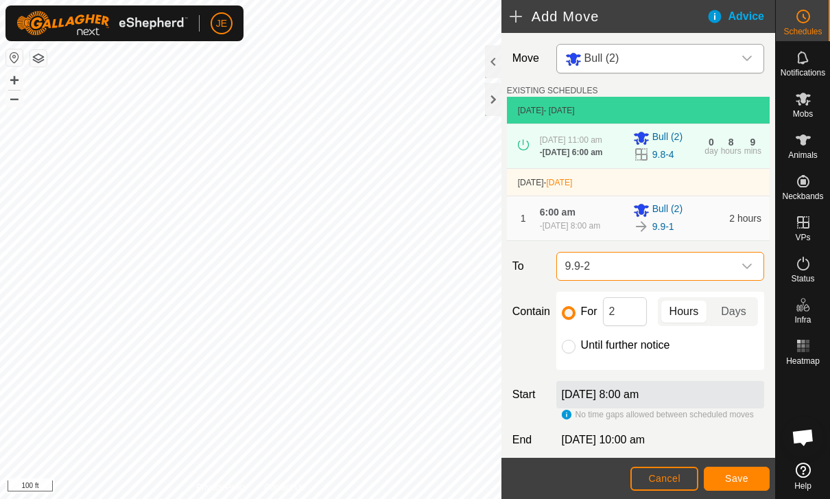
click at [743, 473] on span "Save" at bounding box center [736, 478] width 23 height 11
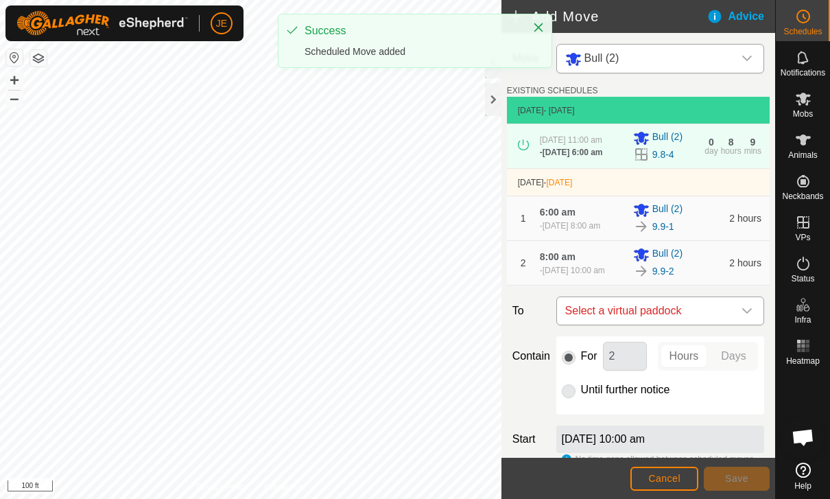
click at [714, 325] on span "Select a virtual paddock" at bounding box center [647, 310] width 174 height 27
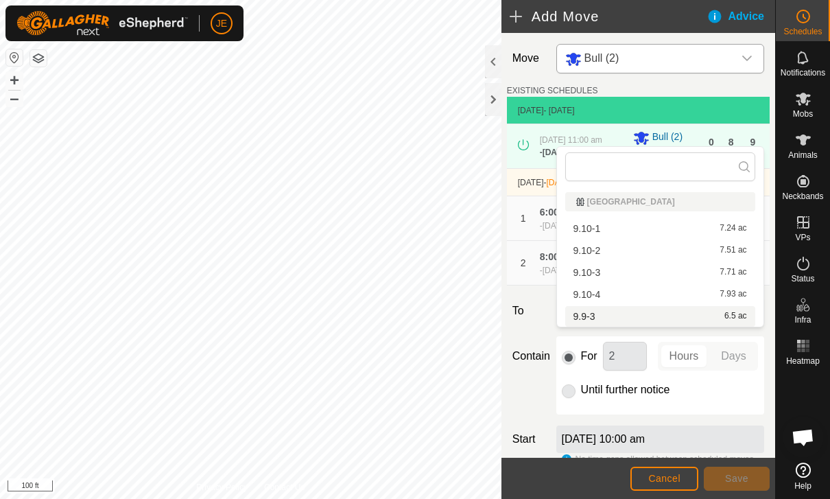
click at [672, 316] on div "9.9-3 6.5 ac" at bounding box center [661, 317] width 174 height 10
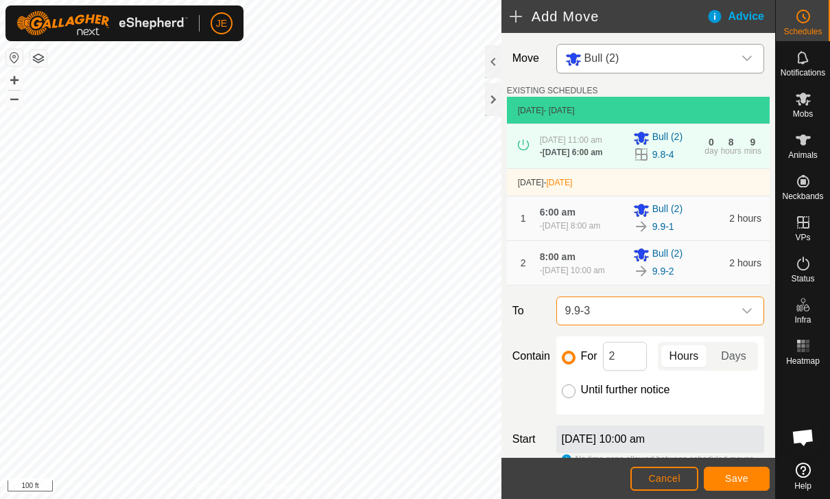
click at [573, 398] on input "Until further notice" at bounding box center [569, 391] width 14 height 14
radio input "true"
checkbox input "false"
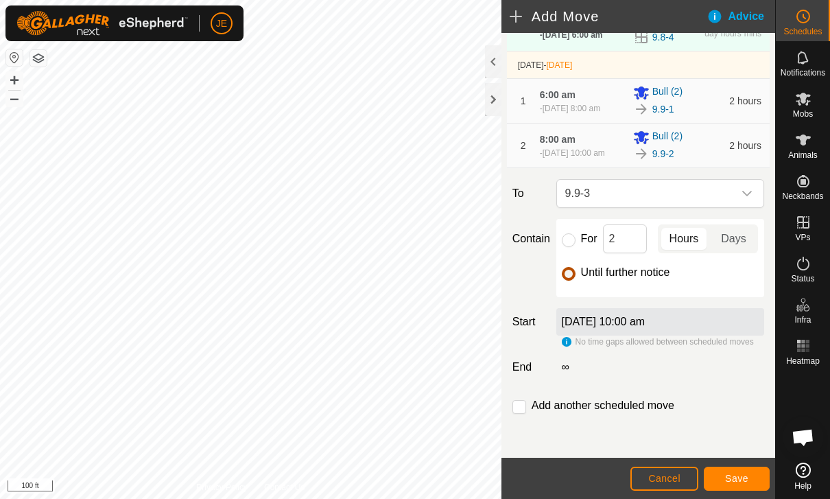
scroll to position [147, 0]
click at [746, 480] on span "Save" at bounding box center [736, 478] width 23 height 11
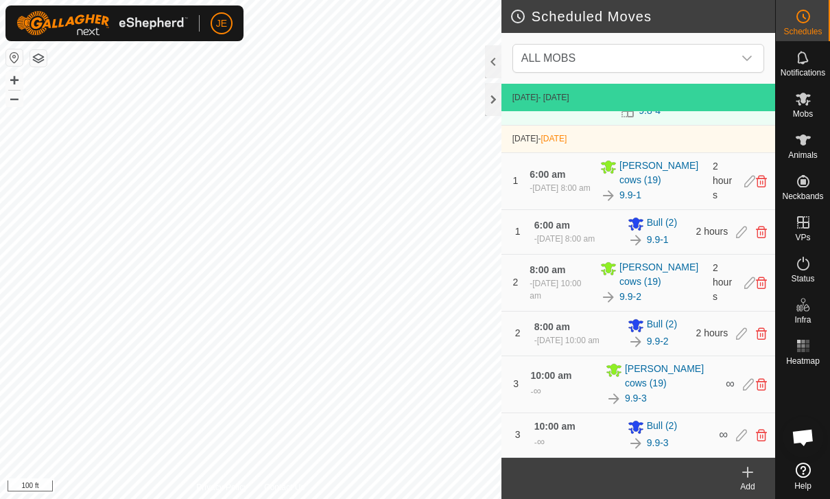
scroll to position [60, 0]
click at [804, 130] on es-animals-svg-icon at bounding box center [803, 140] width 25 height 22
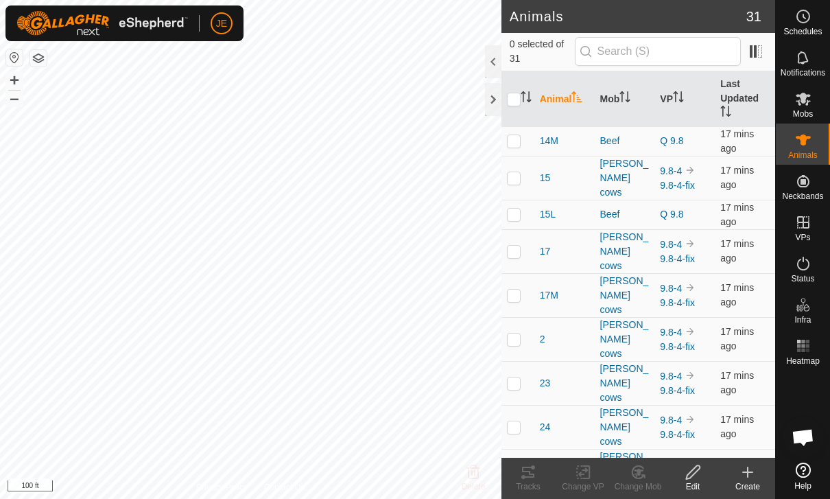
click at [821, 144] on div "Animals" at bounding box center [803, 144] width 54 height 41
checkbox input "true"
click at [538, 475] on tracks-svg-icon at bounding box center [528, 472] width 55 height 16
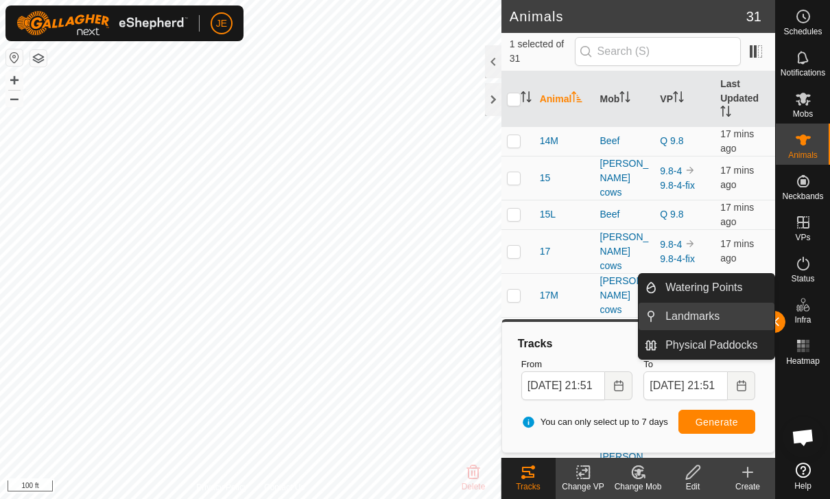
click at [774, 316] on link "Landmarks" at bounding box center [715, 316] width 117 height 27
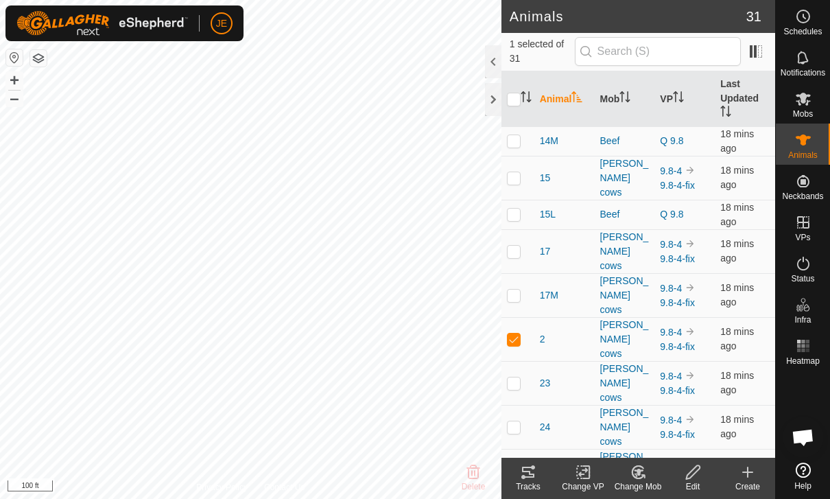
click at [533, 471] on icon at bounding box center [528, 472] width 16 height 16
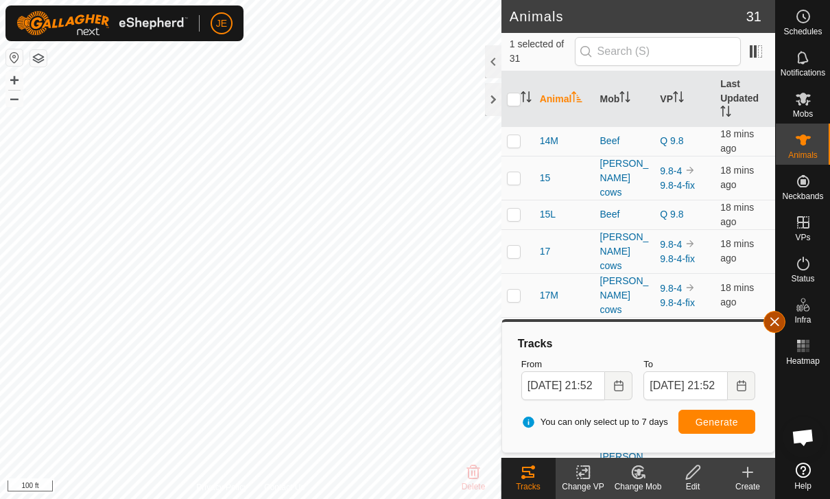
click at [775, 318] on span "button" at bounding box center [774, 321] width 11 height 11
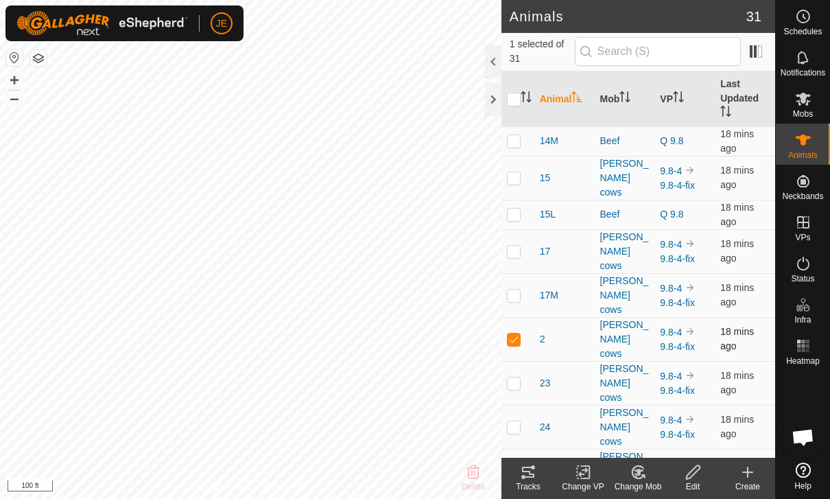
click at [518, 334] on p-checkbox at bounding box center [514, 339] width 14 height 11
checkbox input "false"
click at [516, 377] on p-checkbox at bounding box center [514, 382] width 14 height 11
click at [534, 473] on icon at bounding box center [528, 472] width 16 height 16
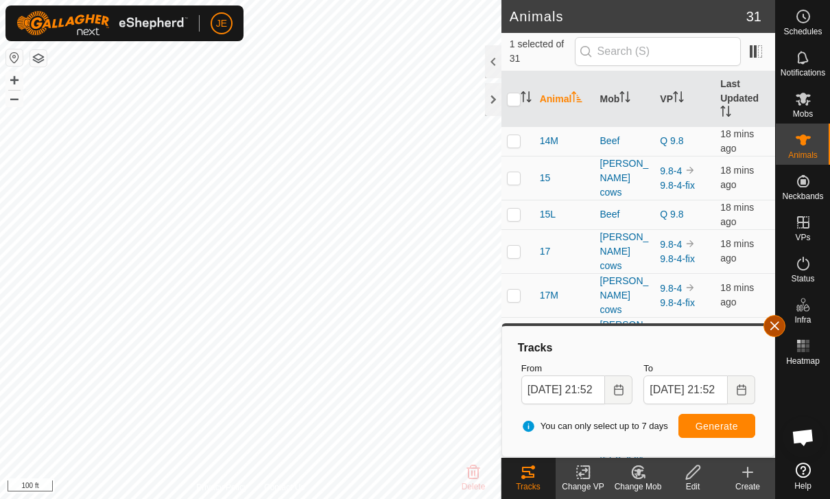
click at [771, 321] on span "button" at bounding box center [774, 325] width 11 height 11
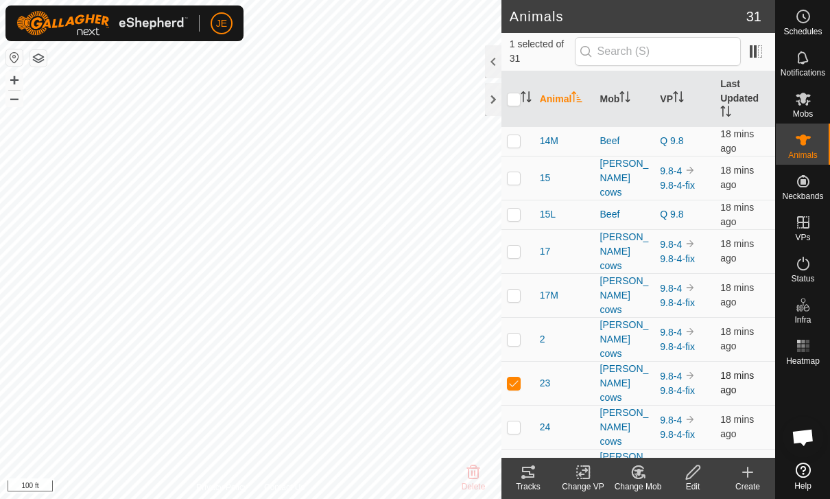
click at [516, 377] on p-checkbox at bounding box center [514, 382] width 14 height 11
checkbox input "false"
click at [520, 498] on p-checkbox at bounding box center [514, 507] width 14 height 11
checkbox input "true"
click at [513, 449] on td at bounding box center [518, 471] width 33 height 44
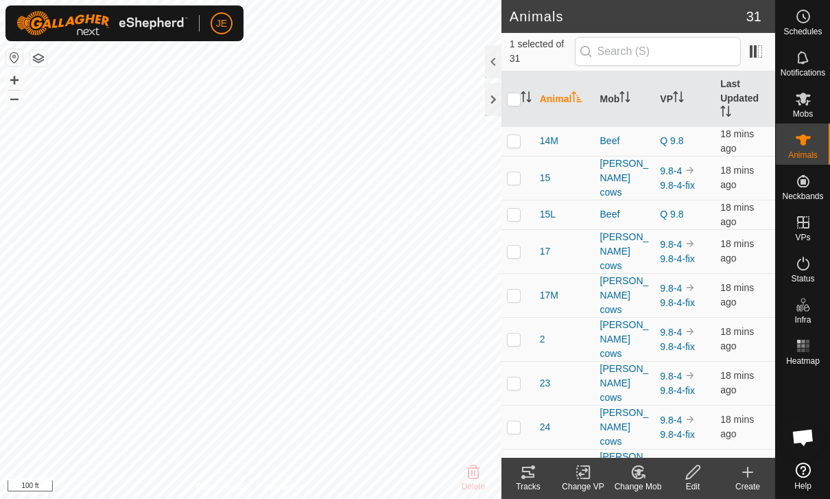
checkbox input "true"
click at [522, 493] on td at bounding box center [518, 508] width 33 height 30
checkbox input "false"
click at [518, 405] on td at bounding box center [518, 427] width 33 height 44
checkbox input "true"
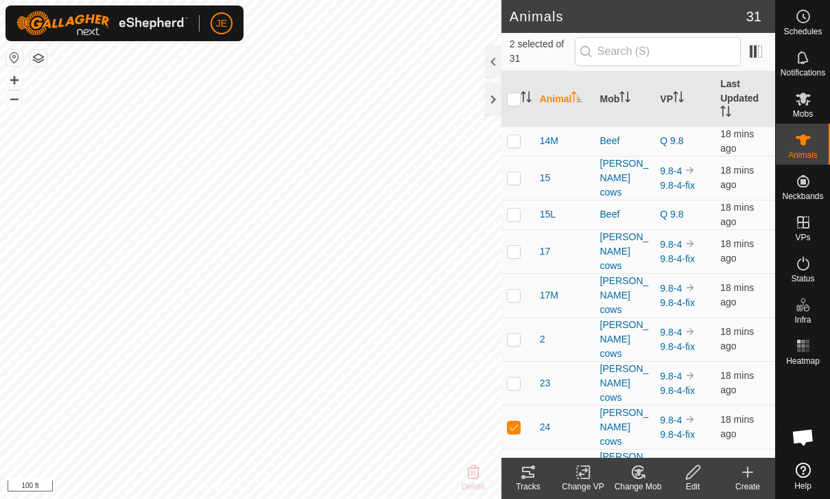
click at [537, 472] on tracks-svg-icon at bounding box center [528, 472] width 55 height 16
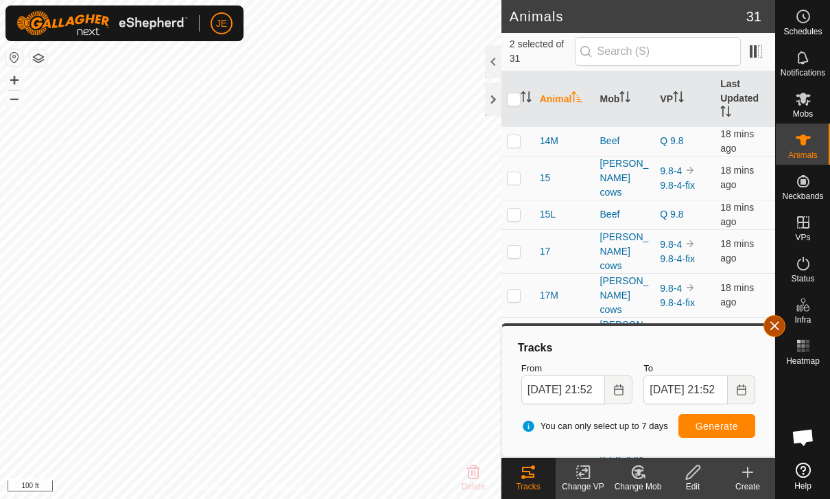
click at [774, 329] on span "button" at bounding box center [774, 325] width 11 height 11
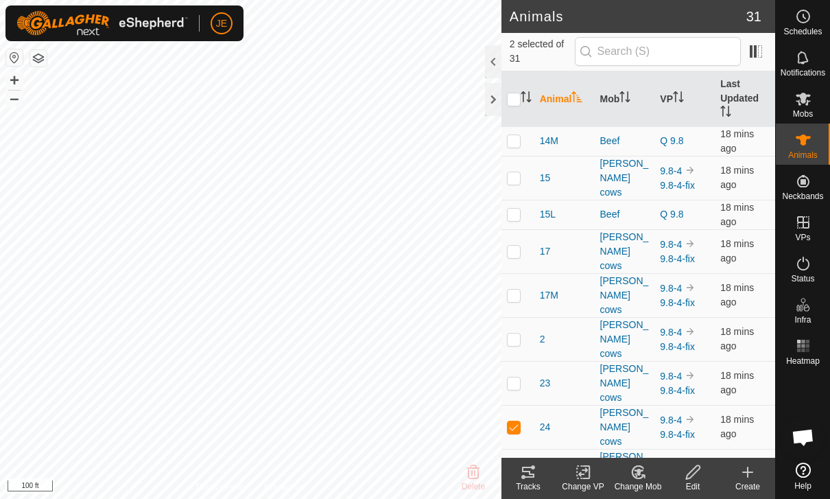
scroll to position [1, 0]
click at [515, 93] on input "checkbox" at bounding box center [514, 100] width 14 height 14
checkbox input "true"
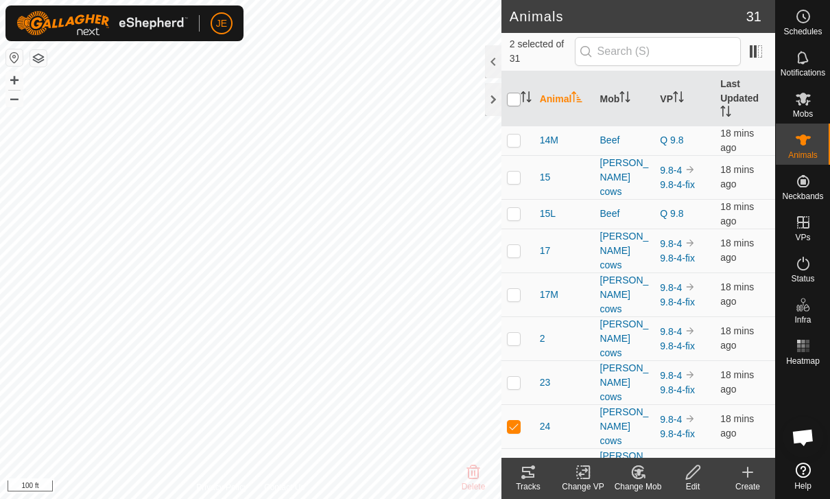
checkbox input "true"
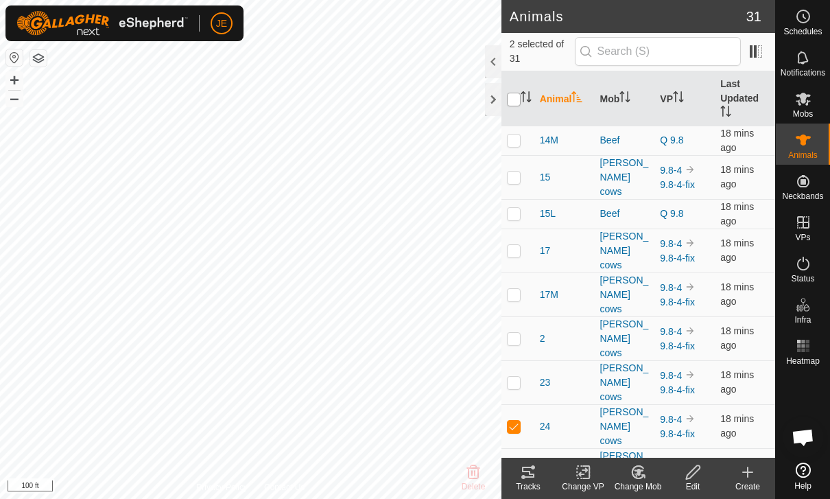
checkbox input "true"
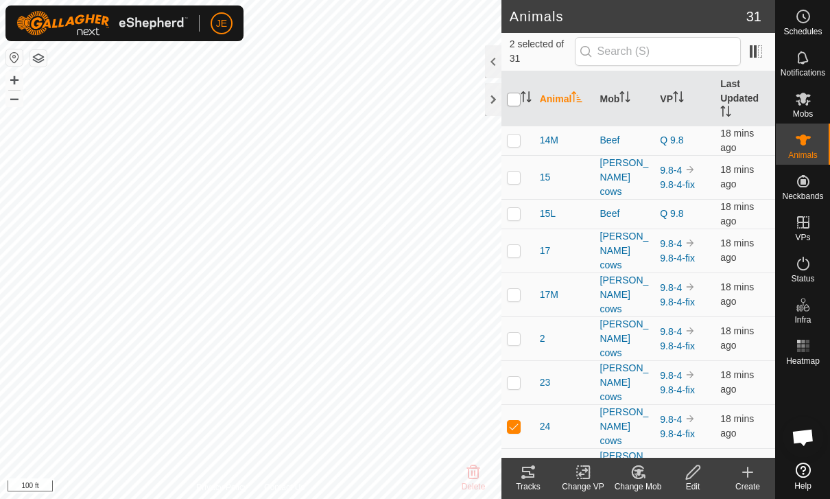
checkbox input "true"
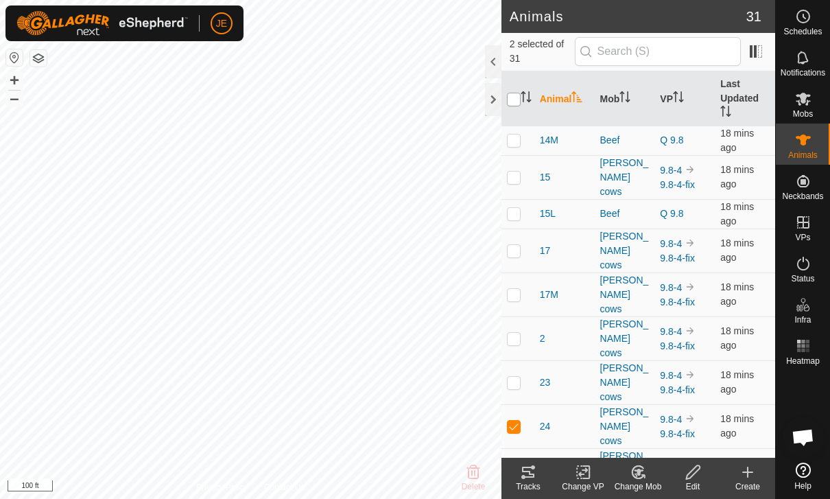
checkbox input "true"
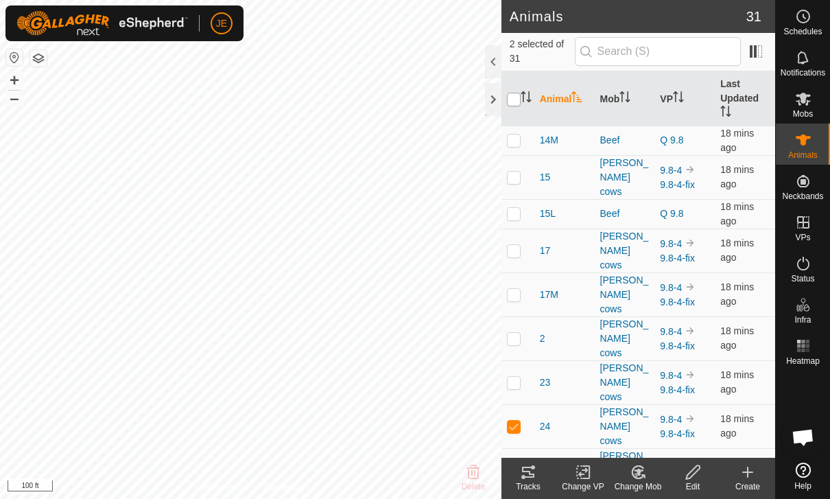
checkbox input "true"
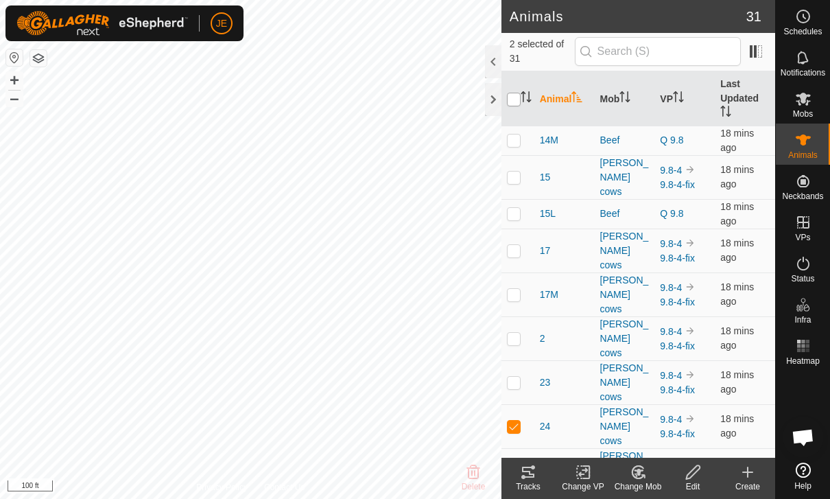
checkbox input "true"
click at [522, 102] on icon "Activate to sort" at bounding box center [526, 96] width 11 height 11
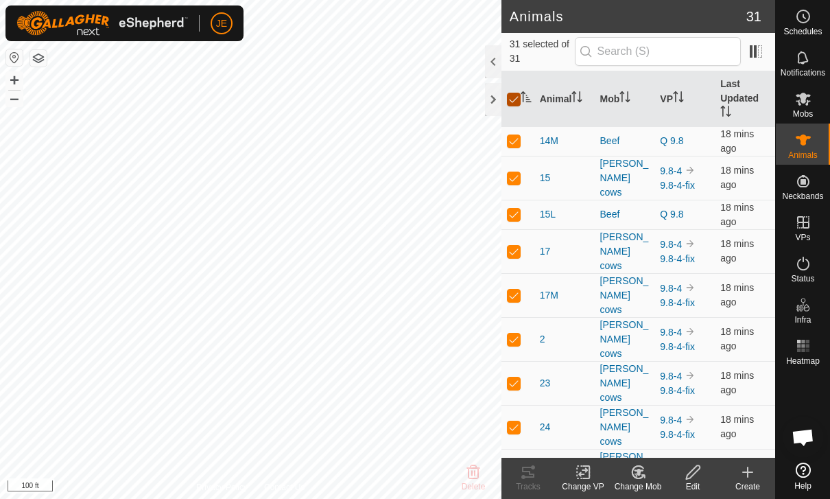
click at [519, 95] on input "checkbox" at bounding box center [514, 100] width 14 height 14
checkbox input "false"
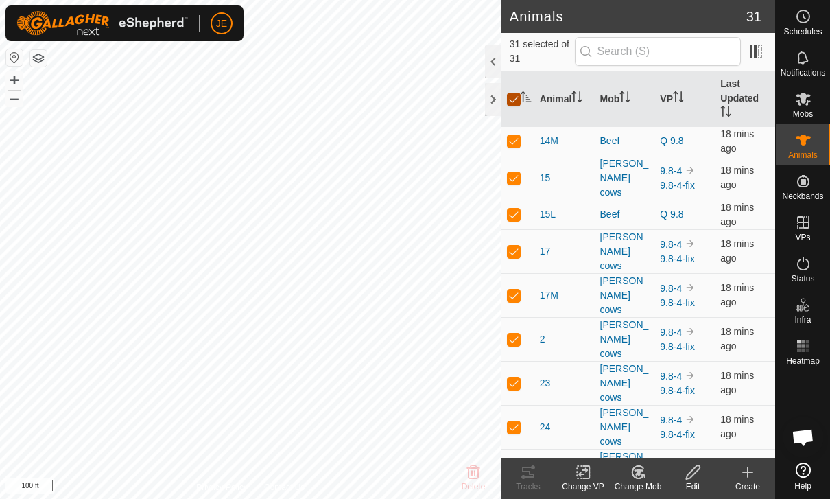
checkbox input "false"
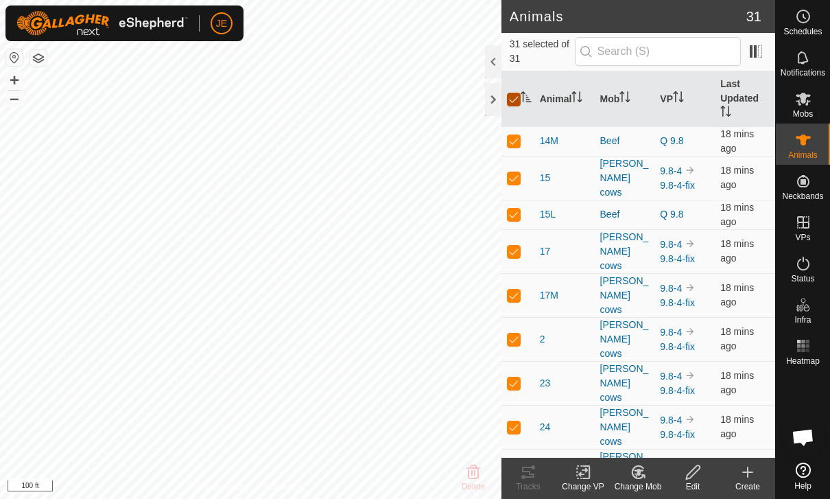
checkbox input "false"
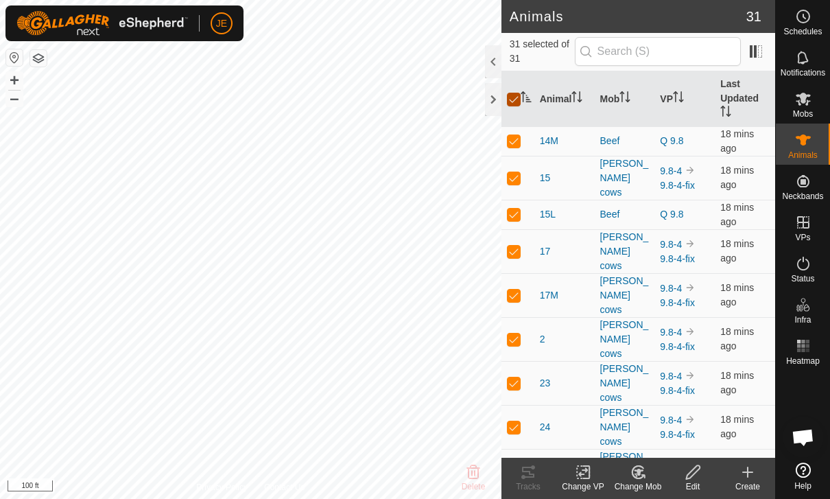
checkbox input "false"
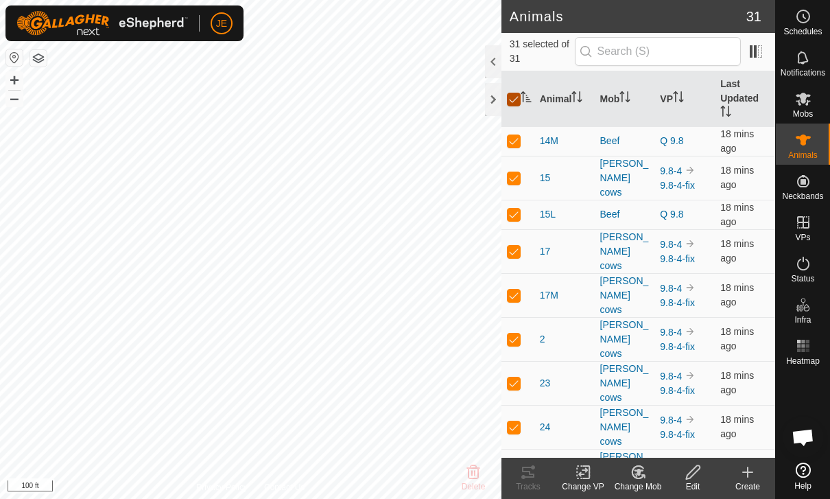
checkbox input "false"
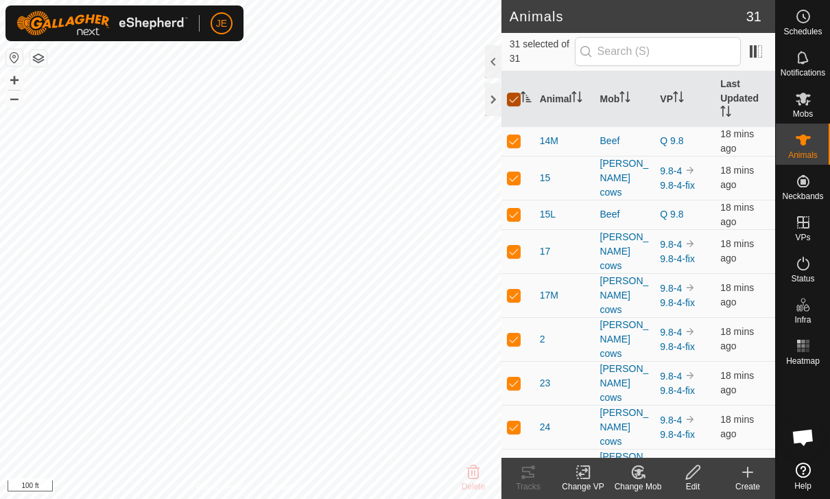
checkbox input "false"
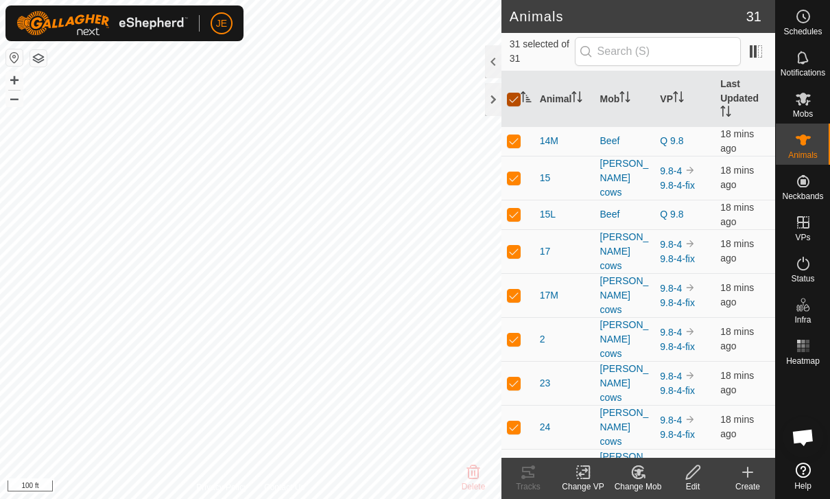
checkbox input "false"
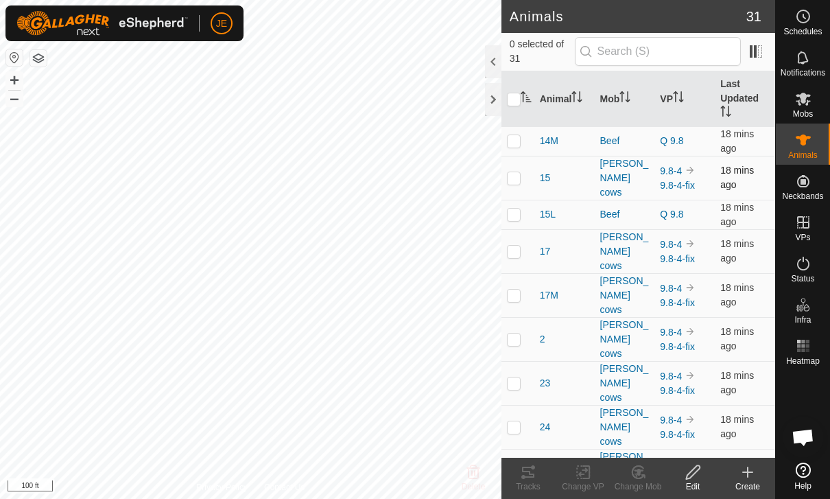
click at [516, 172] on p-checkbox at bounding box center [514, 177] width 14 height 11
checkbox input "true"
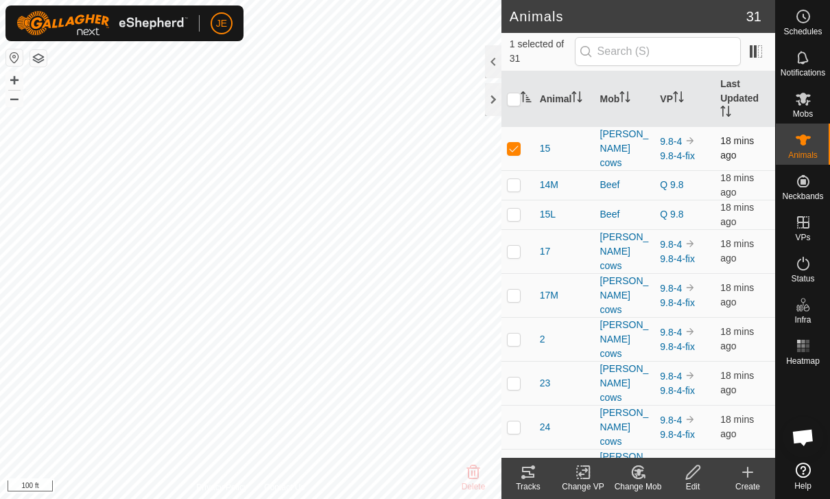
click at [520, 143] on p-checkbox at bounding box center [514, 148] width 14 height 11
checkbox input "false"
click at [519, 179] on p-checkbox at bounding box center [514, 184] width 14 height 11
checkbox input "true"
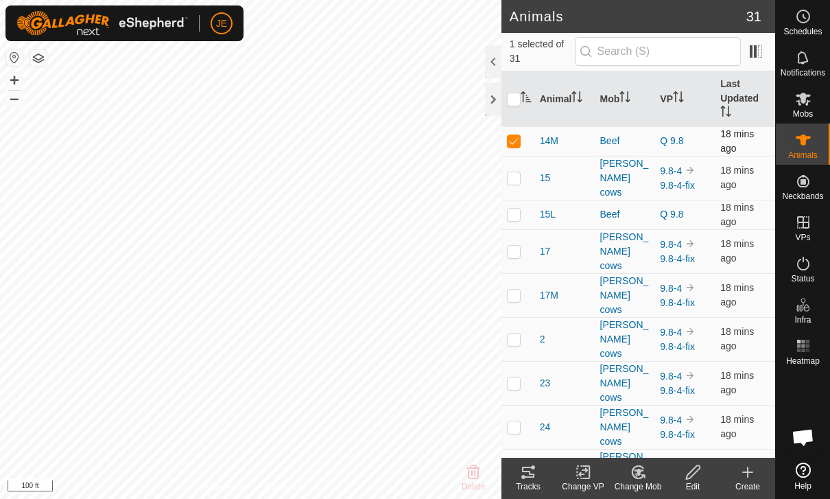
click at [516, 141] on p-checkbox at bounding box center [514, 140] width 14 height 11
checkbox input "false"
click at [519, 172] on p-checkbox at bounding box center [514, 177] width 14 height 11
checkbox input "true"
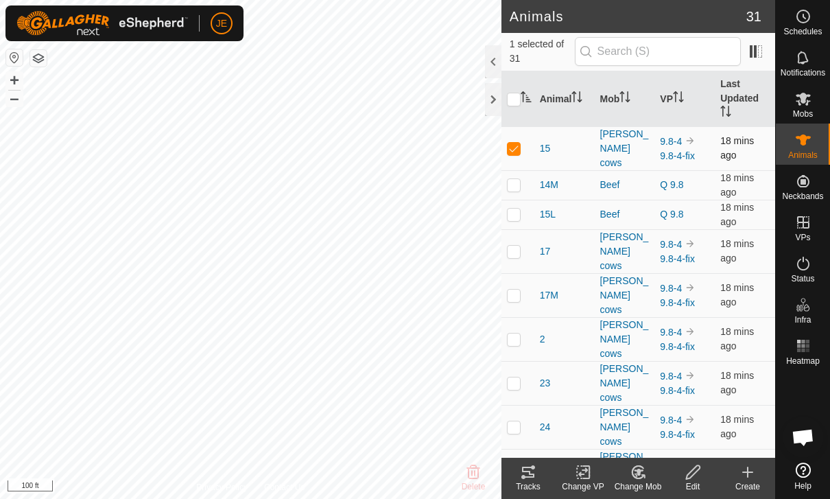
click at [515, 146] on p-checkbox at bounding box center [514, 148] width 14 height 11
click at [520, 146] on p-checkbox at bounding box center [514, 148] width 14 height 11
checkbox input "true"
click at [523, 229] on td at bounding box center [518, 251] width 33 height 44
checkbox input "true"
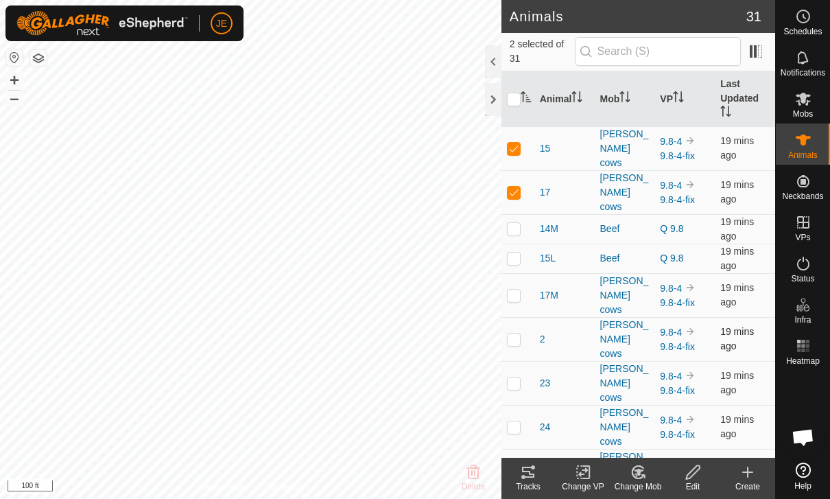
click at [520, 334] on p-checkbox at bounding box center [514, 339] width 14 height 11
checkbox input "true"
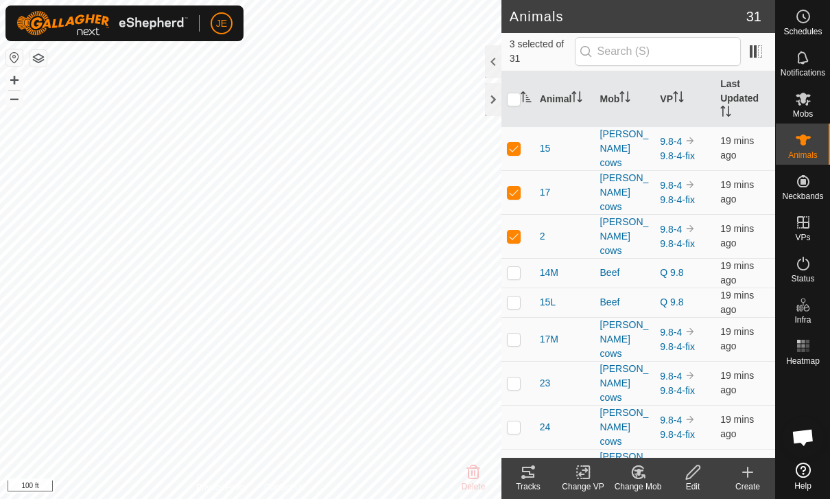
click at [541, 476] on tracks-svg-icon at bounding box center [528, 472] width 55 height 16
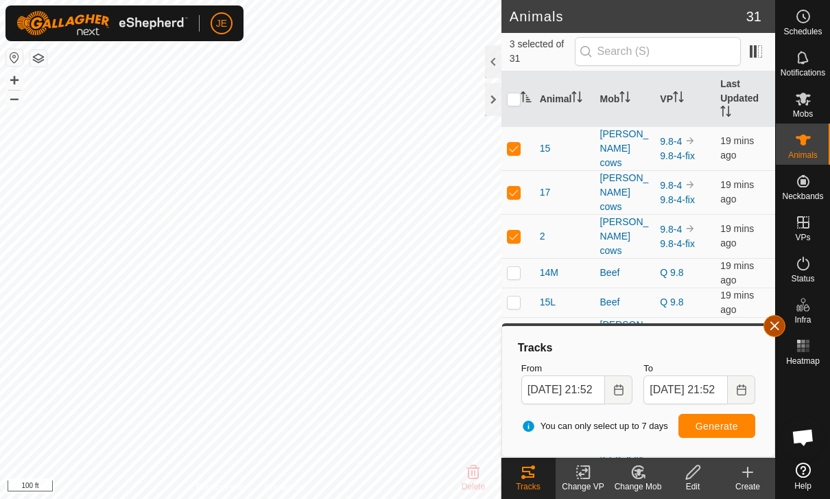
click at [775, 331] on button "button" at bounding box center [775, 326] width 22 height 22
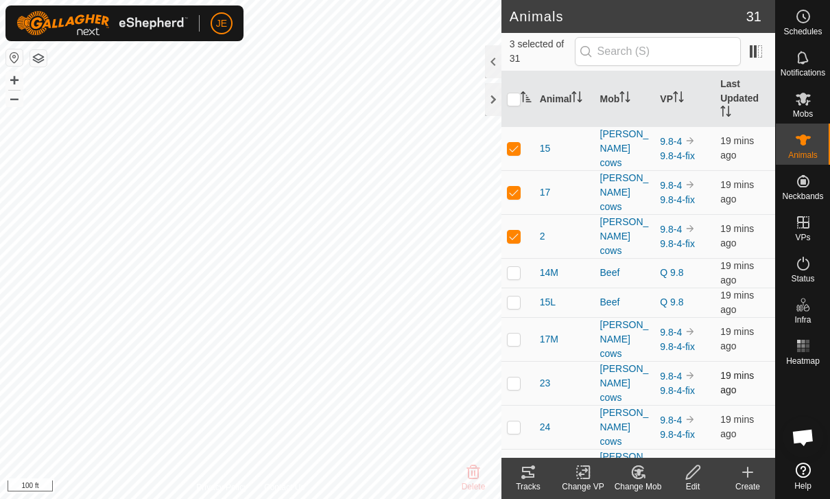
click at [518, 377] on p-checkbox at bounding box center [514, 382] width 14 height 11
checkbox input "true"
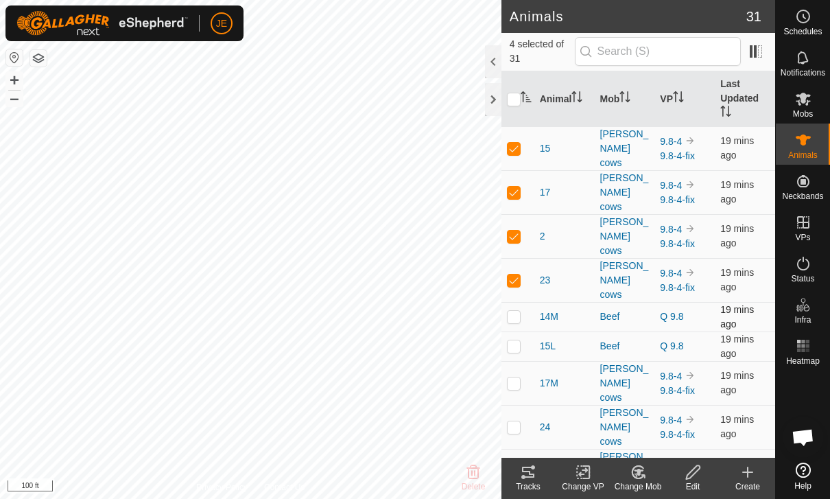
click at [523, 302] on td at bounding box center [518, 317] width 33 height 30
click at [519, 311] on p-checkbox at bounding box center [514, 316] width 14 height 11
checkbox input "false"
click at [522, 405] on td at bounding box center [518, 427] width 33 height 44
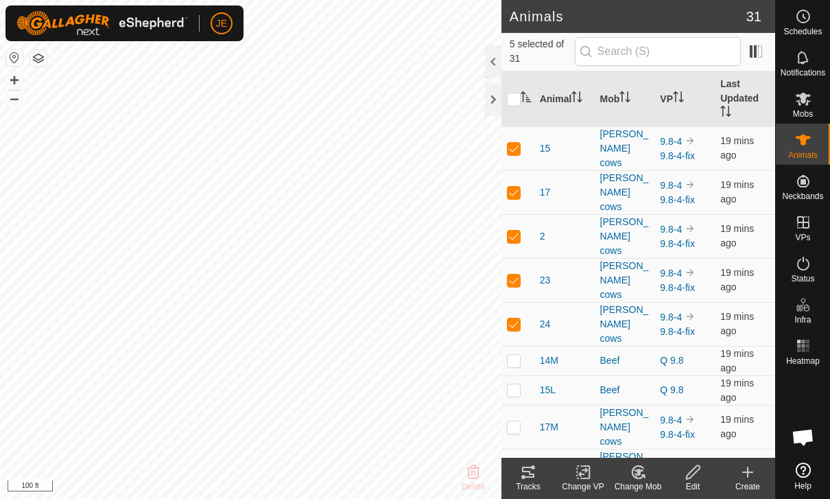
click at [523, 449] on td at bounding box center [518, 471] width 33 height 44
checkbox input "true"
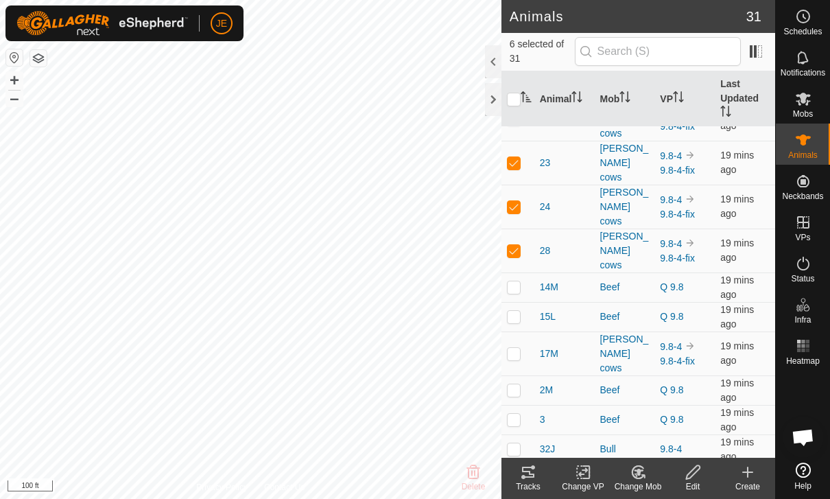
scroll to position [121, 0]
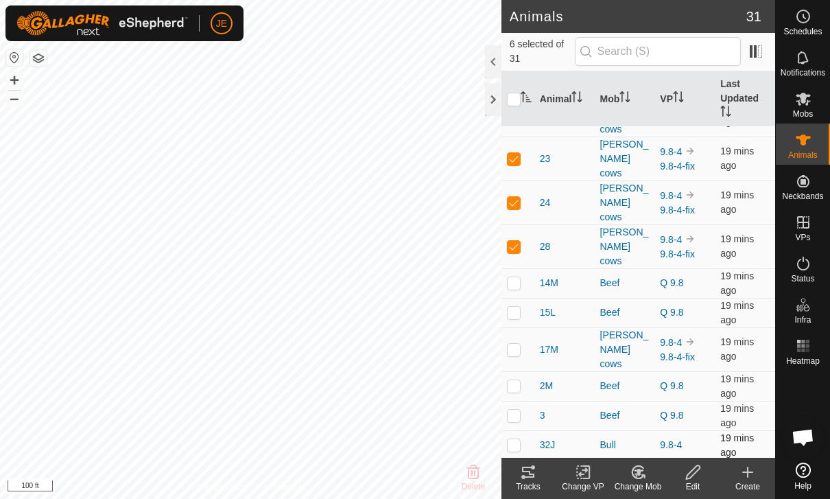
click at [511, 439] on p-checkbox at bounding box center [514, 444] width 14 height 11
checkbox input "true"
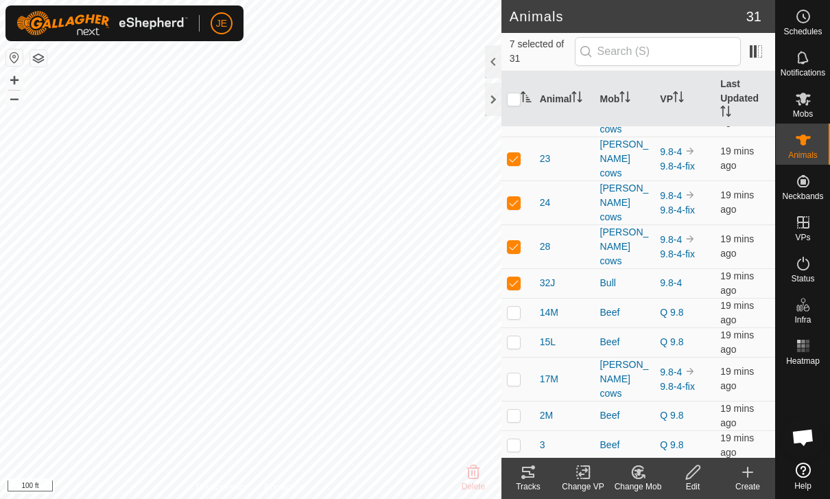
click at [543, 467] on tracks-svg-icon at bounding box center [528, 472] width 55 height 16
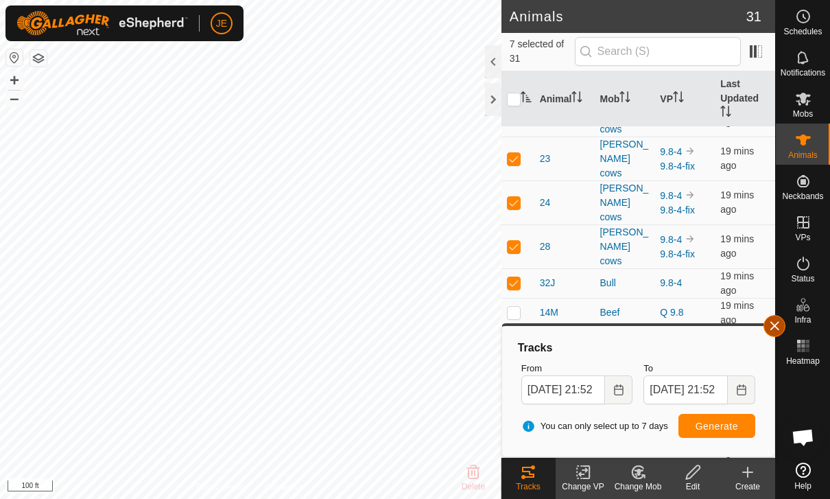
click at [773, 329] on span "button" at bounding box center [774, 325] width 11 height 11
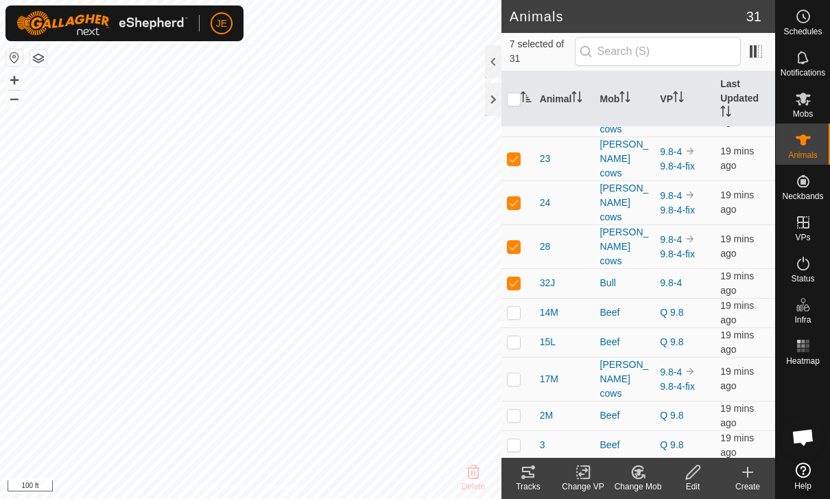
click at [520, 476] on p-checkbox at bounding box center [514, 481] width 14 height 11
checkbox input "true"
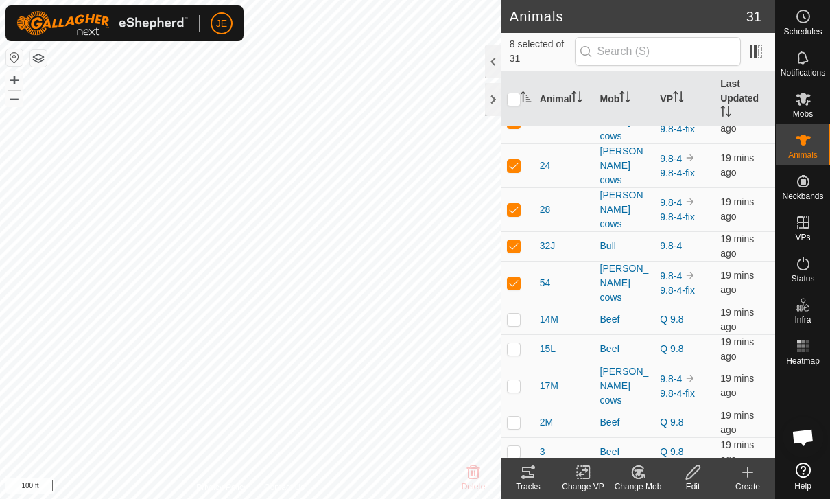
scroll to position [161, 0]
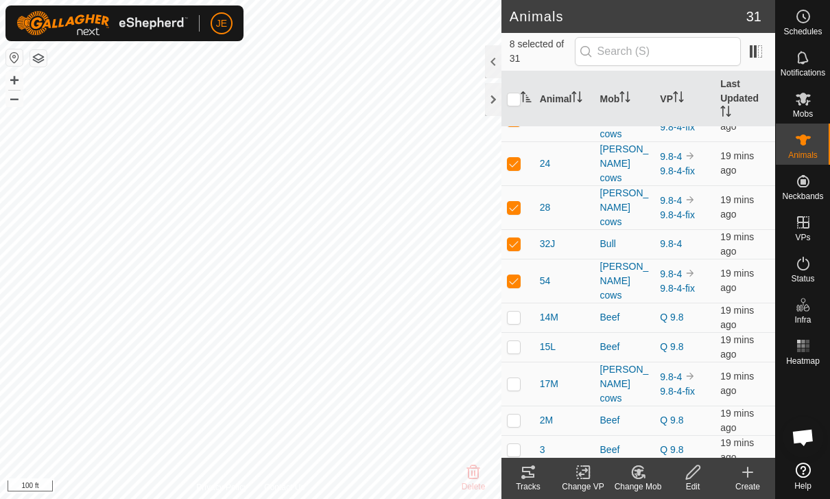
checkbox input "true"
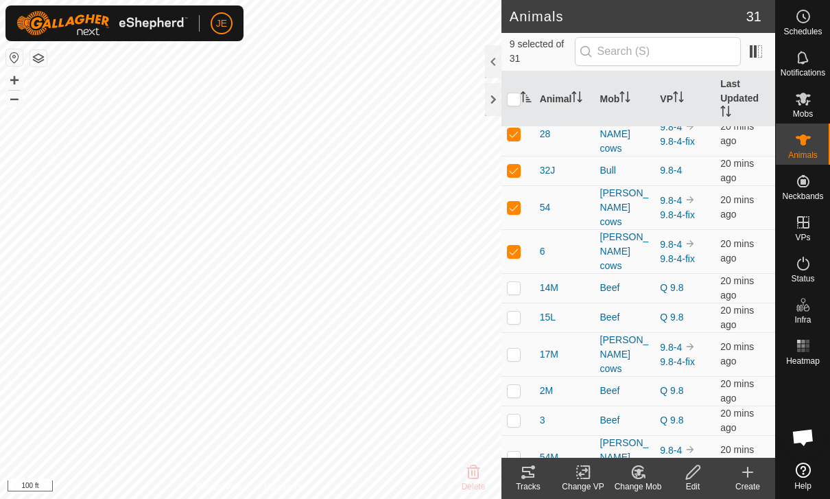
scroll to position [235, 0]
click at [517, 450] on p-checkbox at bounding box center [514, 455] width 14 height 11
checkbox input "true"
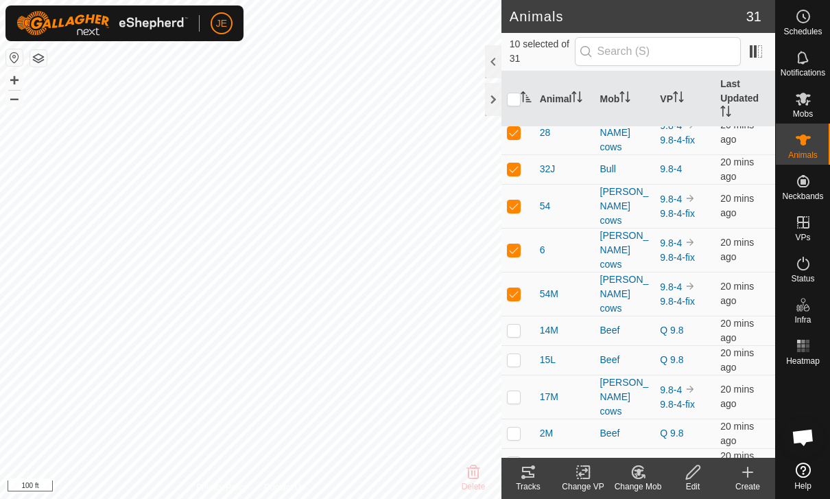
checkbox input "true"
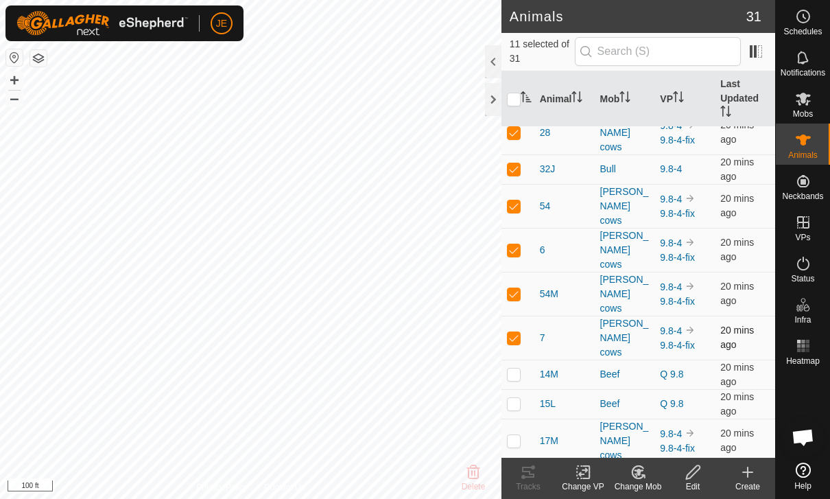
click at [518, 332] on p-checkbox at bounding box center [514, 337] width 14 height 11
checkbox input "false"
click at [542, 472] on tracks-svg-icon at bounding box center [528, 472] width 55 height 16
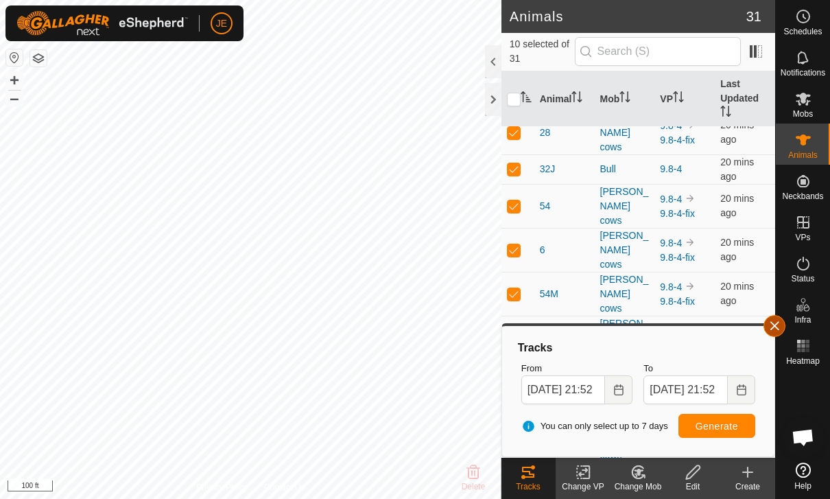
click at [774, 327] on span "button" at bounding box center [774, 325] width 11 height 11
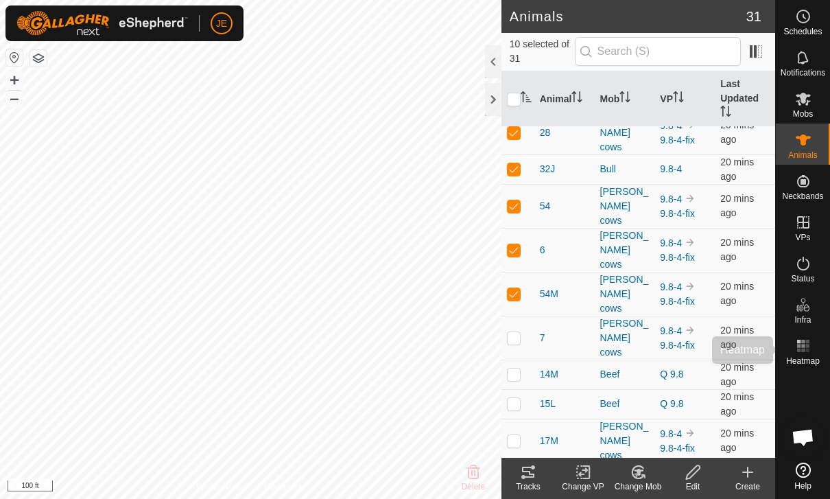
click at [810, 346] on icon at bounding box center [803, 346] width 16 height 16
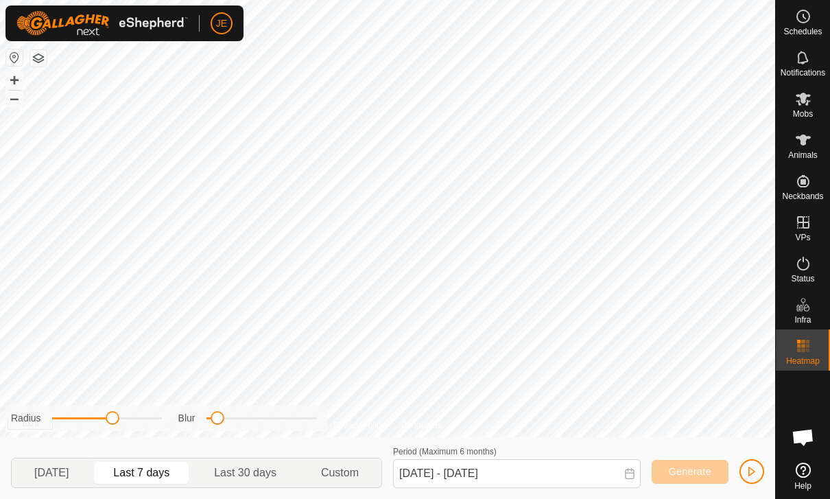
click at [764, 464] on div "Generate" at bounding box center [708, 465] width 113 height 45
click at [752, 462] on button "button" at bounding box center [752, 471] width 25 height 25
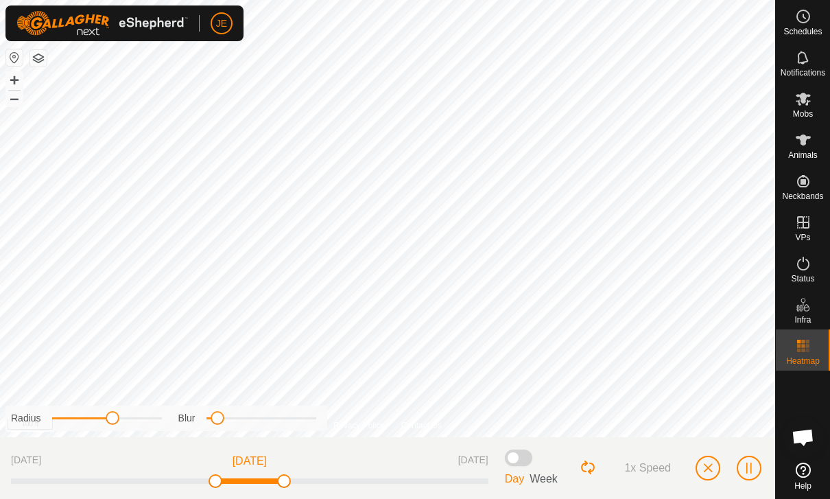
click at [547, 474] on span "Week" at bounding box center [544, 479] width 28 height 12
click at [551, 477] on span "Week" at bounding box center [544, 479] width 28 height 12
click at [546, 475] on span "Week" at bounding box center [544, 479] width 28 height 12
click at [545, 474] on span "Week" at bounding box center [544, 479] width 28 height 12
click at [550, 473] on span "Week" at bounding box center [544, 479] width 28 height 12
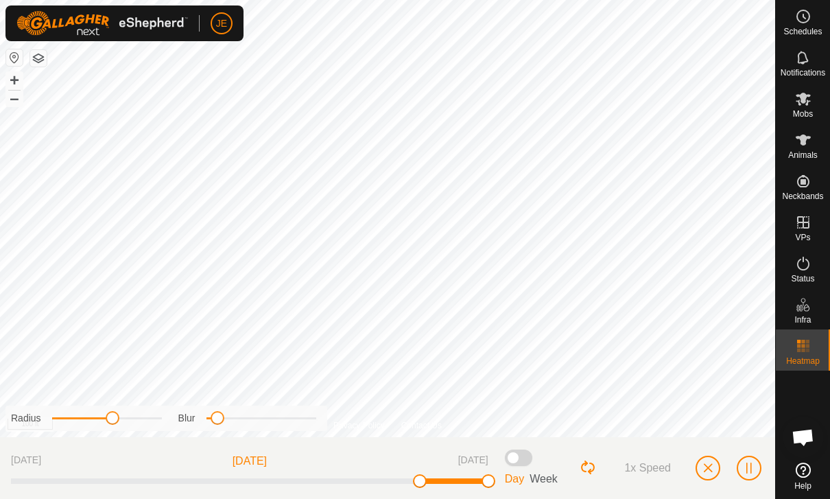
click at [513, 477] on span "Day" at bounding box center [514, 479] width 19 height 12
click at [540, 478] on span "Week" at bounding box center [544, 479] width 28 height 12
click at [515, 456] on span at bounding box center [518, 457] width 27 height 16
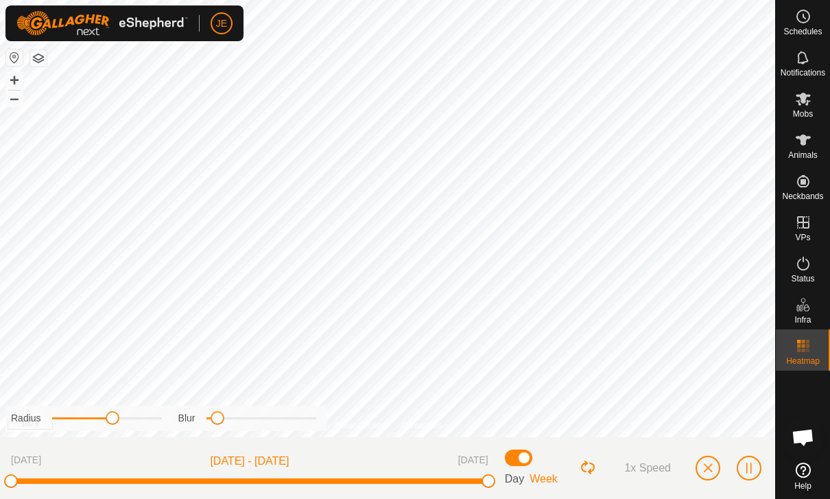
click at [594, 467] on button "Loop Button" at bounding box center [589, 468] width 18 height 18
